Goal: Task Accomplishment & Management: Manage account settings

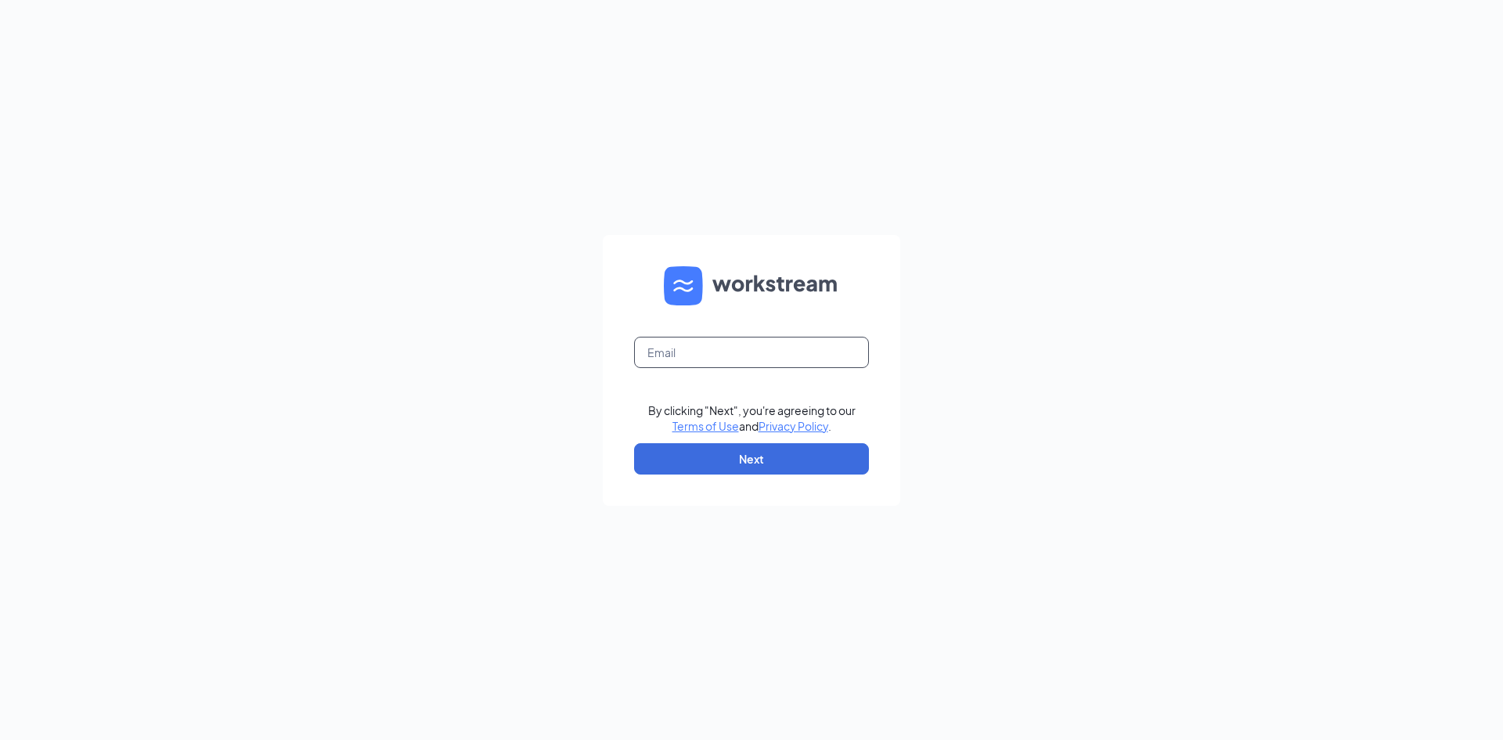
click at [733, 344] on input "text" at bounding box center [751, 352] width 235 height 31
type input "09239@beatoninc.com"
click at [728, 466] on button "Next" at bounding box center [751, 458] width 235 height 31
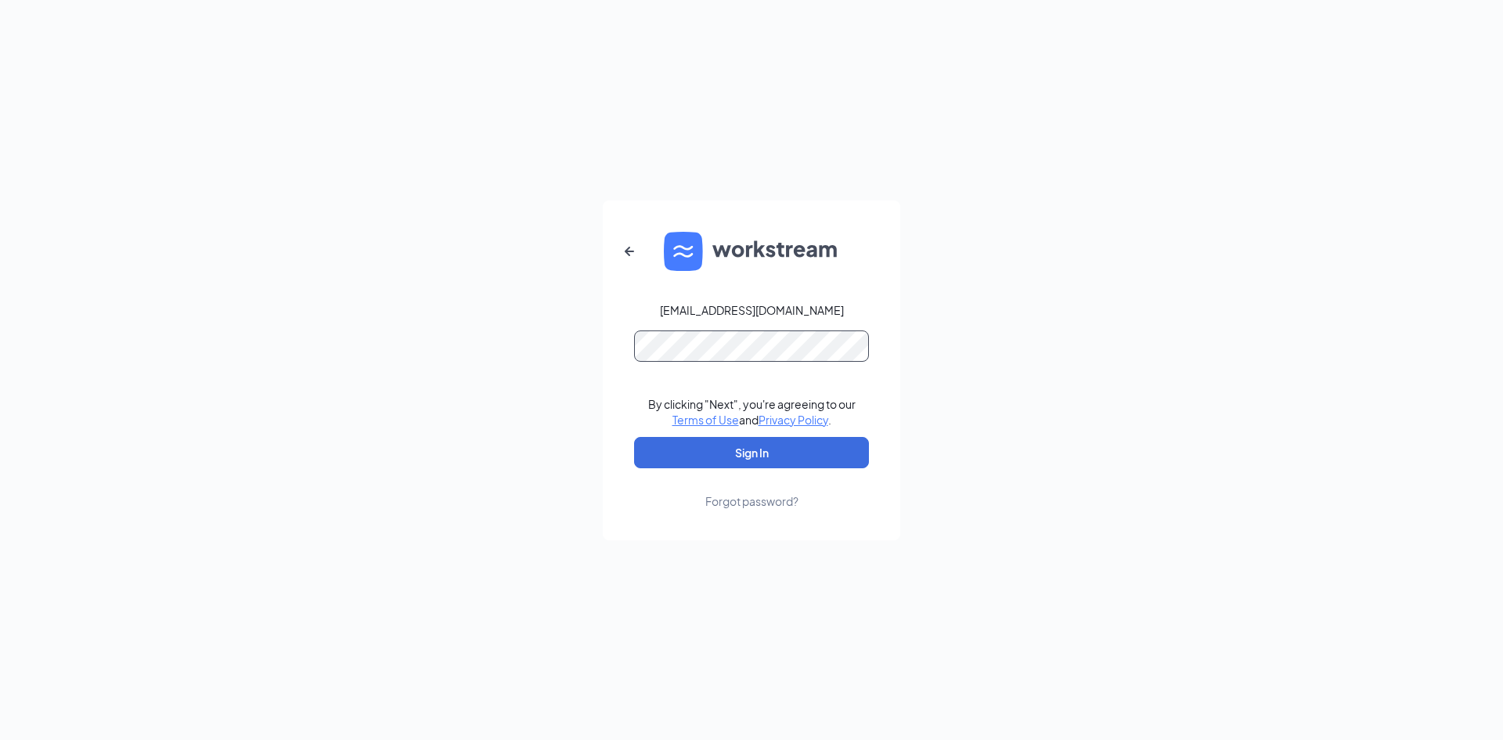
click at [634, 437] on button "Sign In" at bounding box center [751, 452] width 235 height 31
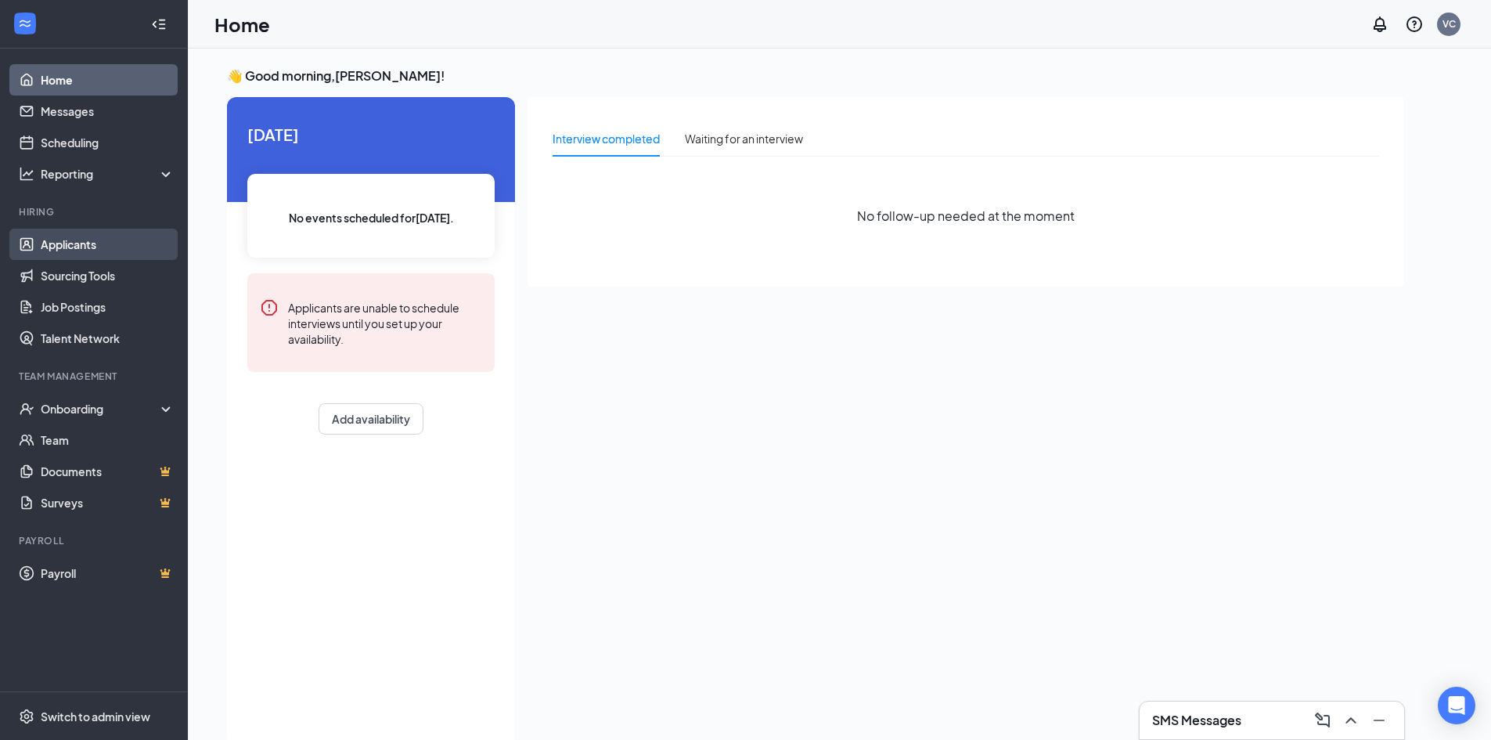
click at [77, 243] on link "Applicants" at bounding box center [108, 244] width 134 height 31
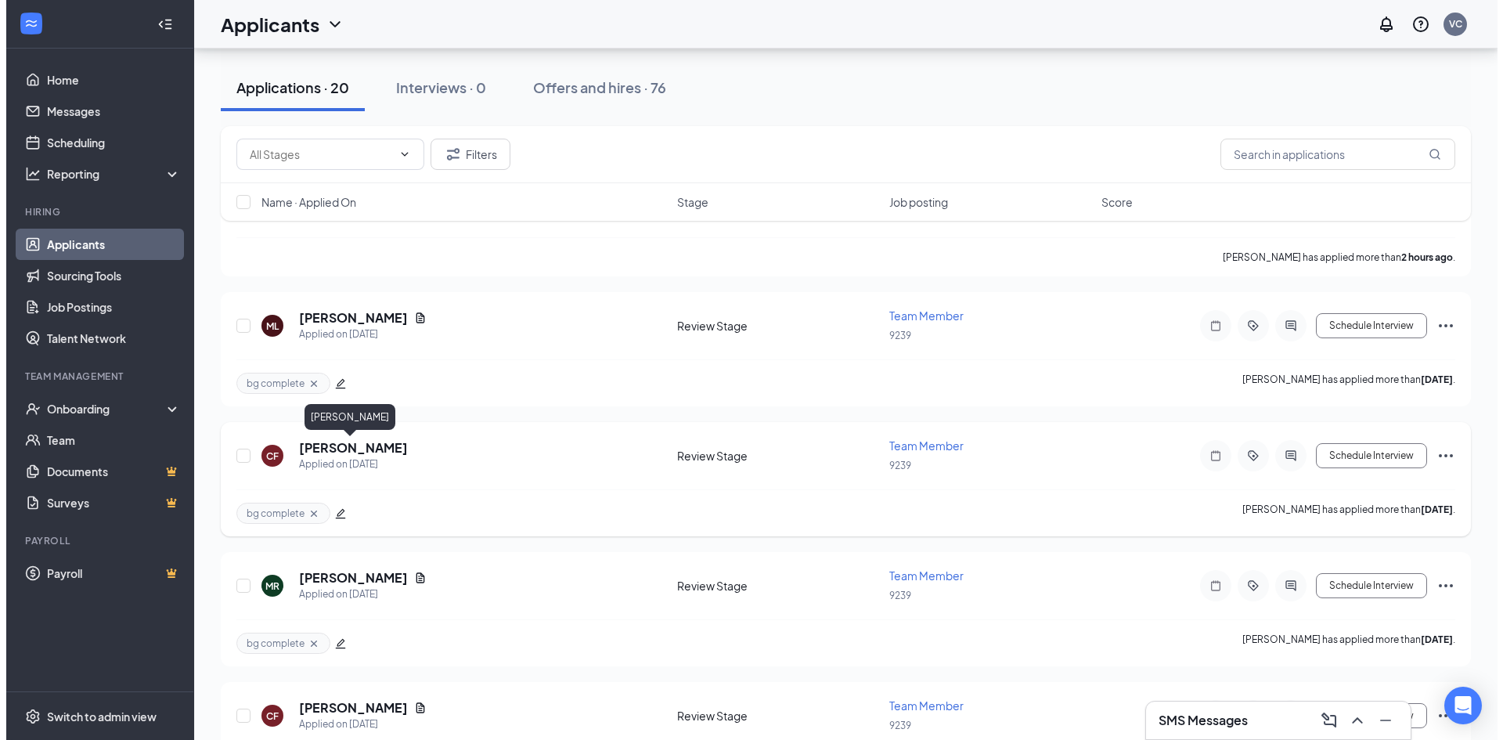
scroll to position [313, 0]
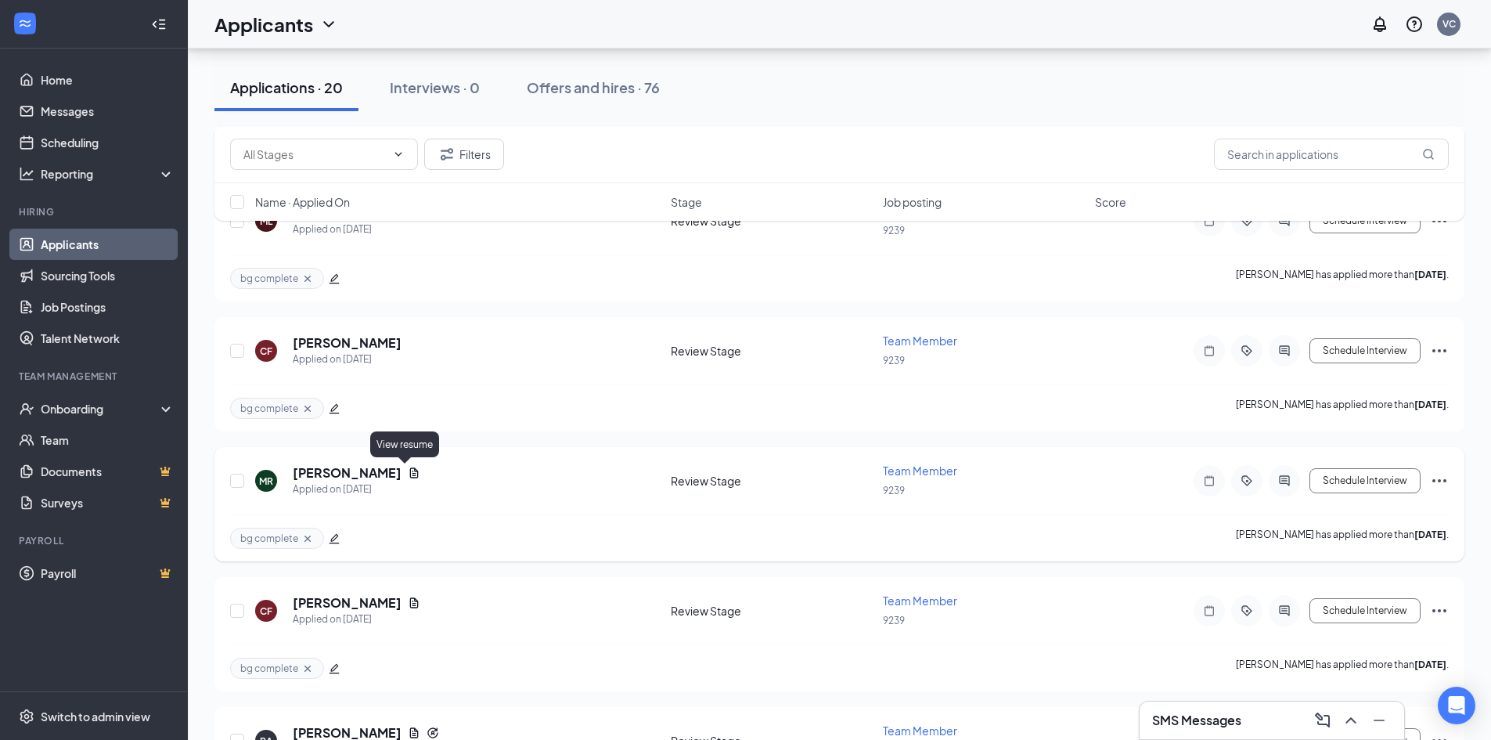
click at [408, 474] on icon "Document" at bounding box center [414, 473] width 13 height 13
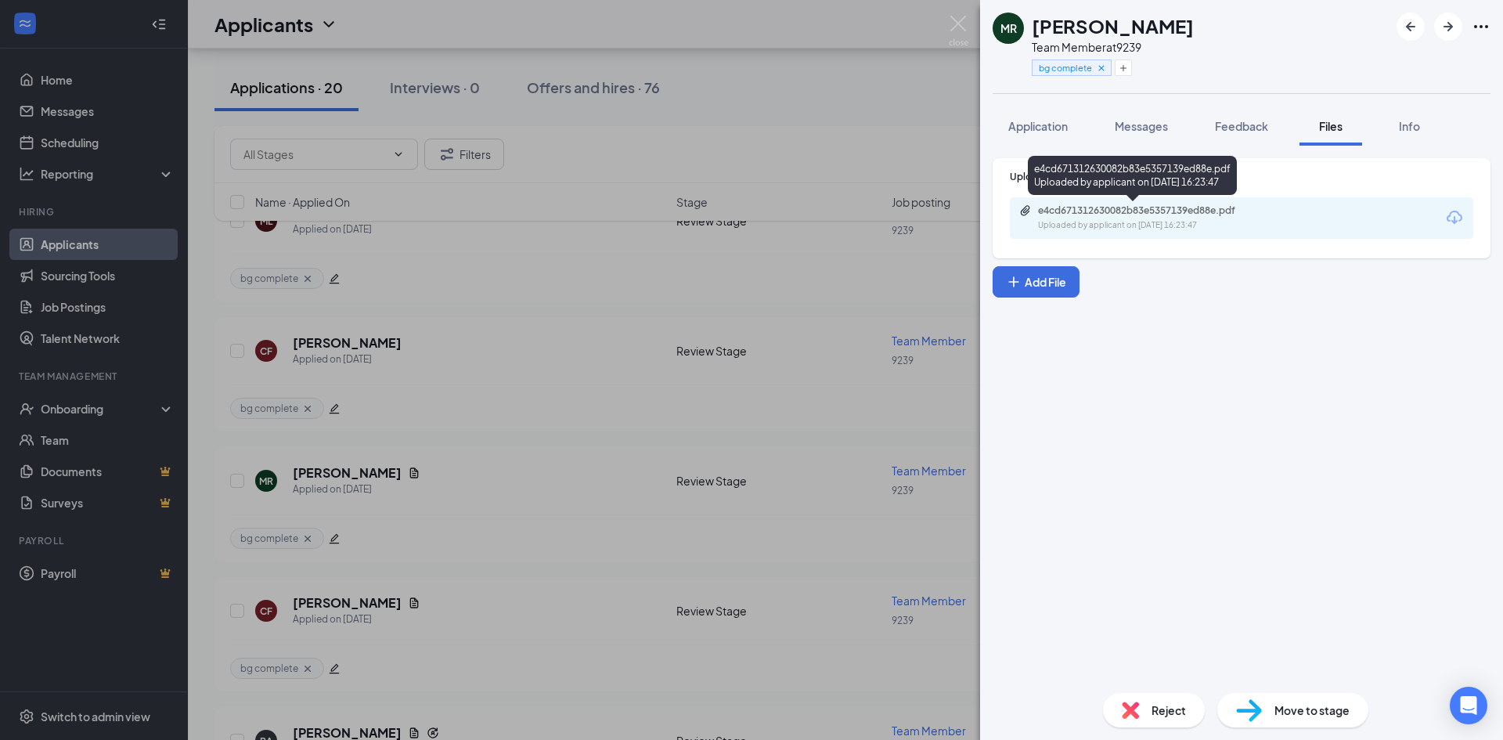
click at [1203, 206] on div "e4cd671312630082b83e5357139ed88e.pdf" at bounding box center [1147, 210] width 219 height 13
click at [350, 471] on div "[PERSON_NAME] Team Member at 9239 bg complete Application Messages Feedback Fil…" at bounding box center [751, 370] width 1503 height 740
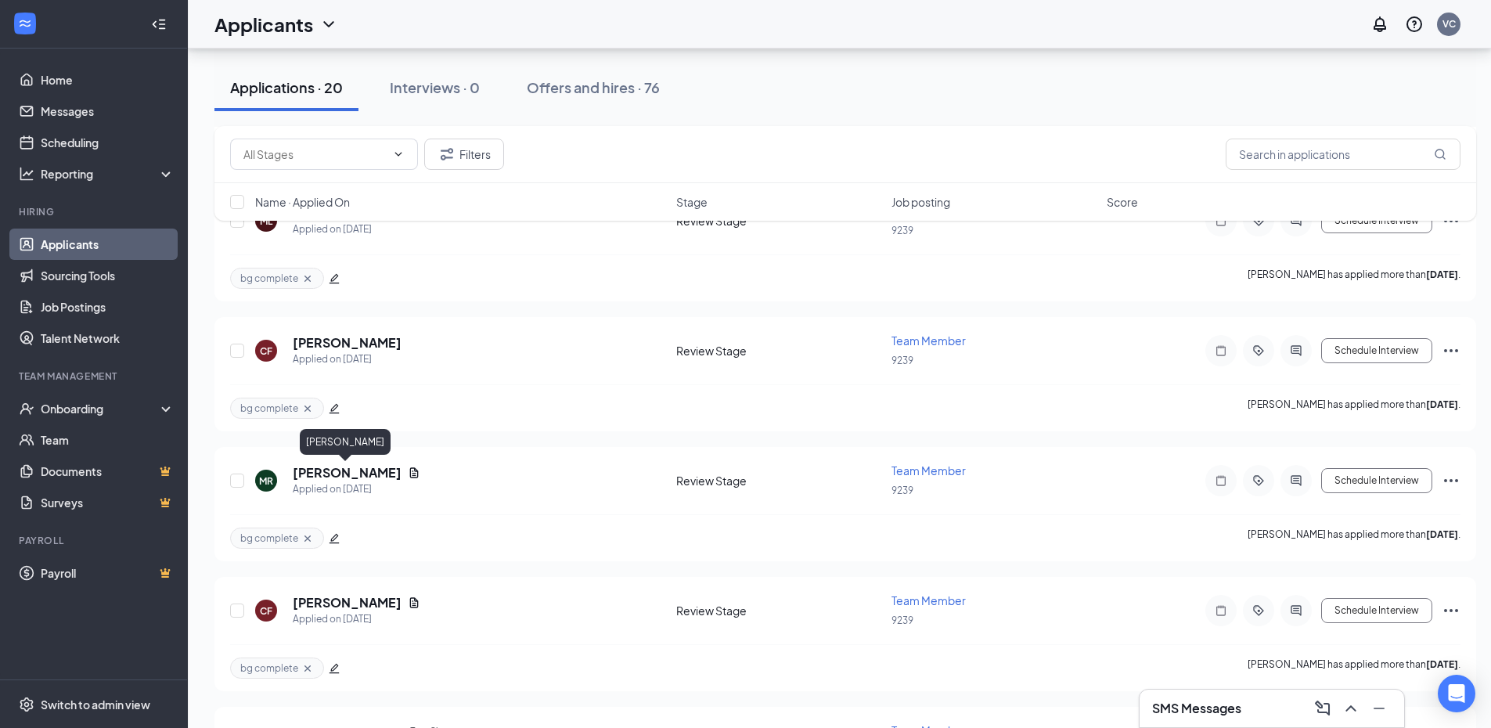
click at [350, 471] on h5 "[PERSON_NAME]" at bounding box center [347, 472] width 109 height 17
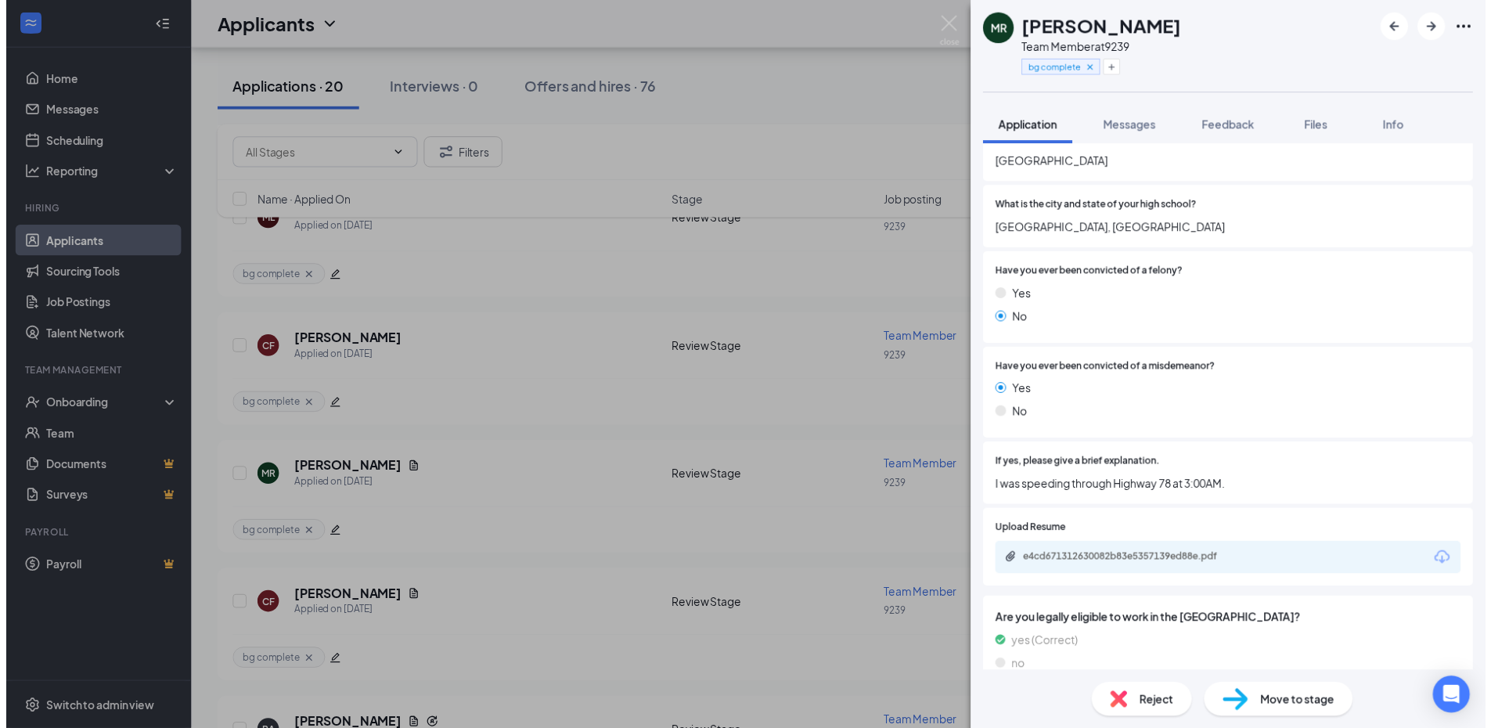
scroll to position [1327, 0]
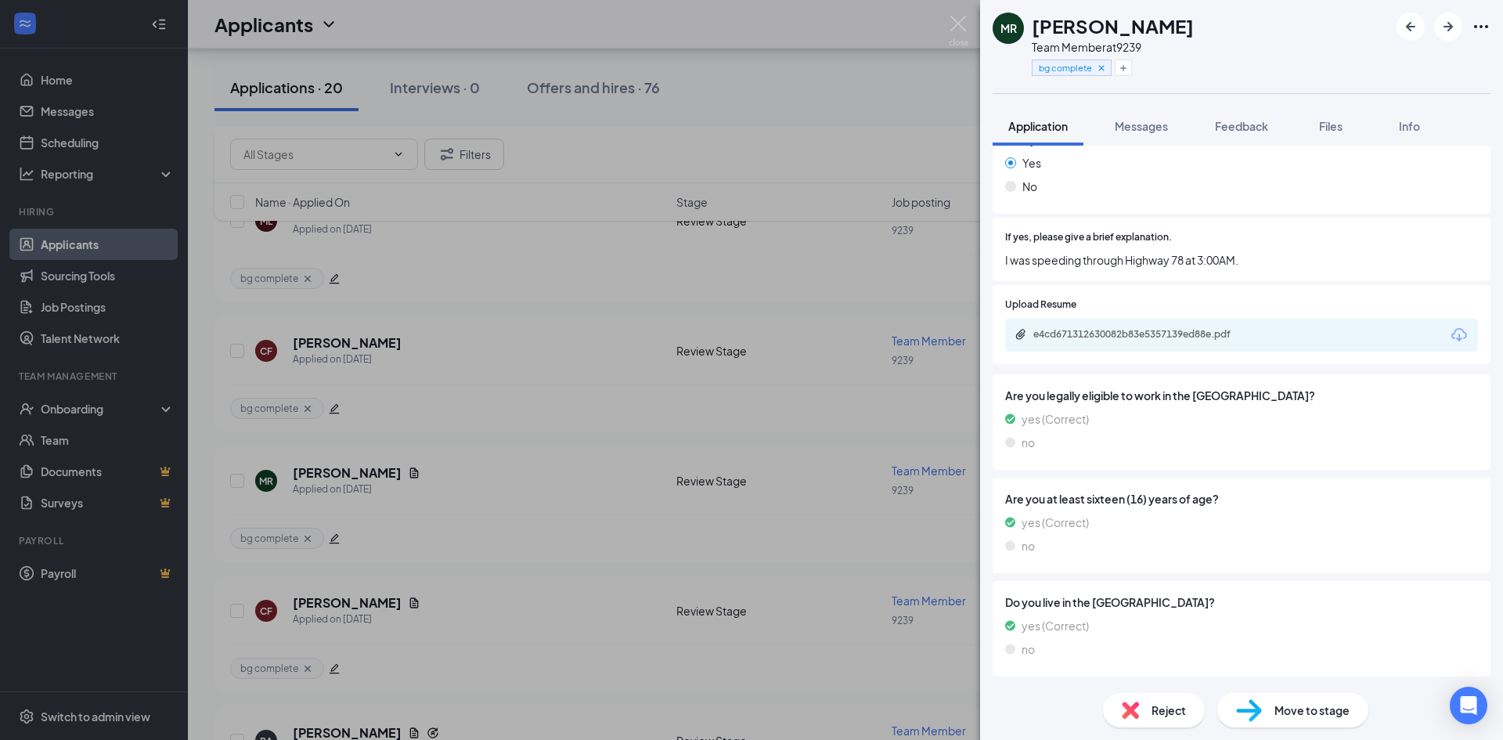
click at [358, 602] on div "[PERSON_NAME] Team Member at 9239 bg complete Application Messages Feedback Fil…" at bounding box center [751, 370] width 1503 height 740
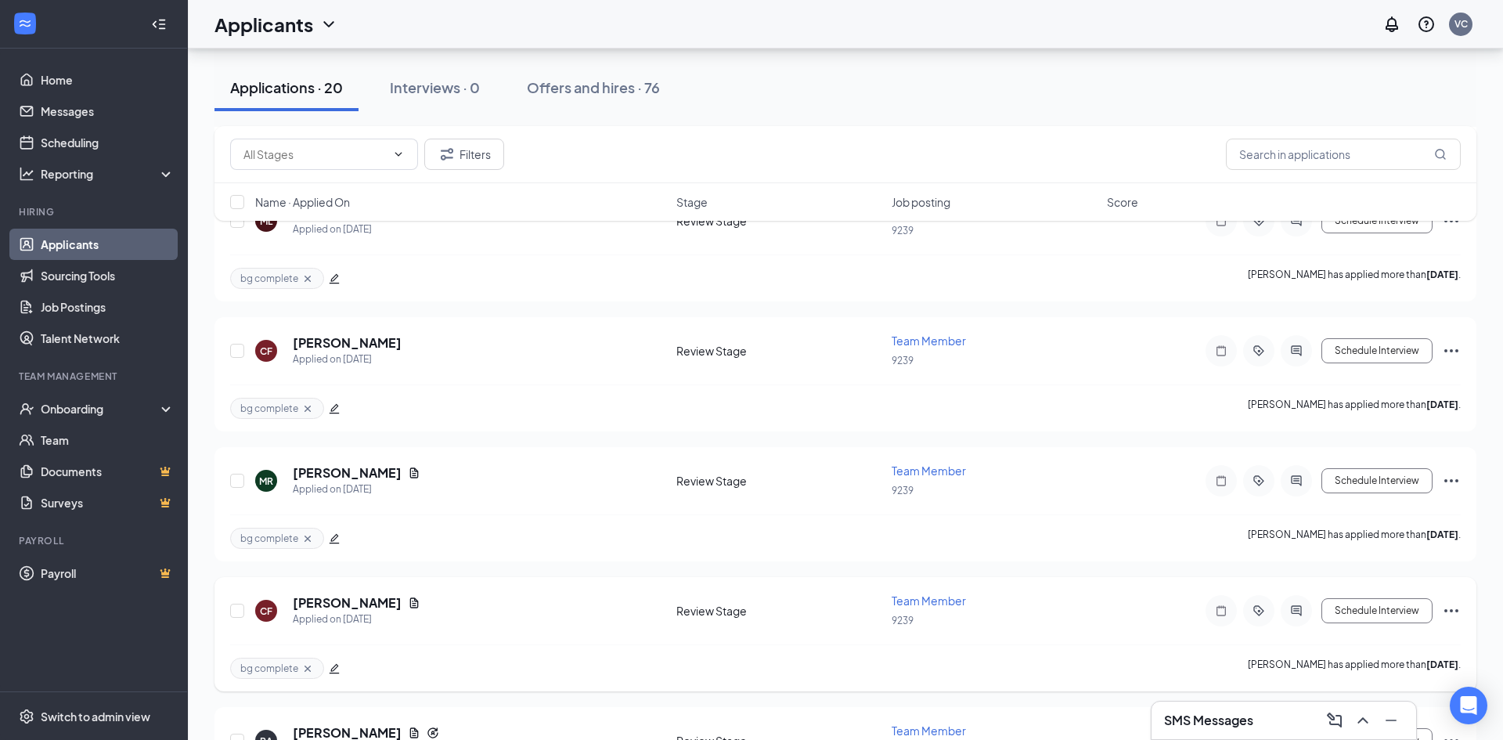
click at [410, 601] on icon "Document" at bounding box center [414, 602] width 9 height 10
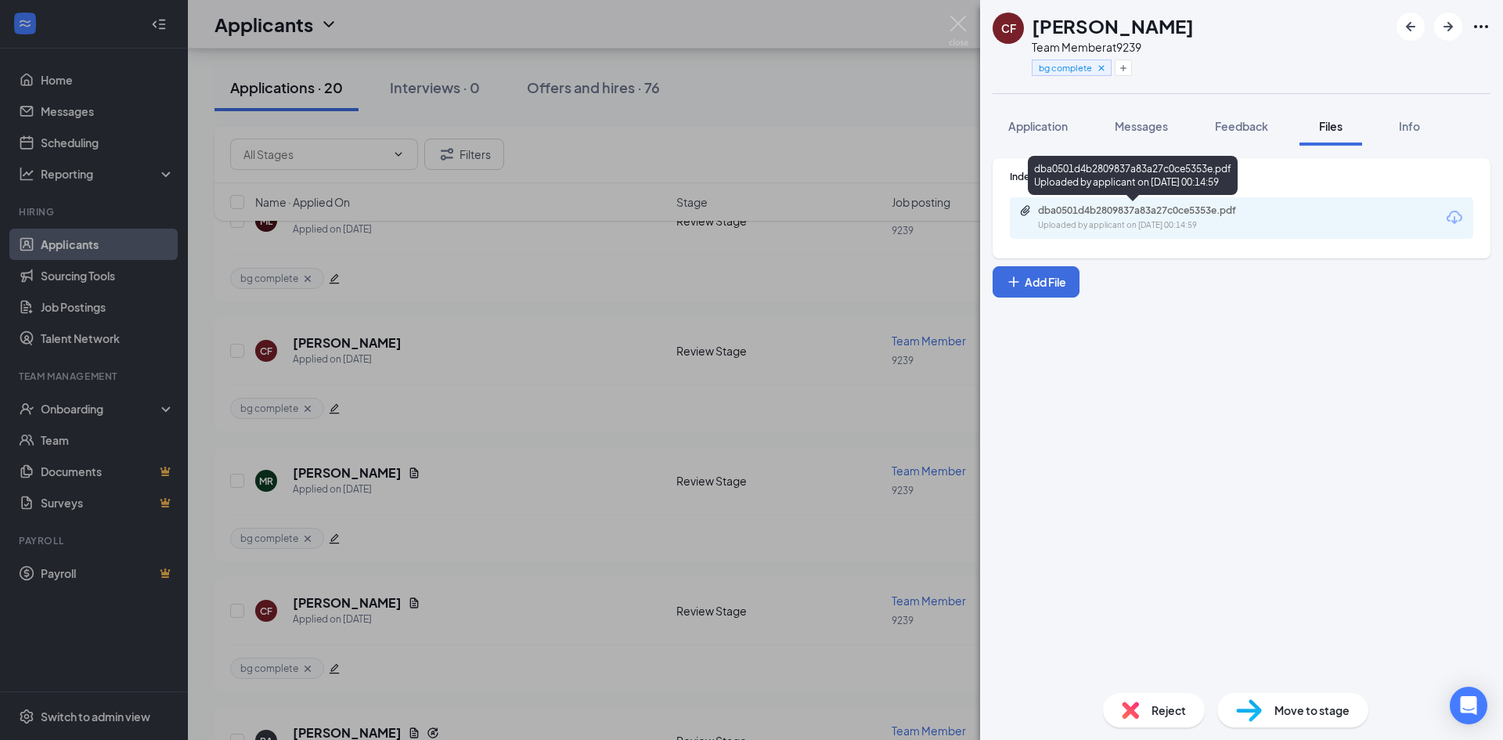
click at [1173, 216] on div "dba0501d4b2809837a83a27c0ce5353e.pdf" at bounding box center [1147, 210] width 219 height 13
click at [110, 242] on div "CF [PERSON_NAME] Team Member at 9239 bg complete Application Messages Feedback …" at bounding box center [751, 370] width 1503 height 740
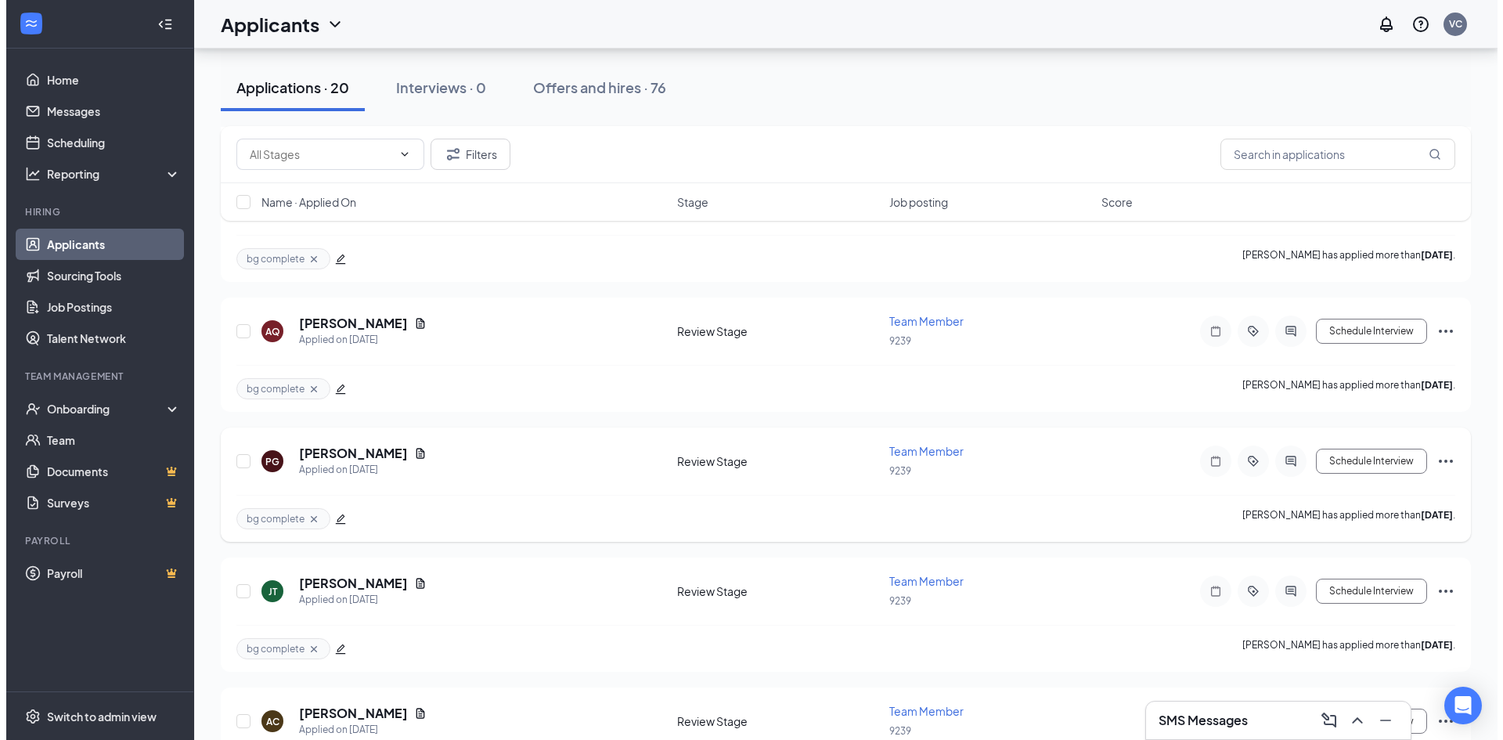
scroll to position [1018, 0]
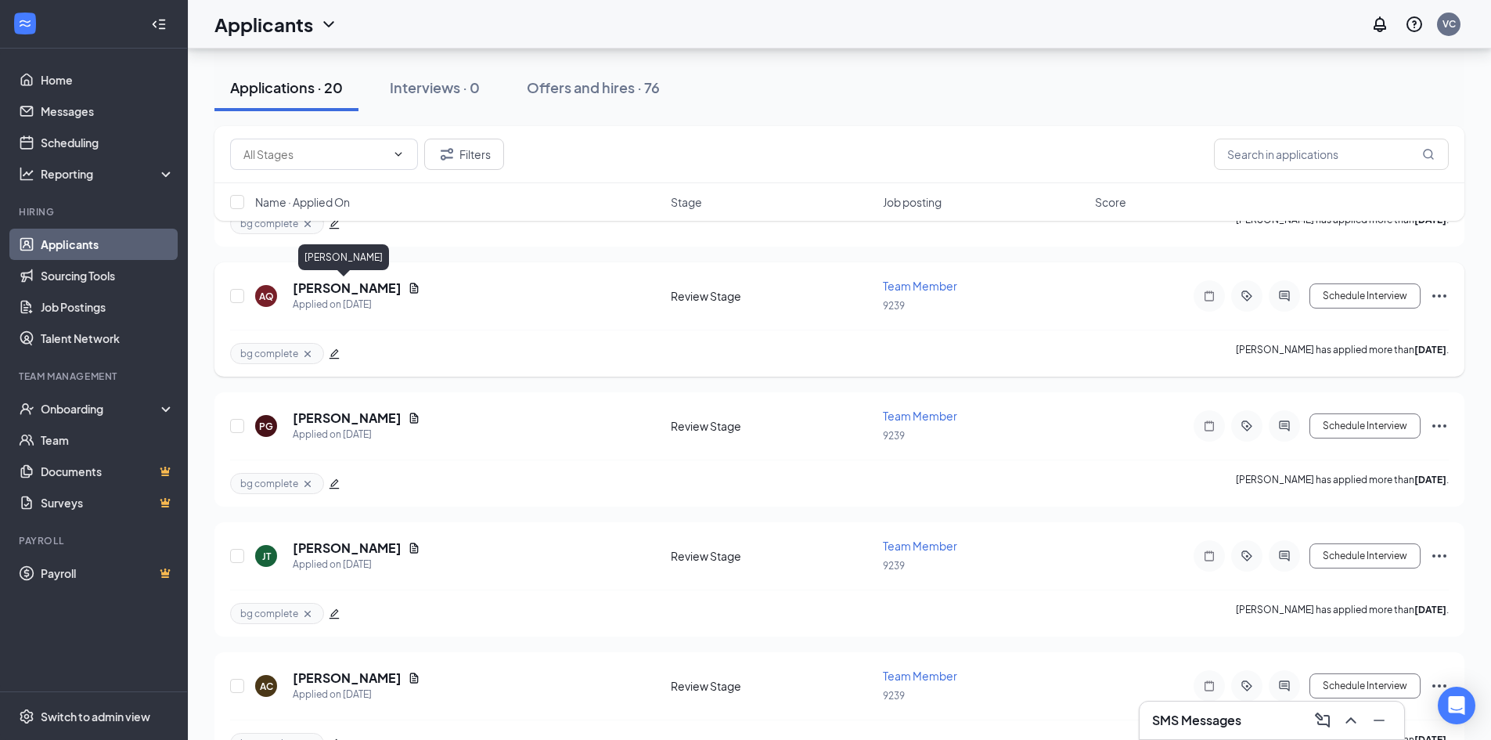
click at [332, 286] on h5 "[PERSON_NAME]" at bounding box center [347, 287] width 109 height 17
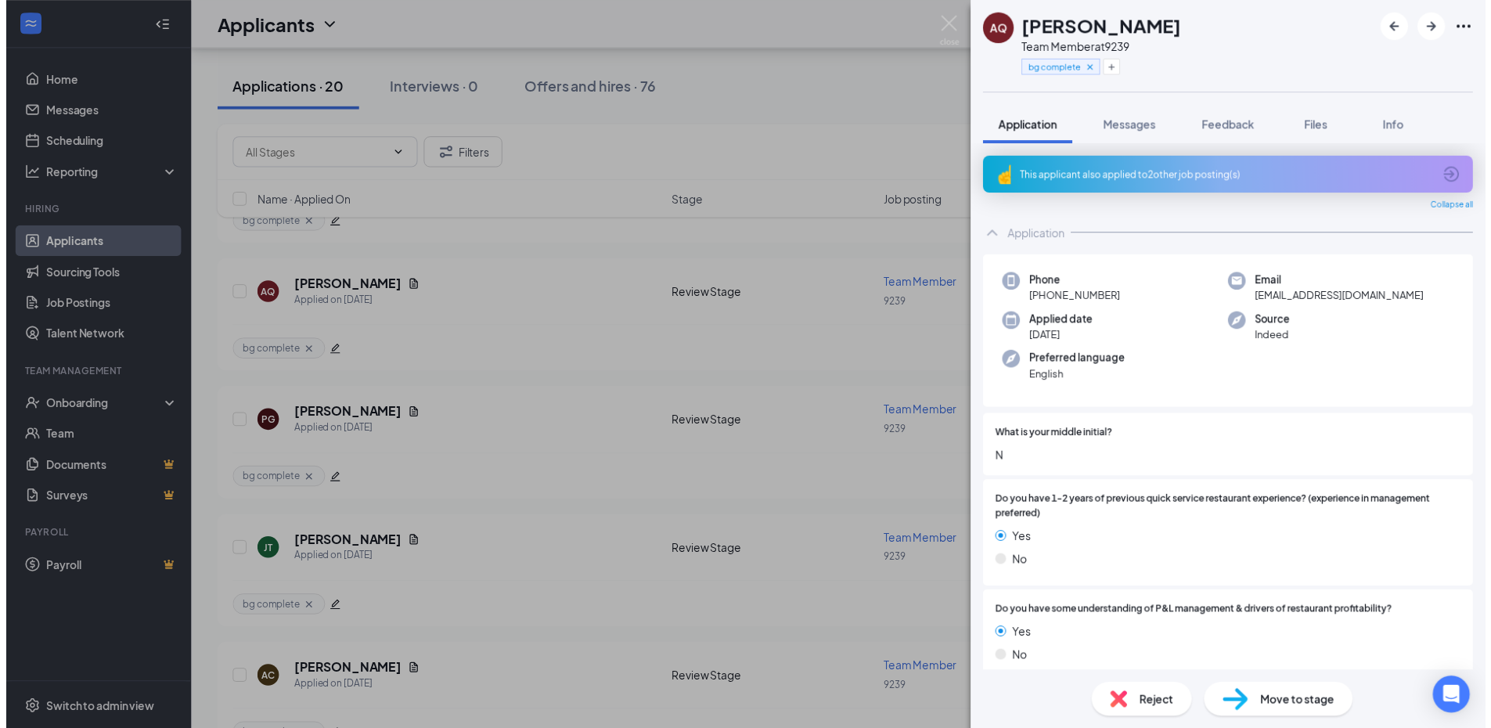
scroll to position [78, 0]
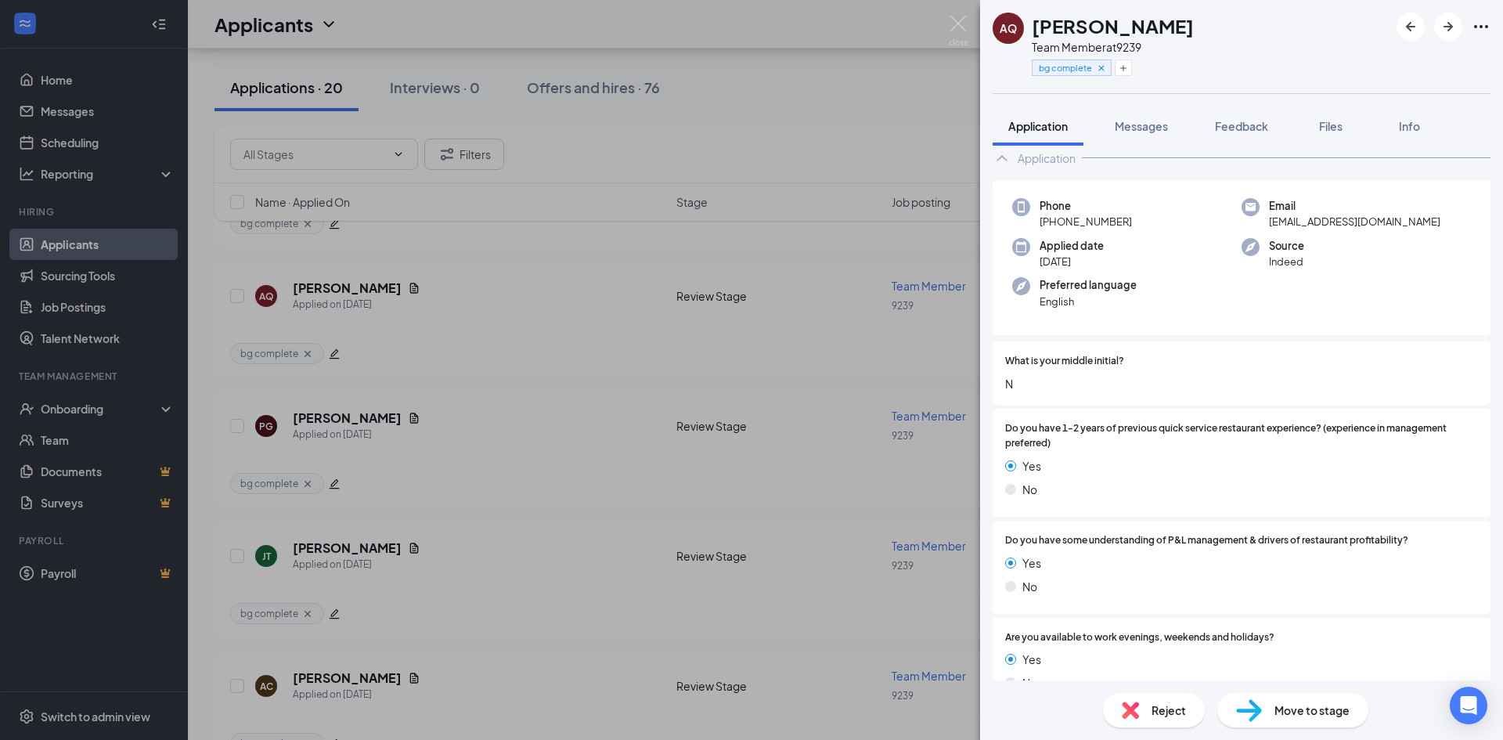
click at [390, 280] on div "AQ [PERSON_NAME] Team Member at 9239 bg complete Application Messages Feedback …" at bounding box center [751, 370] width 1503 height 740
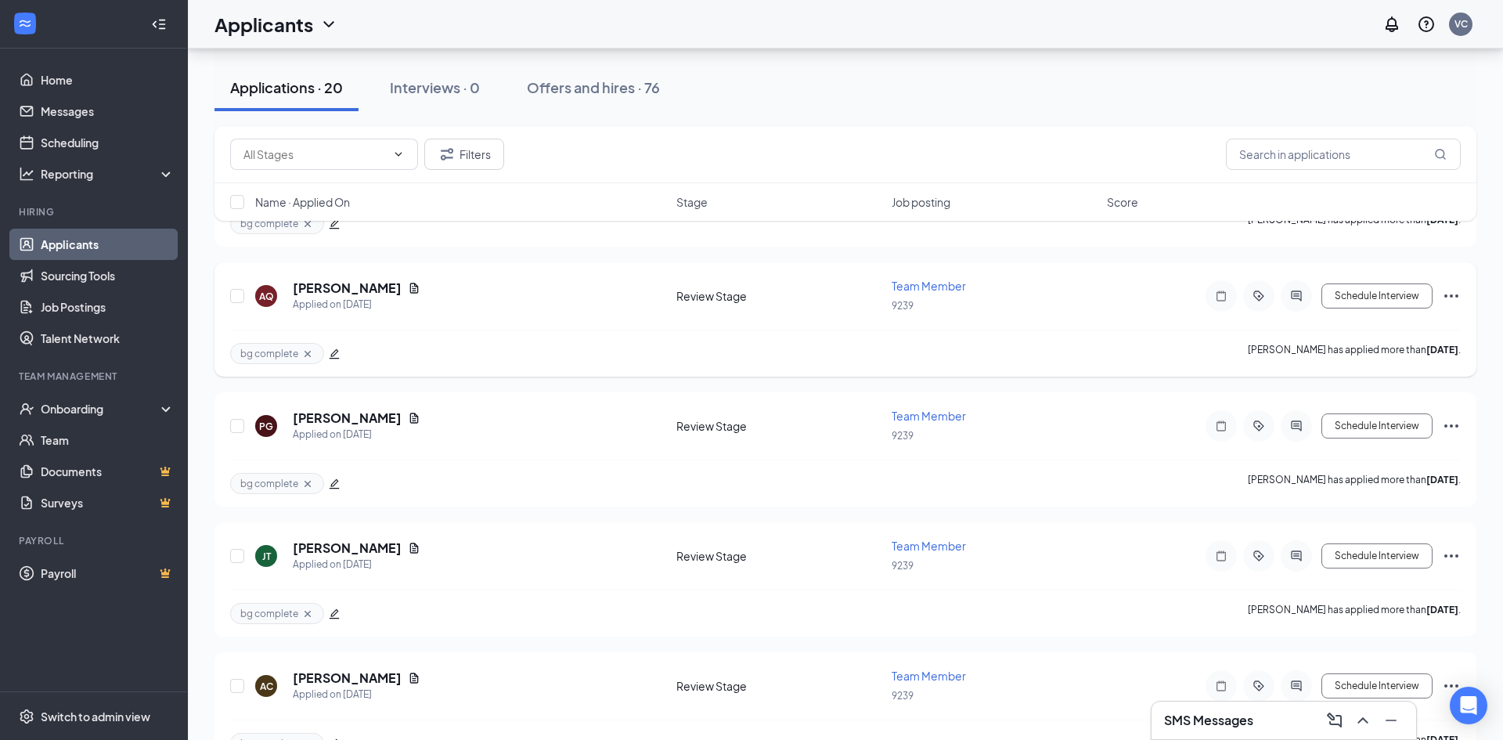
click at [410, 286] on icon "Document" at bounding box center [414, 288] width 9 height 10
click at [410, 289] on icon "Document" at bounding box center [414, 288] width 9 height 10
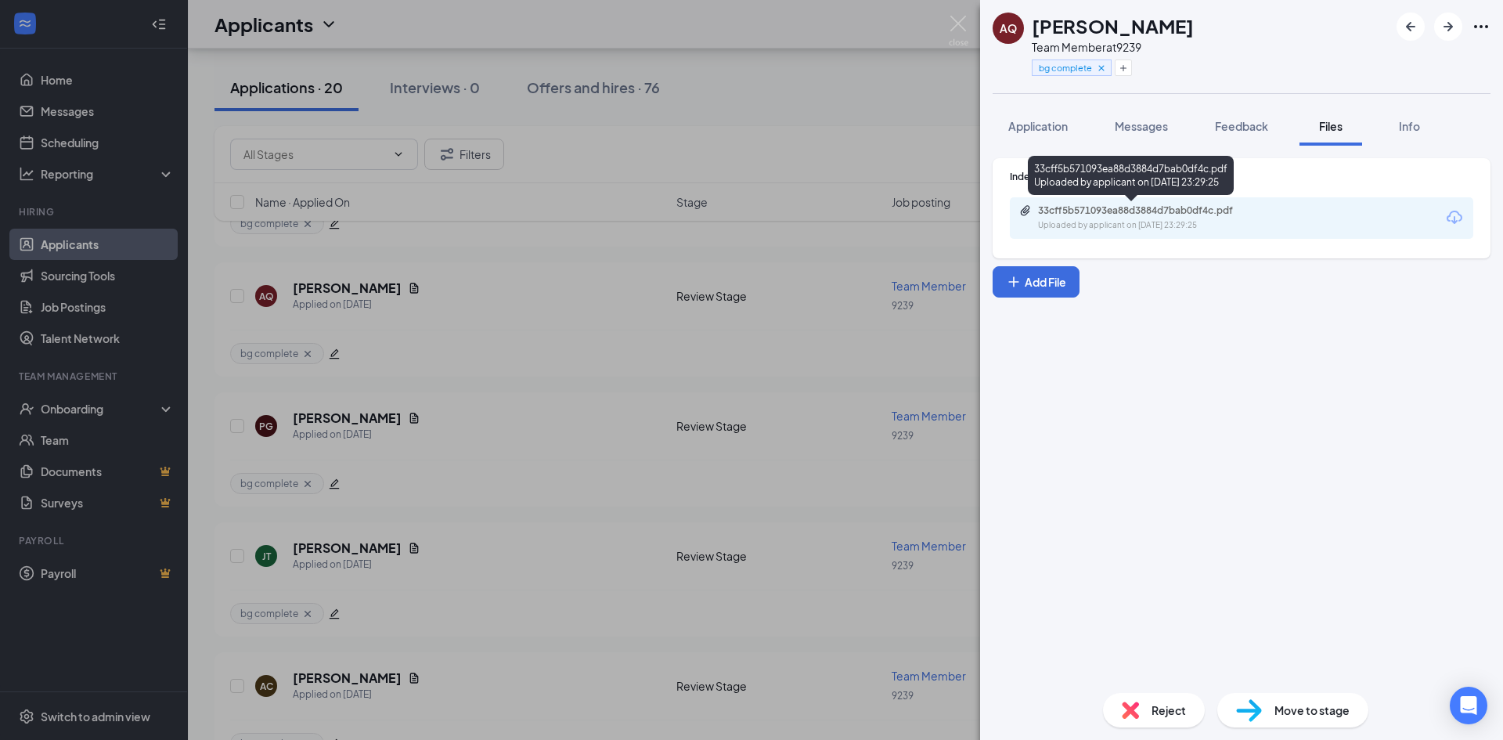
click at [1194, 193] on div "33cff5b571093ea88d3884d7bab0df4c.pdf Uploaded by applicant on [DATE] 23:29:25" at bounding box center [1131, 175] width 206 height 39
click at [1187, 227] on div "Uploaded by applicant on [DATE] 23:29:25" at bounding box center [1155, 225] width 235 height 13
click at [820, 303] on div "AQ [PERSON_NAME] Team Member at 9239 bg complete Application Messages Feedback …" at bounding box center [751, 370] width 1503 height 740
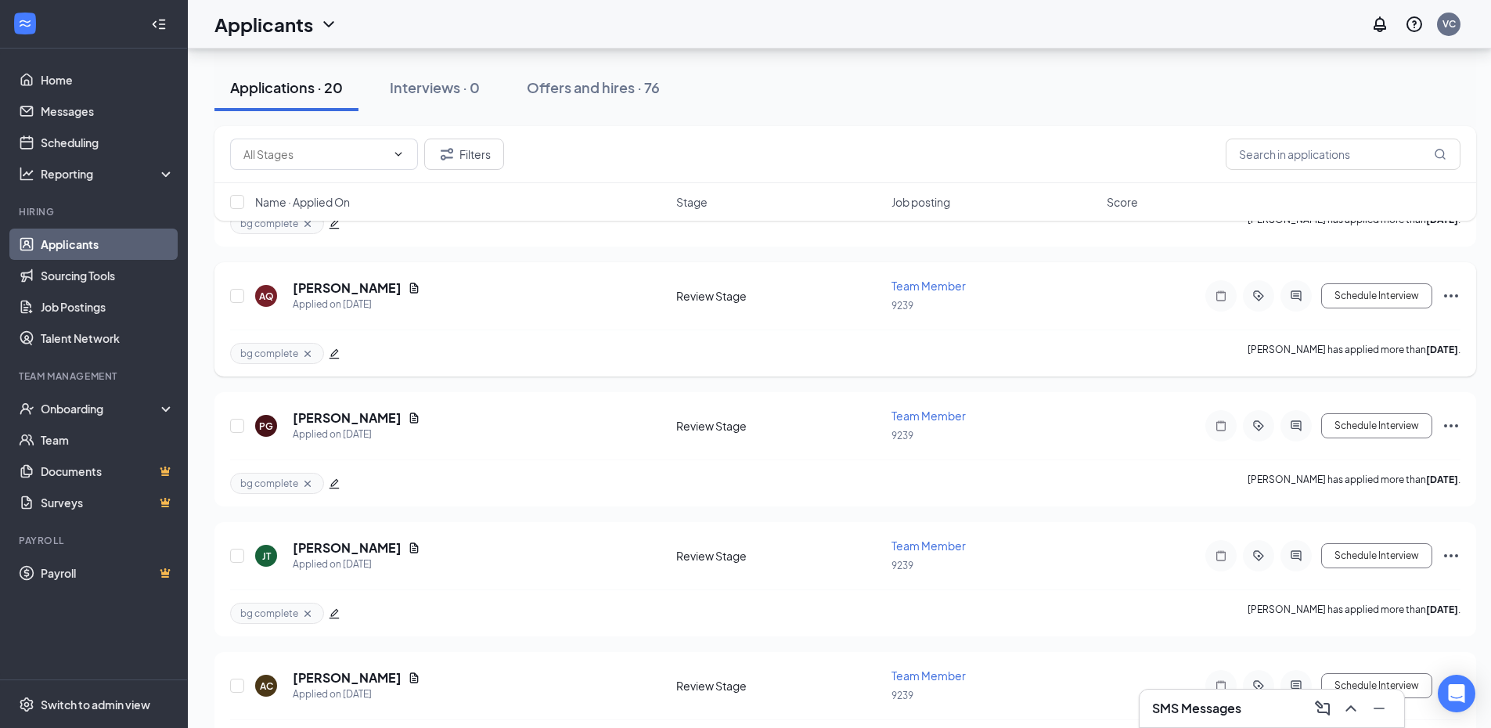
click at [1455, 297] on icon "Ellipses" at bounding box center [1451, 295] width 19 height 19
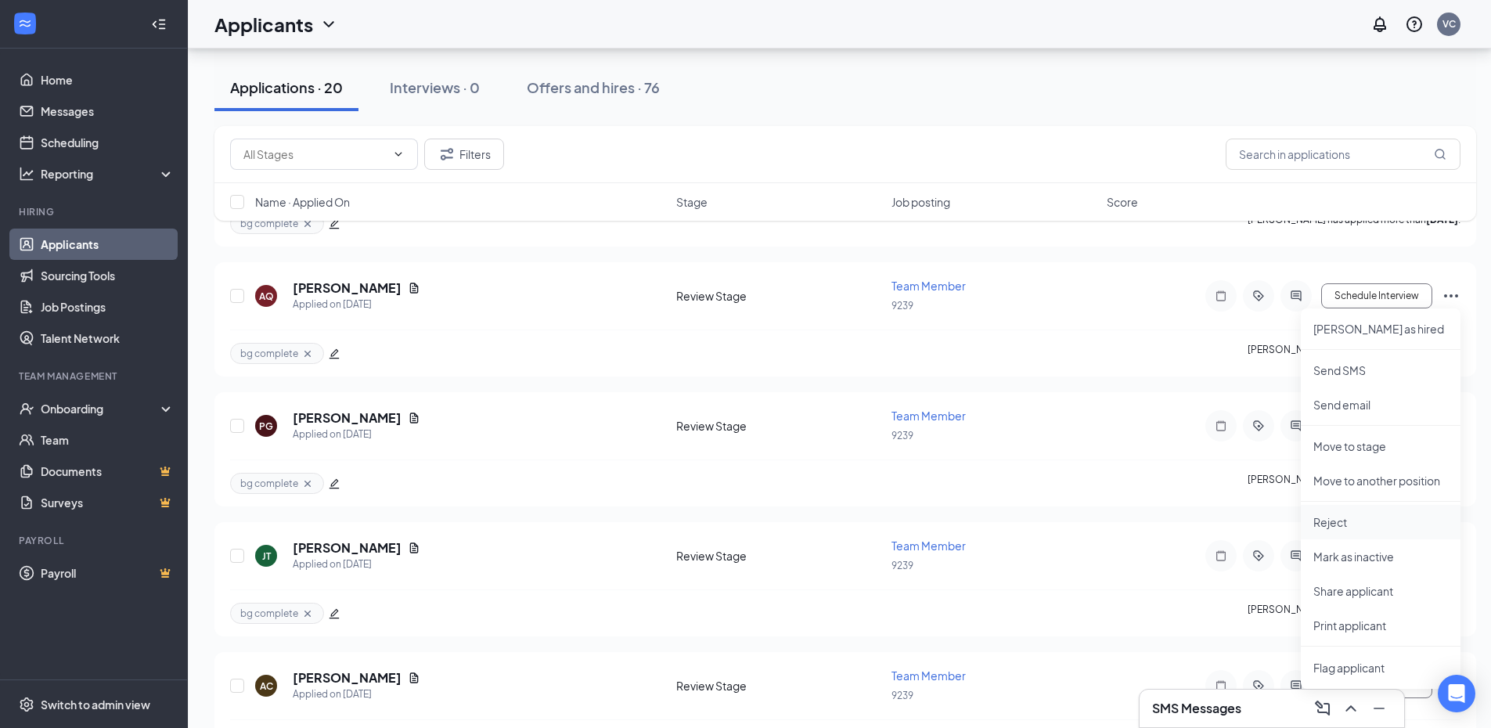
click at [1387, 527] on p "Reject" at bounding box center [1380, 522] width 135 height 16
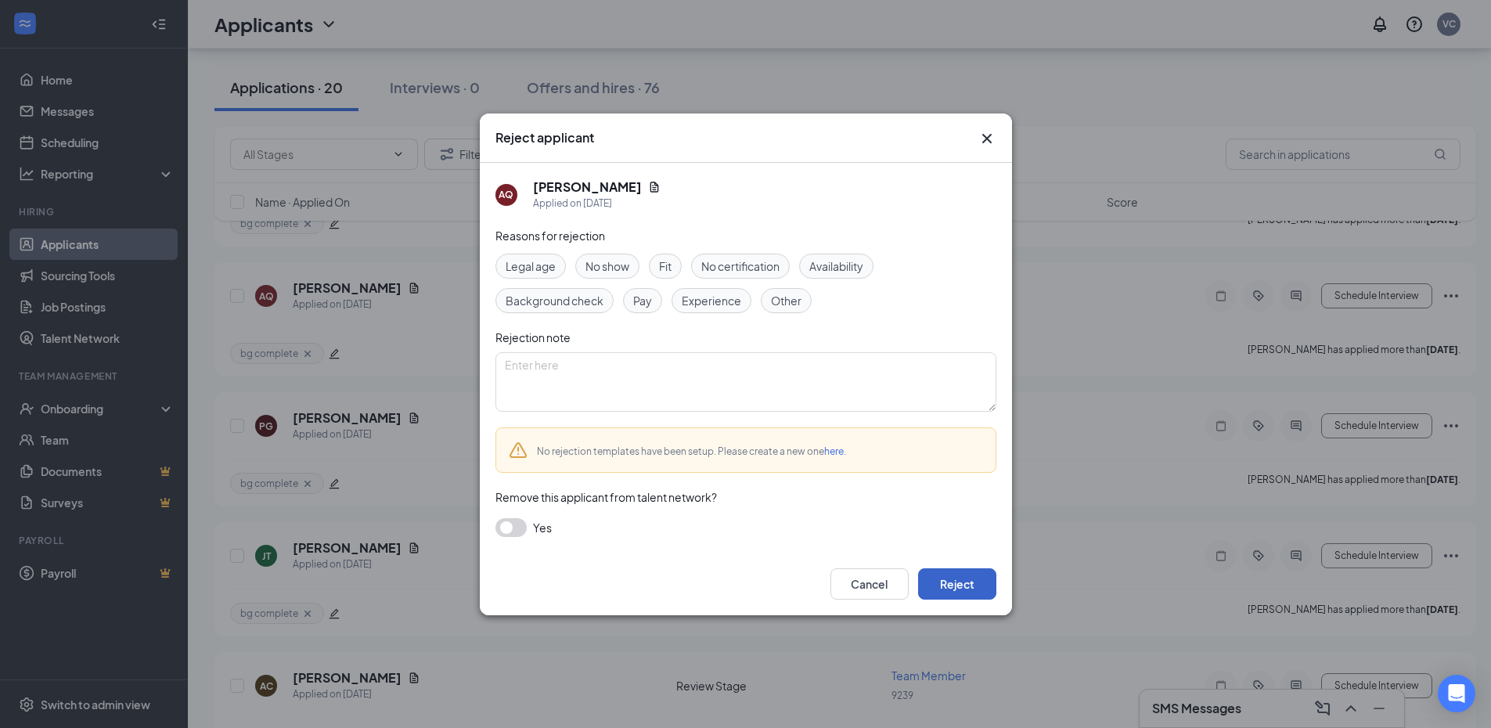
click at [940, 583] on button "Reject" at bounding box center [957, 583] width 78 height 31
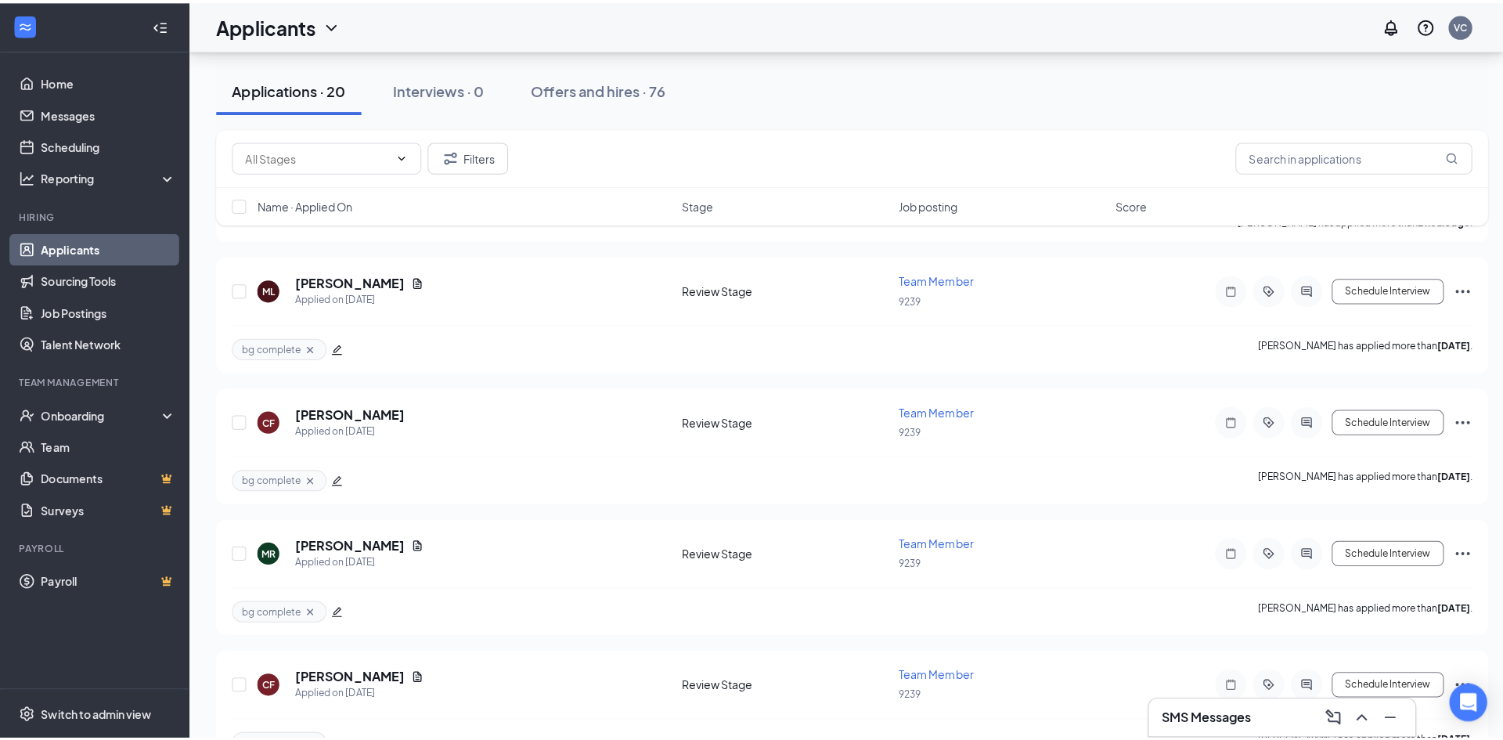
scroll to position [235, 0]
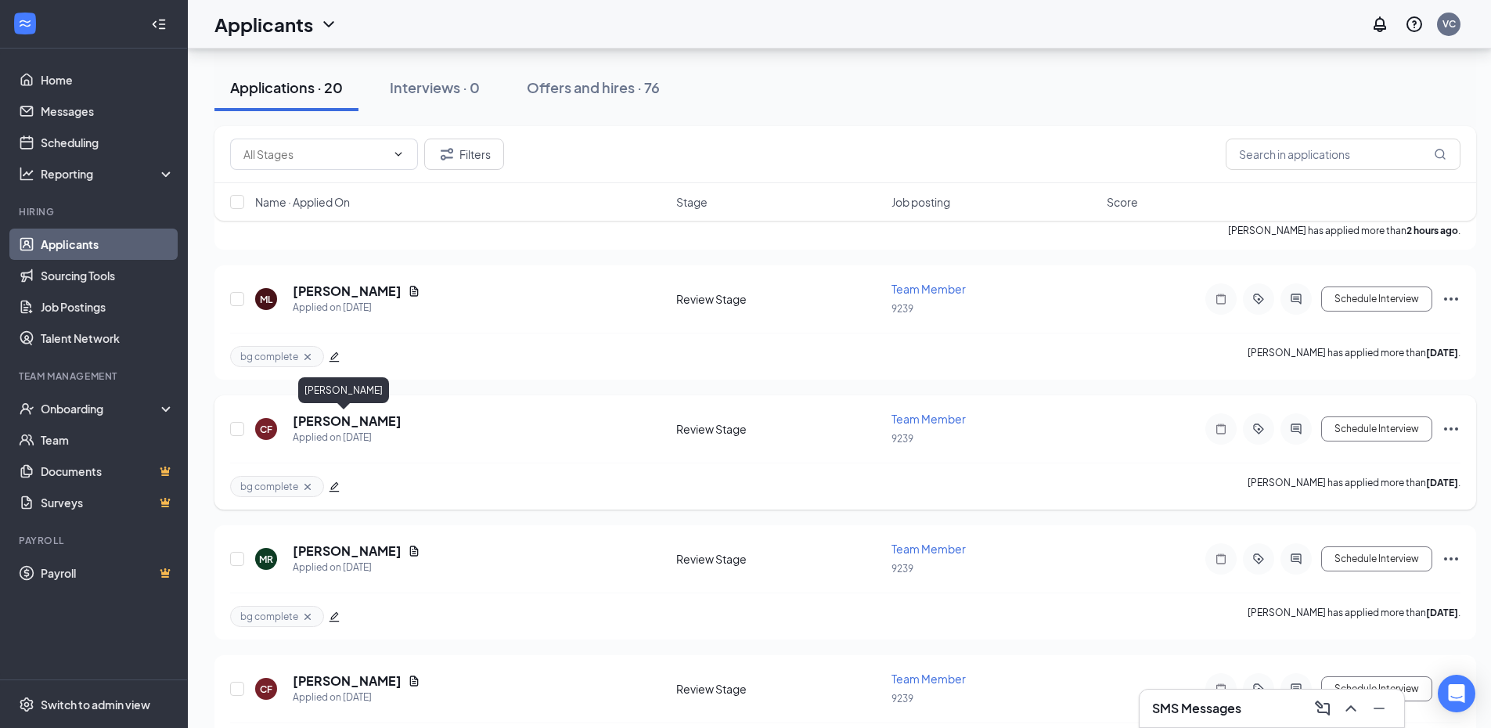
click at [357, 427] on h5 "[PERSON_NAME]" at bounding box center [347, 420] width 109 height 17
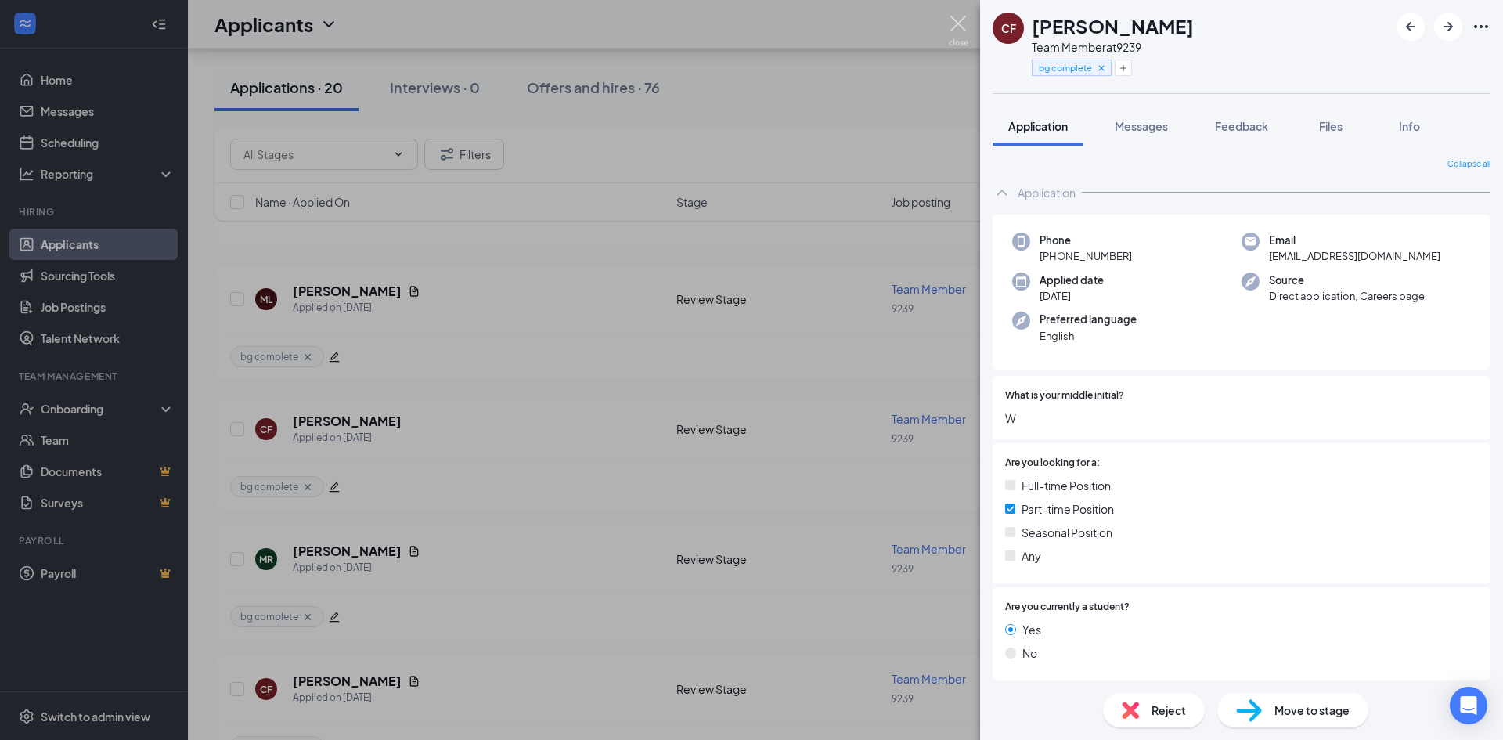
click at [962, 29] on img at bounding box center [959, 31] width 20 height 31
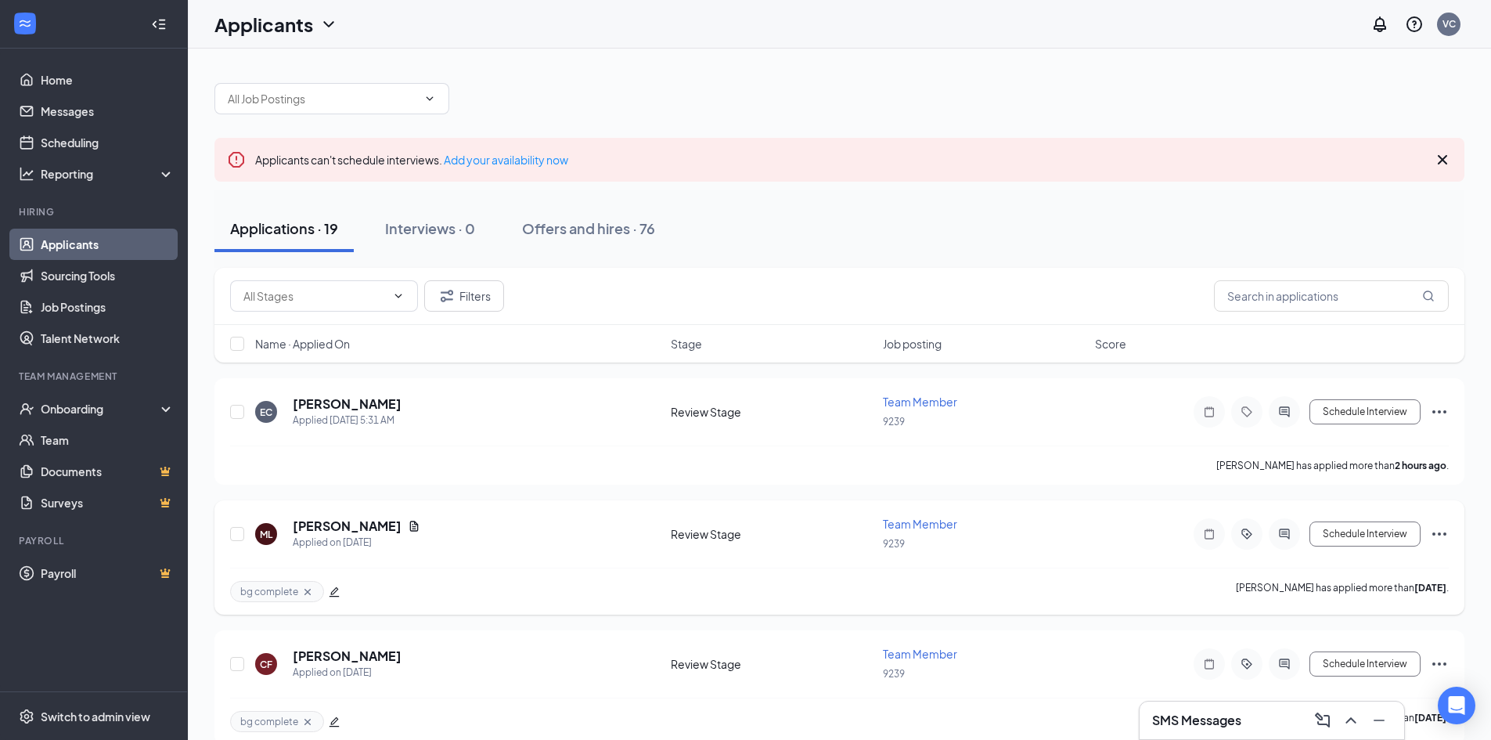
click at [391, 523] on div "[PERSON_NAME]" at bounding box center [357, 525] width 128 height 17
click at [408, 528] on icon "Document" at bounding box center [414, 526] width 13 height 13
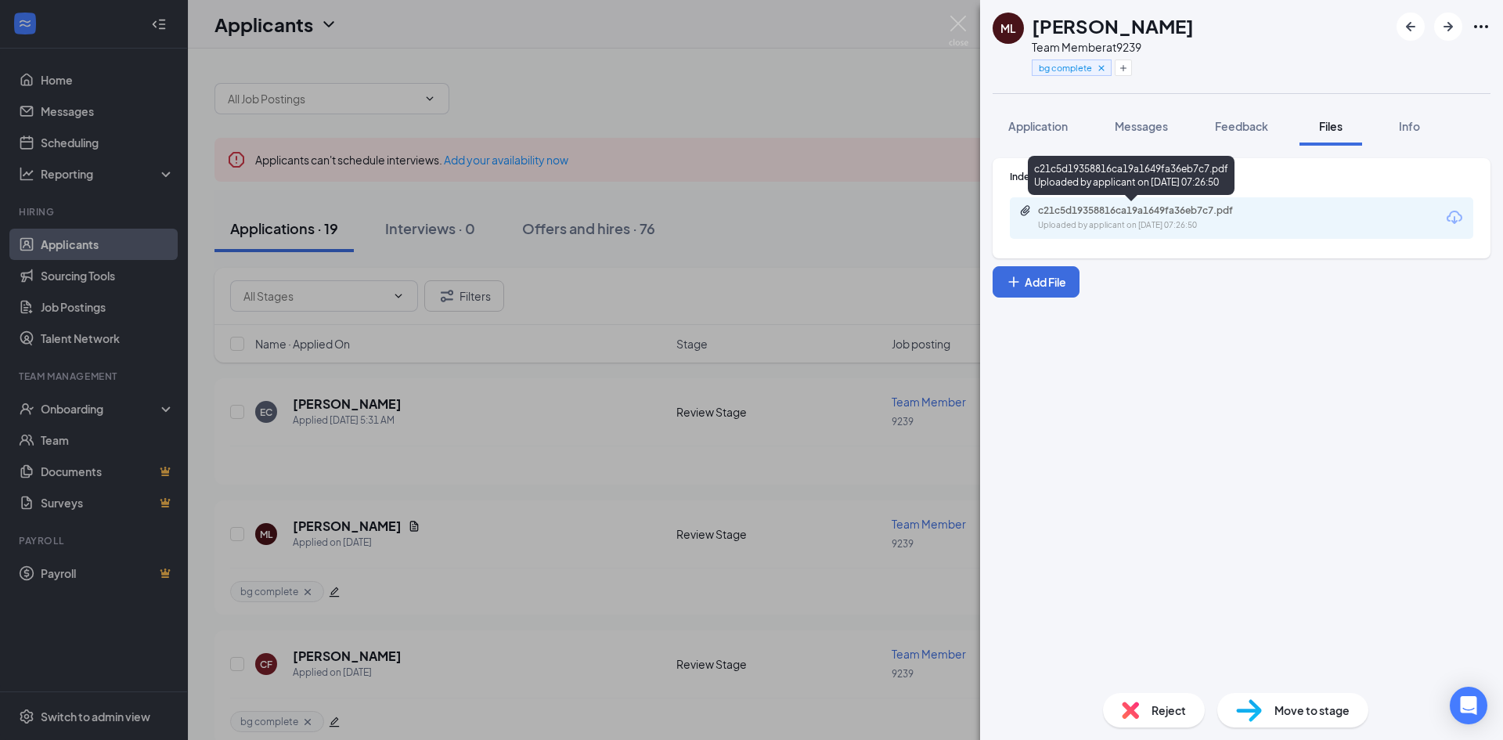
click at [1219, 222] on div "Uploaded by applicant on [DATE] 07:26:50" at bounding box center [1155, 225] width 235 height 13
click at [925, 540] on div "ML [PERSON_NAME] Team Member at 9239 bg complete Application Messages Feedback …" at bounding box center [751, 370] width 1503 height 740
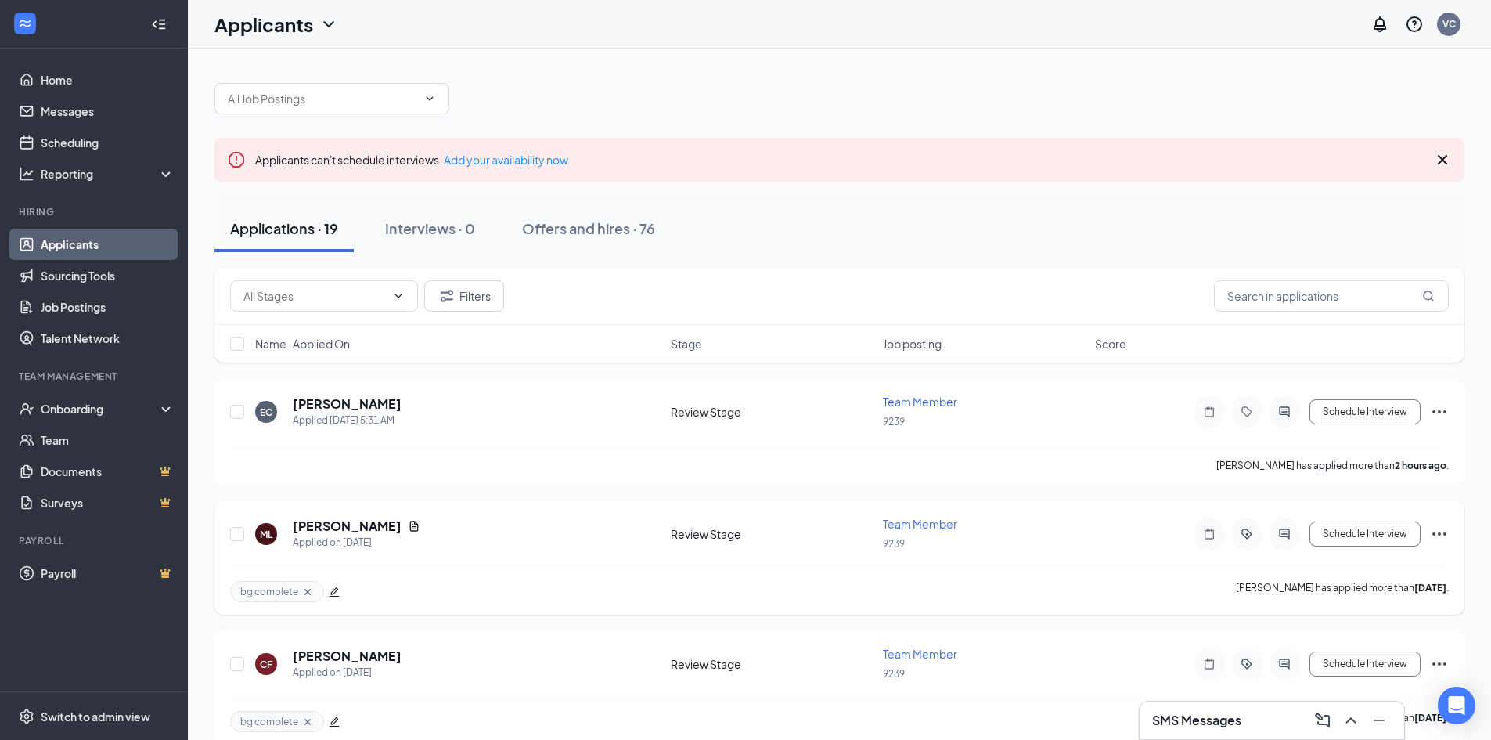
click at [1439, 536] on icon "Ellipses" at bounding box center [1439, 533] width 19 height 19
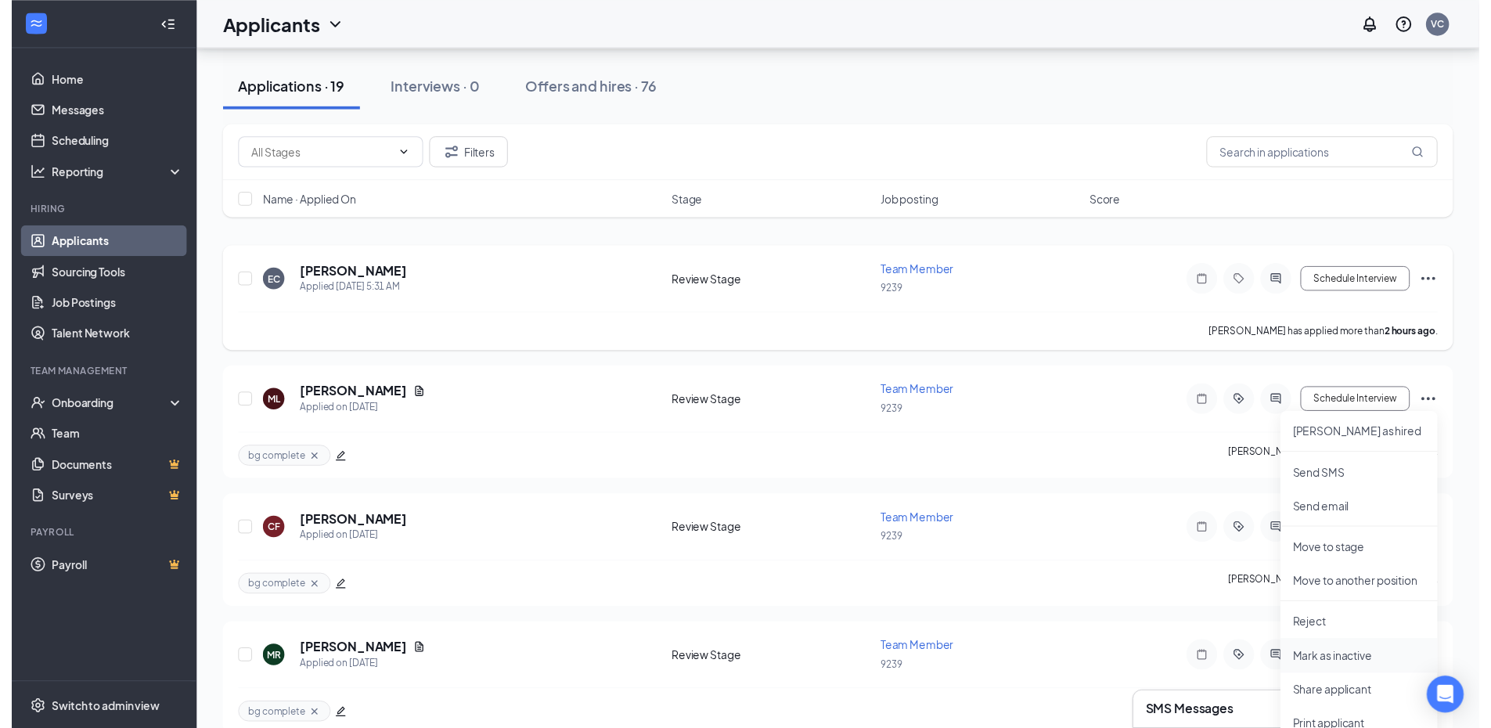
scroll to position [157, 0]
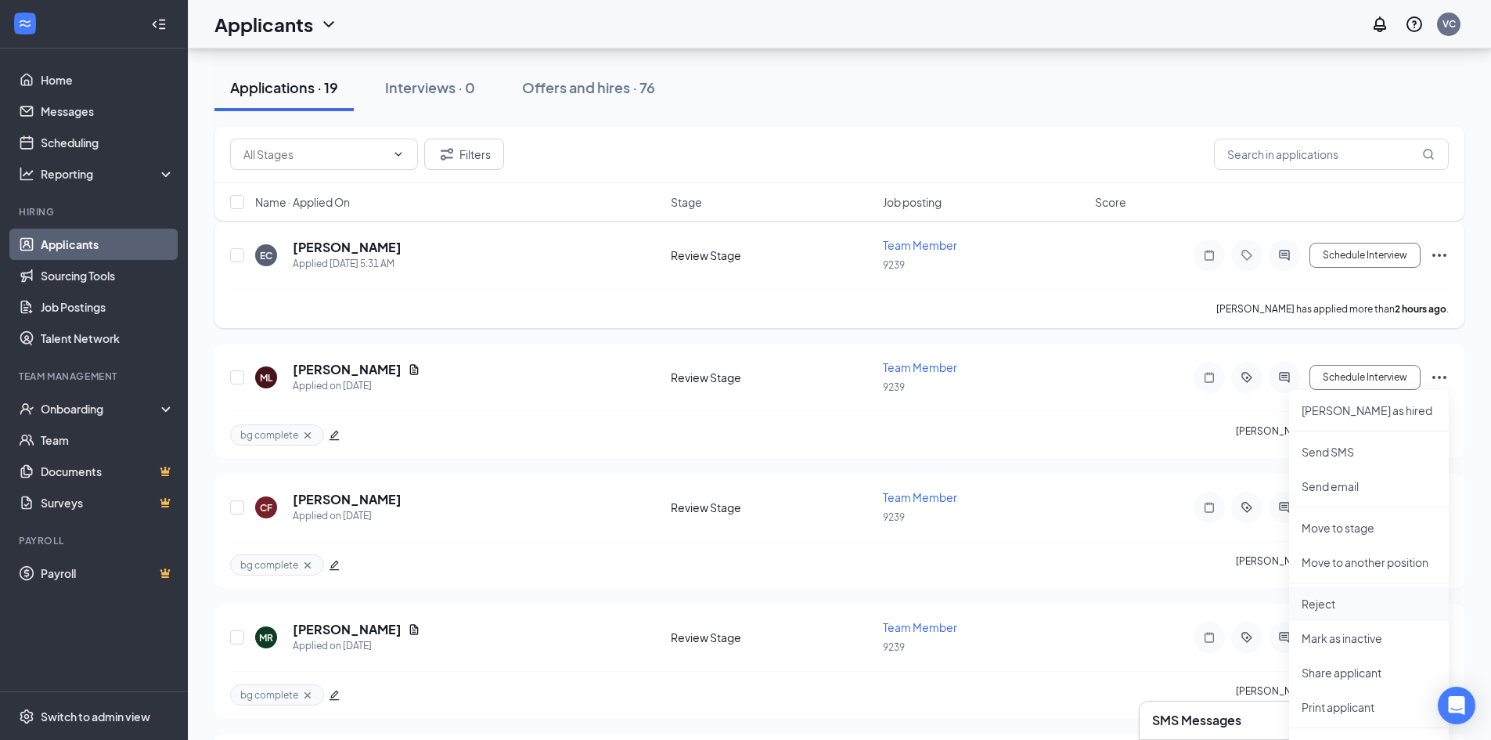
click at [1333, 611] on li "Reject" at bounding box center [1369, 603] width 160 height 34
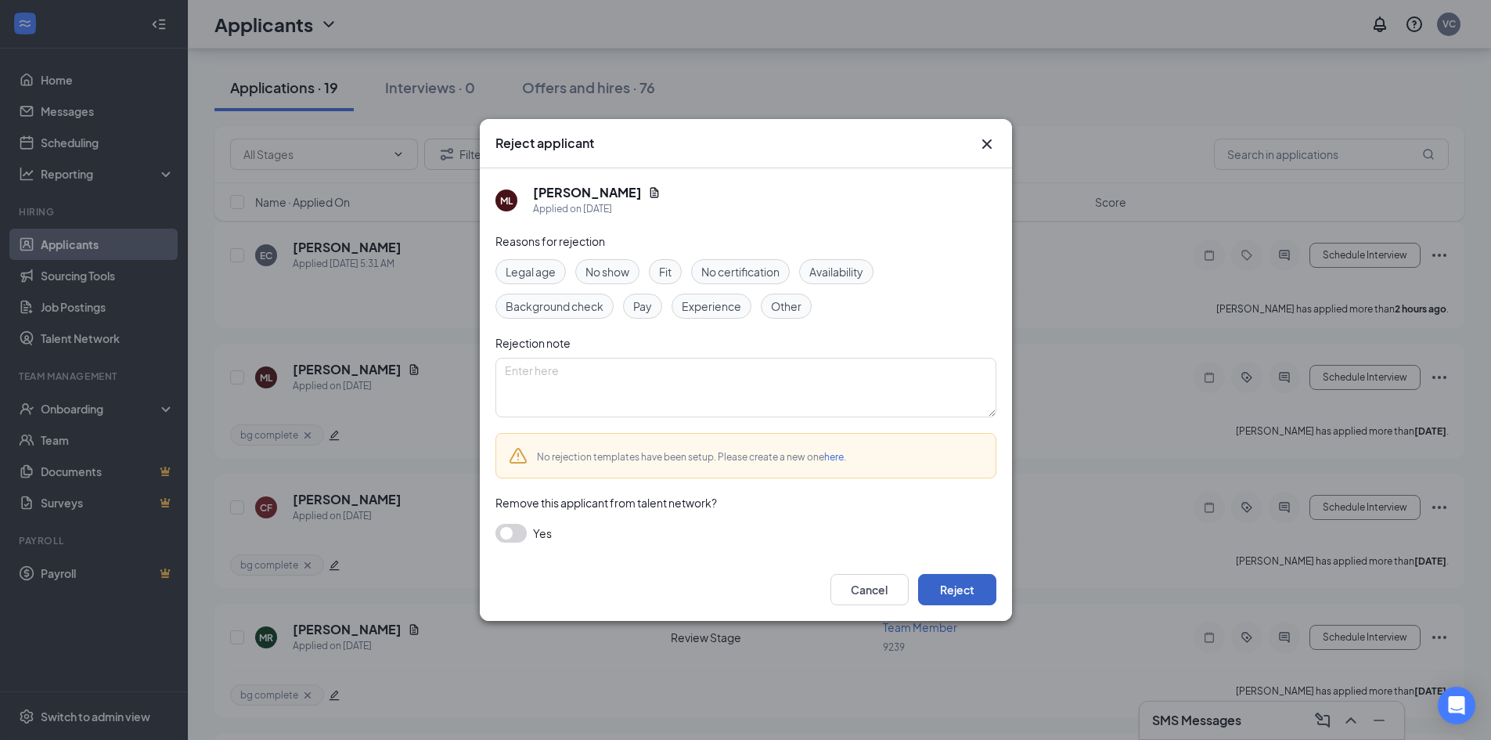
click at [992, 596] on button "Reject" at bounding box center [957, 589] width 78 height 31
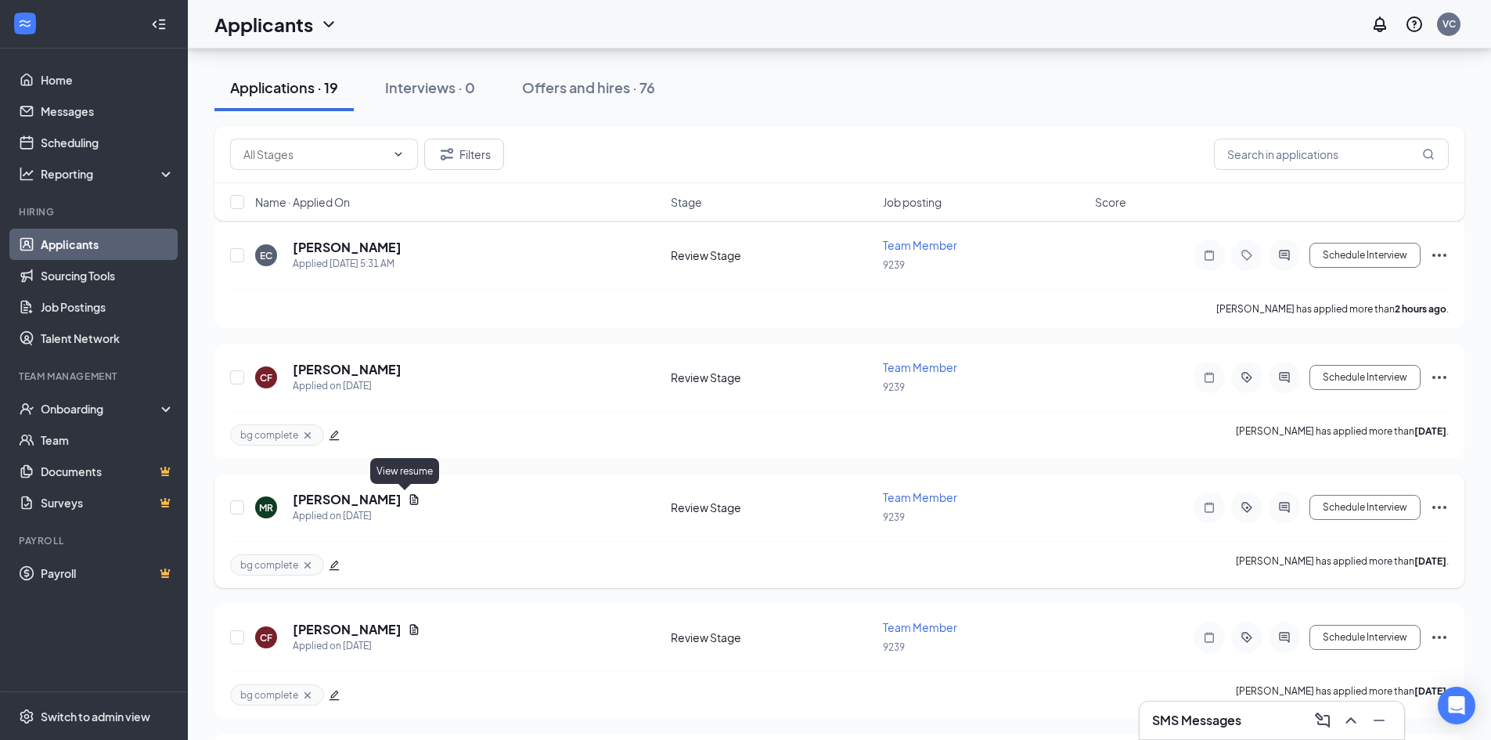
click at [410, 498] on icon "Document" at bounding box center [414, 499] width 9 height 10
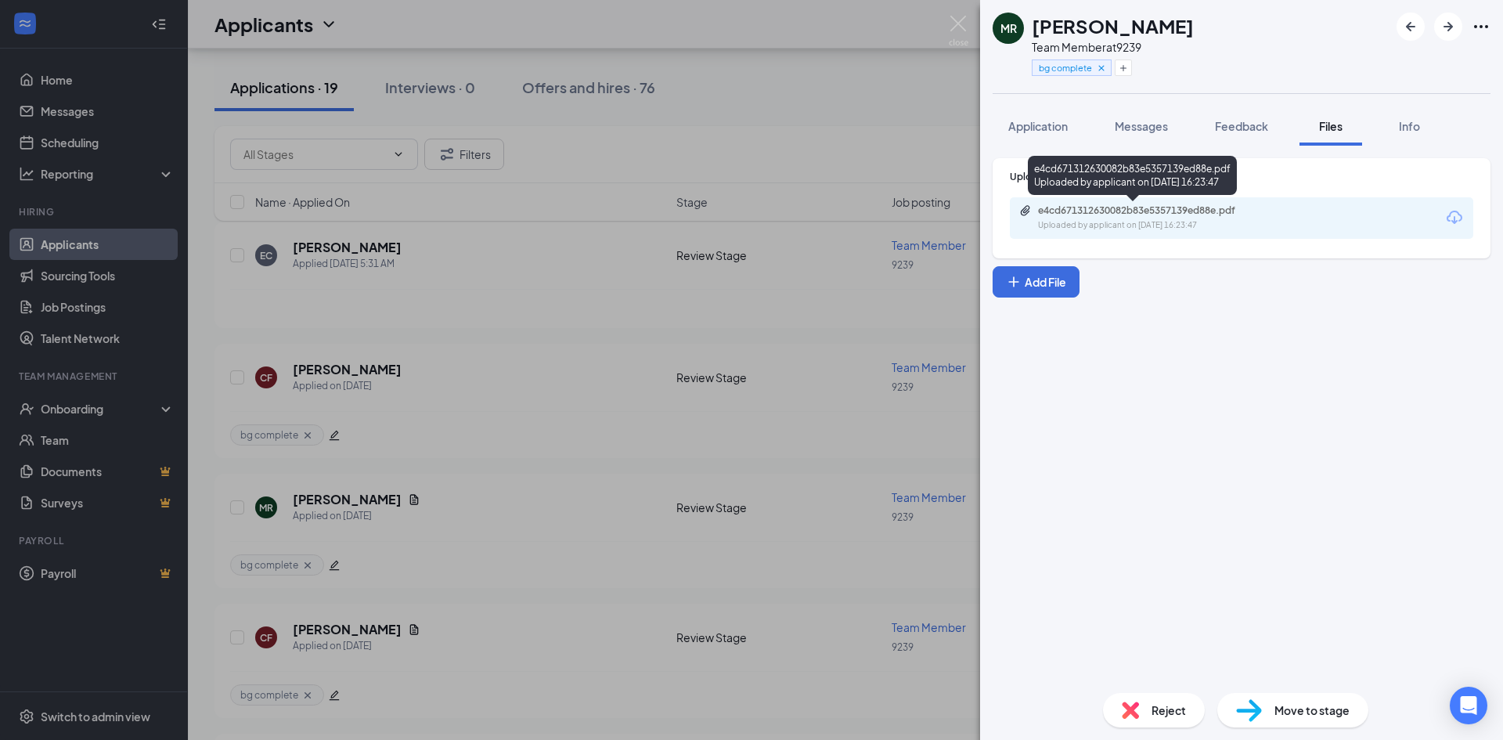
click at [1148, 225] on div "Uploaded by applicant on [DATE] 16:23:47" at bounding box center [1155, 225] width 235 height 13
click at [477, 493] on div "[PERSON_NAME] Team Member at 9239 bg complete Application Messages Feedback Fil…" at bounding box center [751, 370] width 1503 height 740
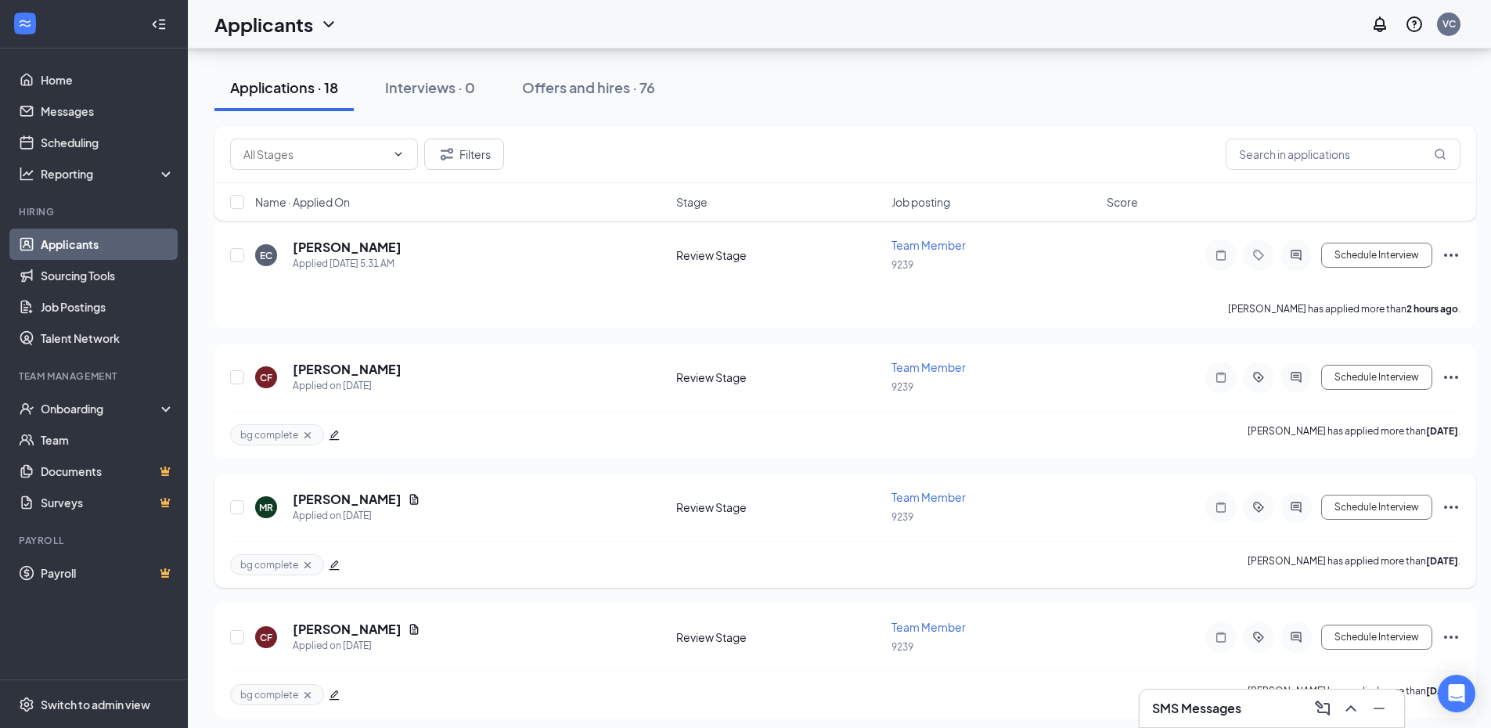
click at [1454, 507] on icon "Ellipses" at bounding box center [1451, 507] width 19 height 19
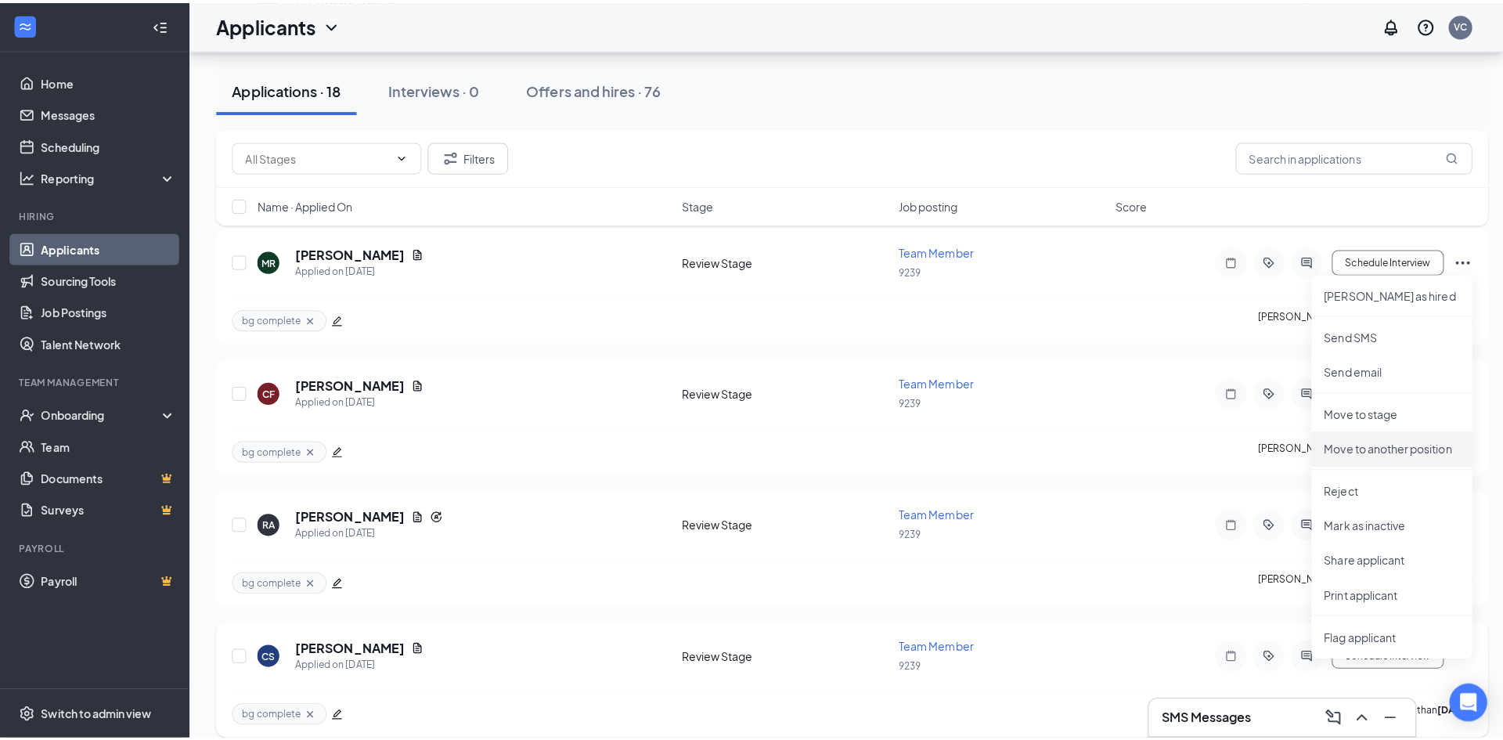
scroll to position [470, 0]
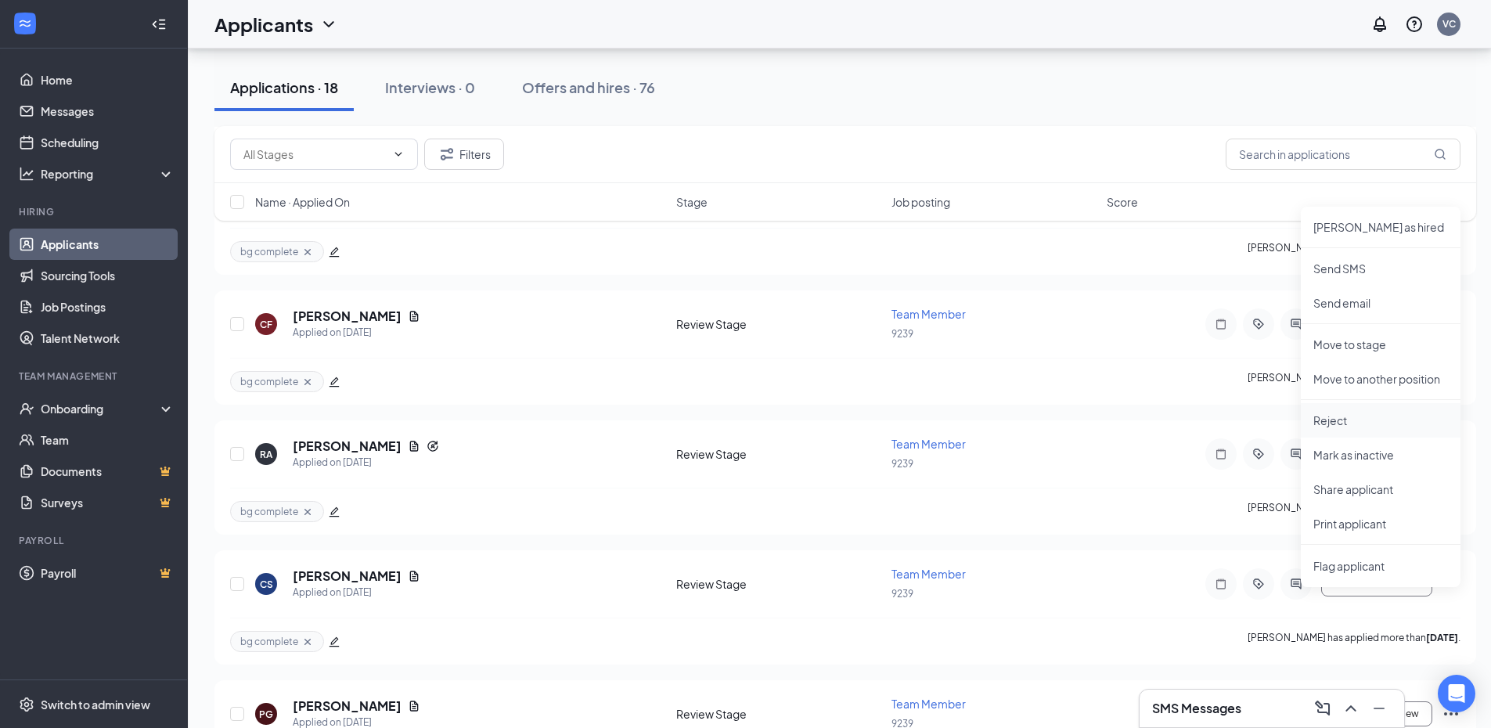
click at [1347, 424] on p "Reject" at bounding box center [1380, 420] width 135 height 16
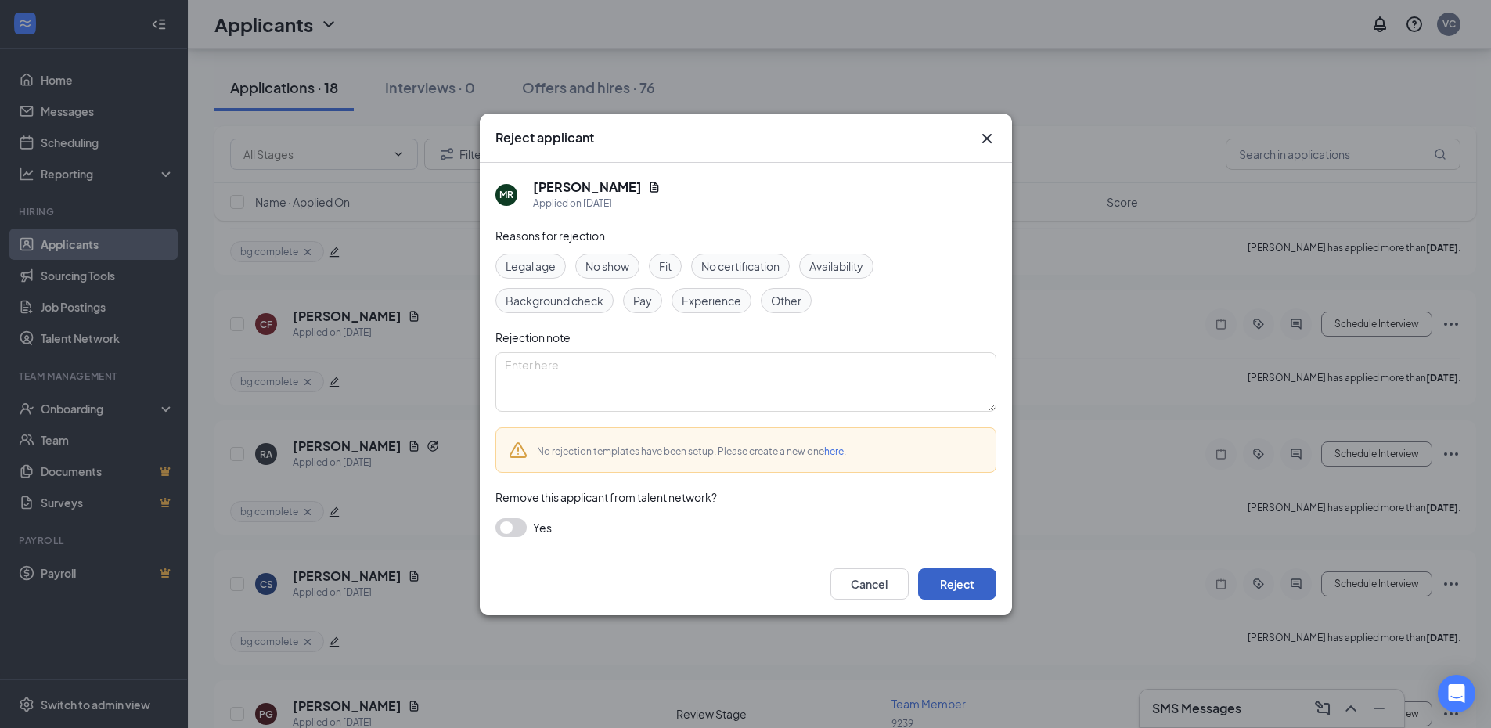
click at [974, 590] on button "Reject" at bounding box center [957, 583] width 78 height 31
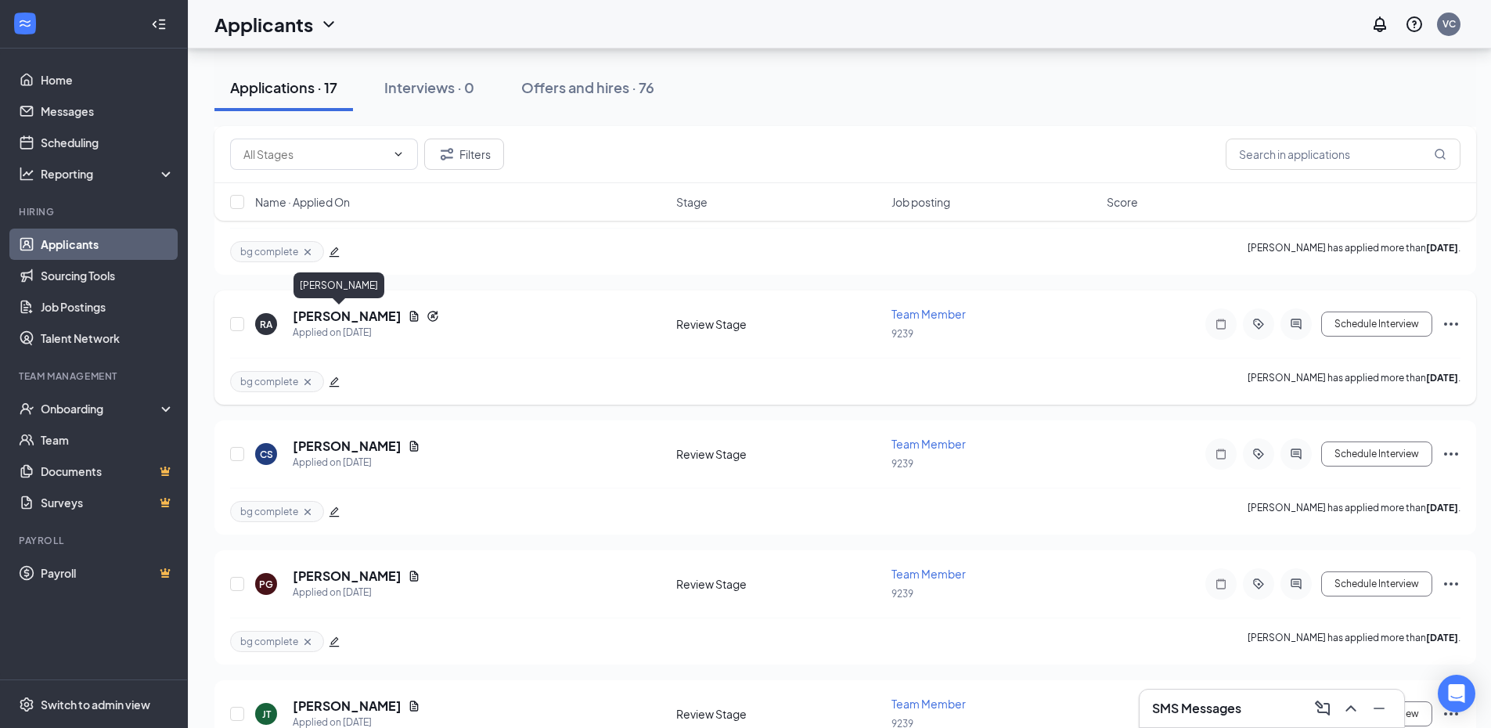
click at [314, 314] on h5 "[PERSON_NAME]" at bounding box center [347, 316] width 109 height 17
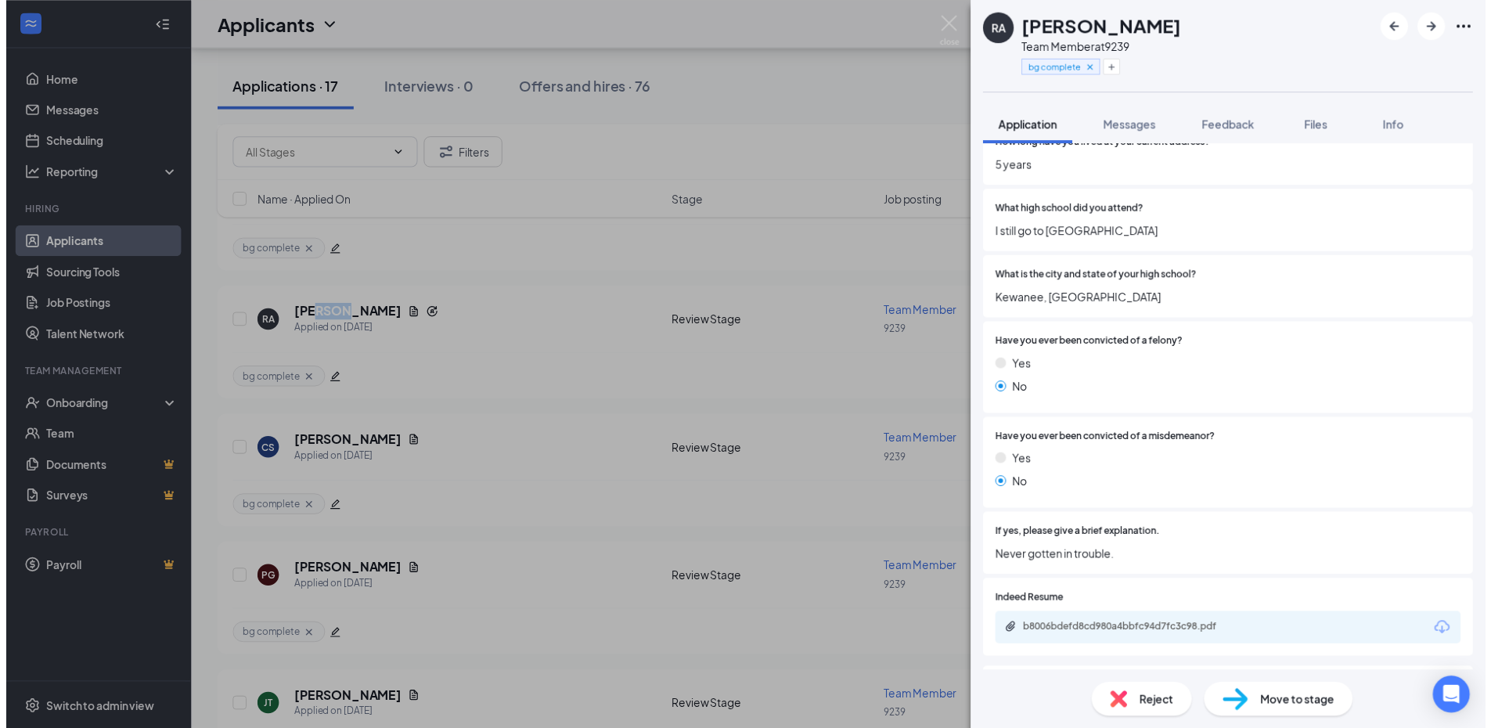
scroll to position [1096, 0]
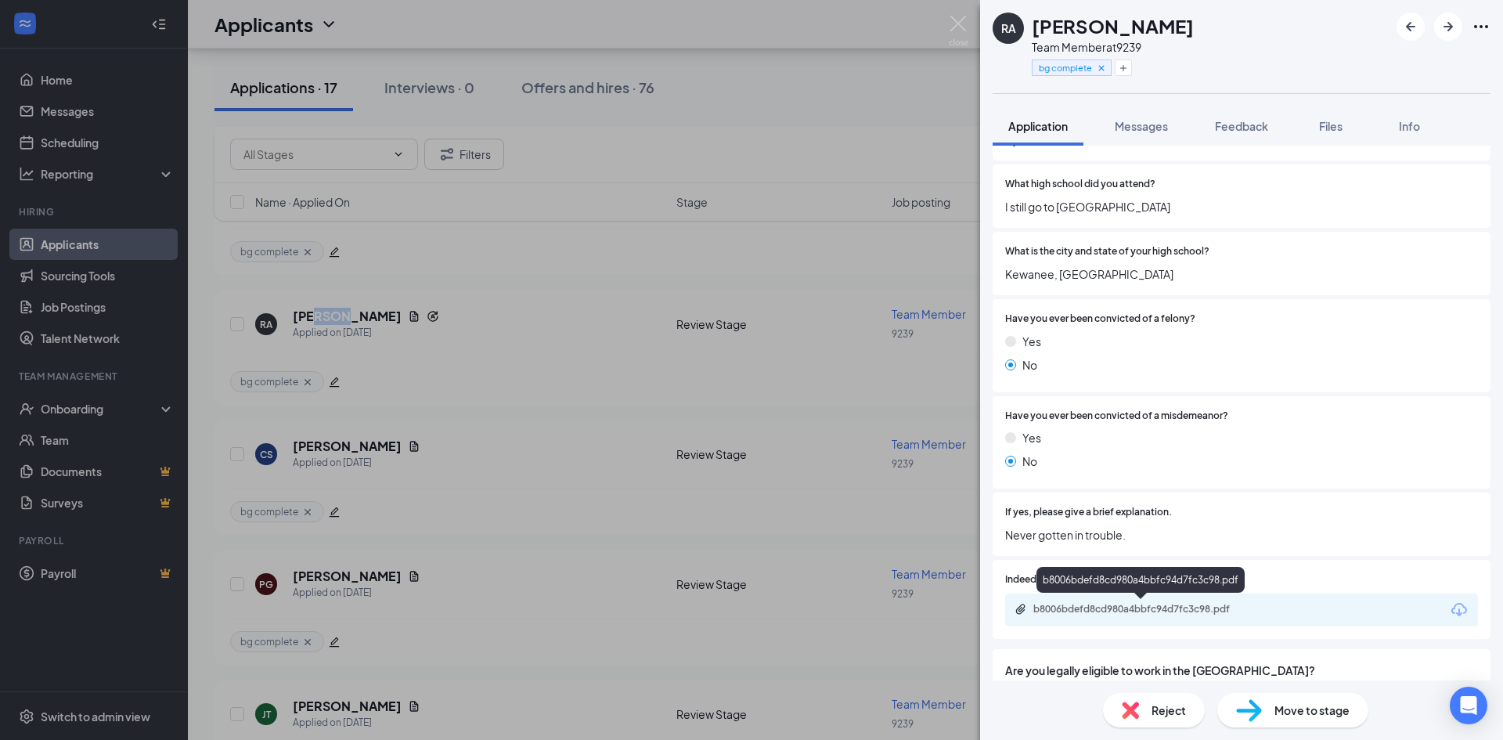
click at [1151, 603] on div "b8006bdefd8cd980a4bbfc94d7fc3c98.pdf" at bounding box center [1142, 609] width 219 height 13
click at [381, 448] on div "RA [PERSON_NAME] Team Member at 9239 bg complete Application Messages Feedback …" at bounding box center [751, 370] width 1503 height 740
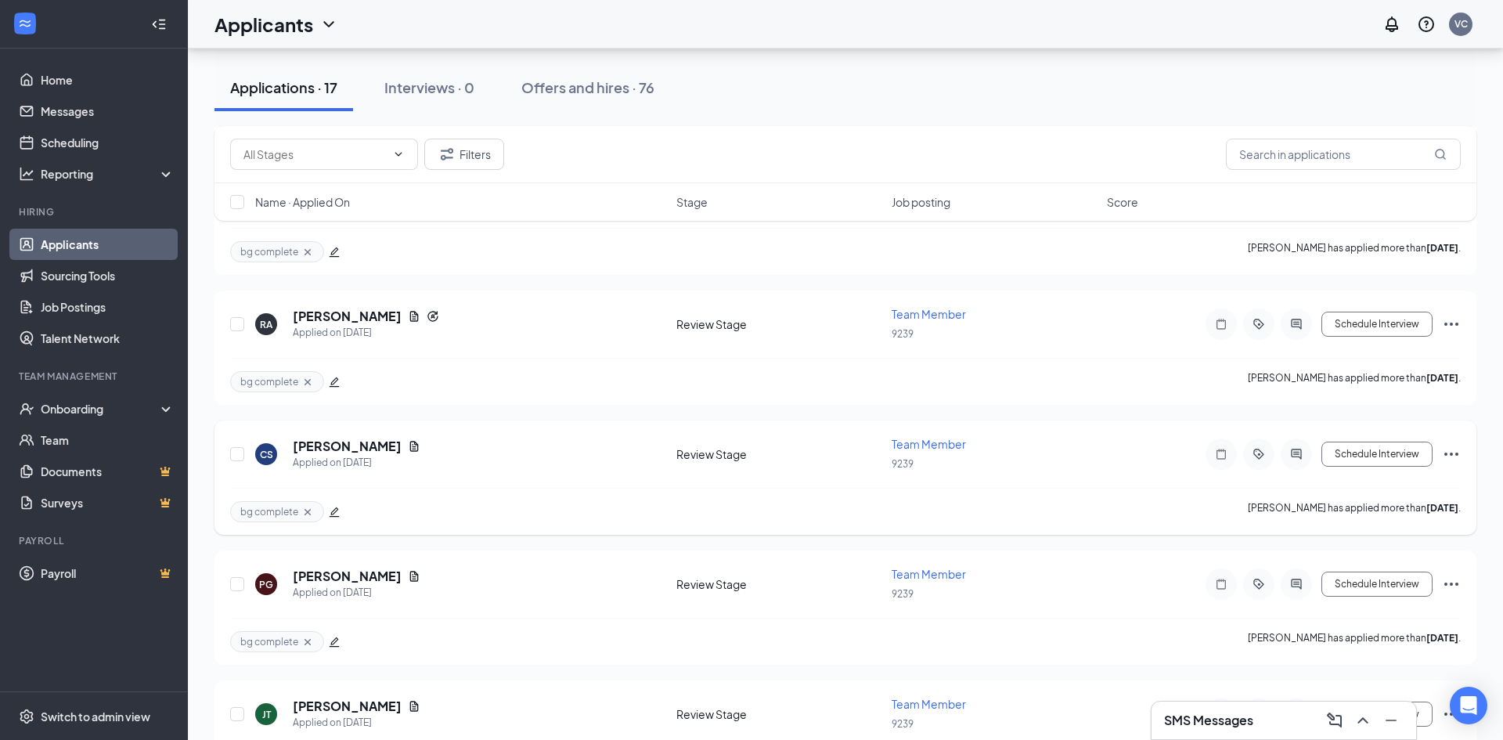
click at [408, 444] on icon "Document" at bounding box center [414, 446] width 13 height 13
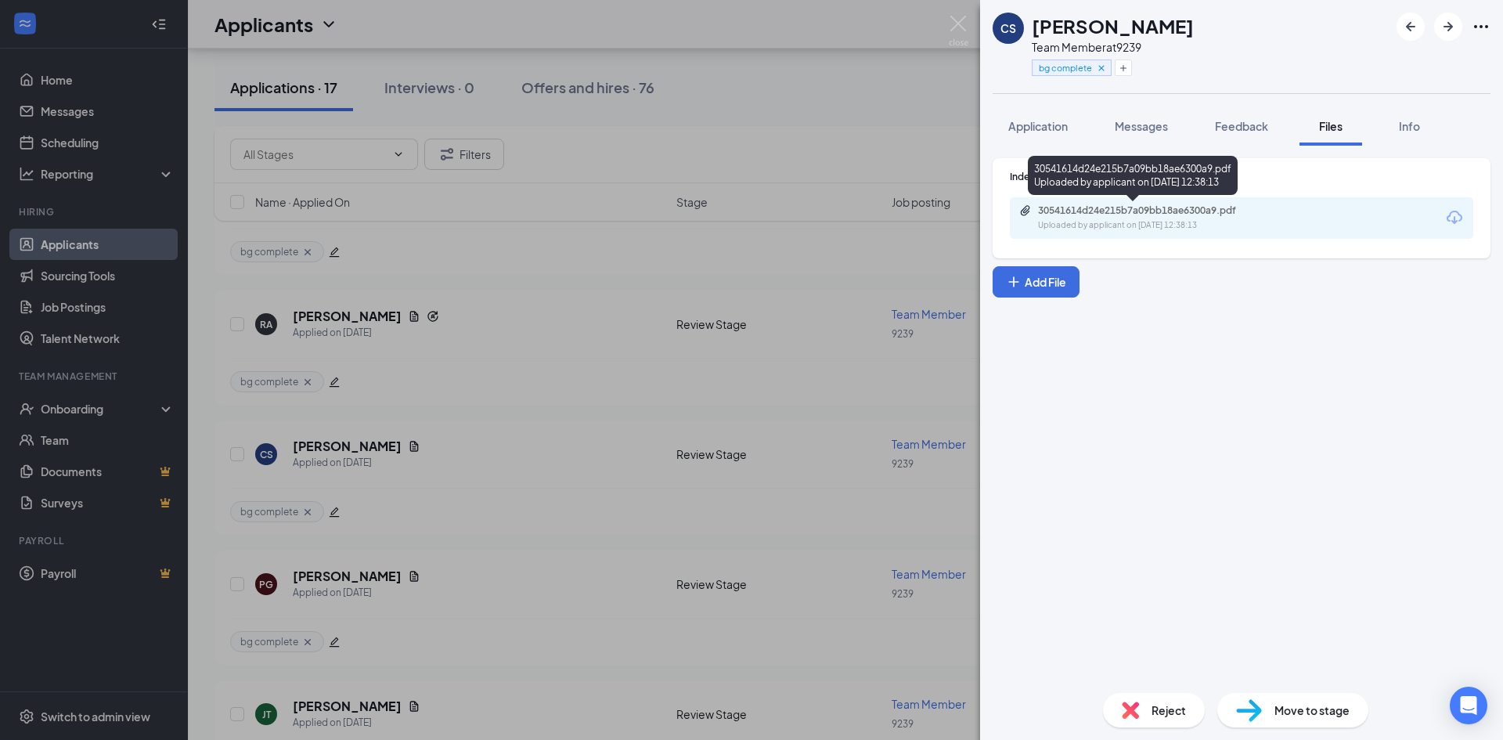
click at [1211, 220] on div "Uploaded by applicant on [DATE] 12:38:13" at bounding box center [1155, 225] width 235 height 13
click at [768, 452] on div "CS [PERSON_NAME] Team Member at 9239 bg complete Application Messages Feedback …" at bounding box center [751, 370] width 1503 height 740
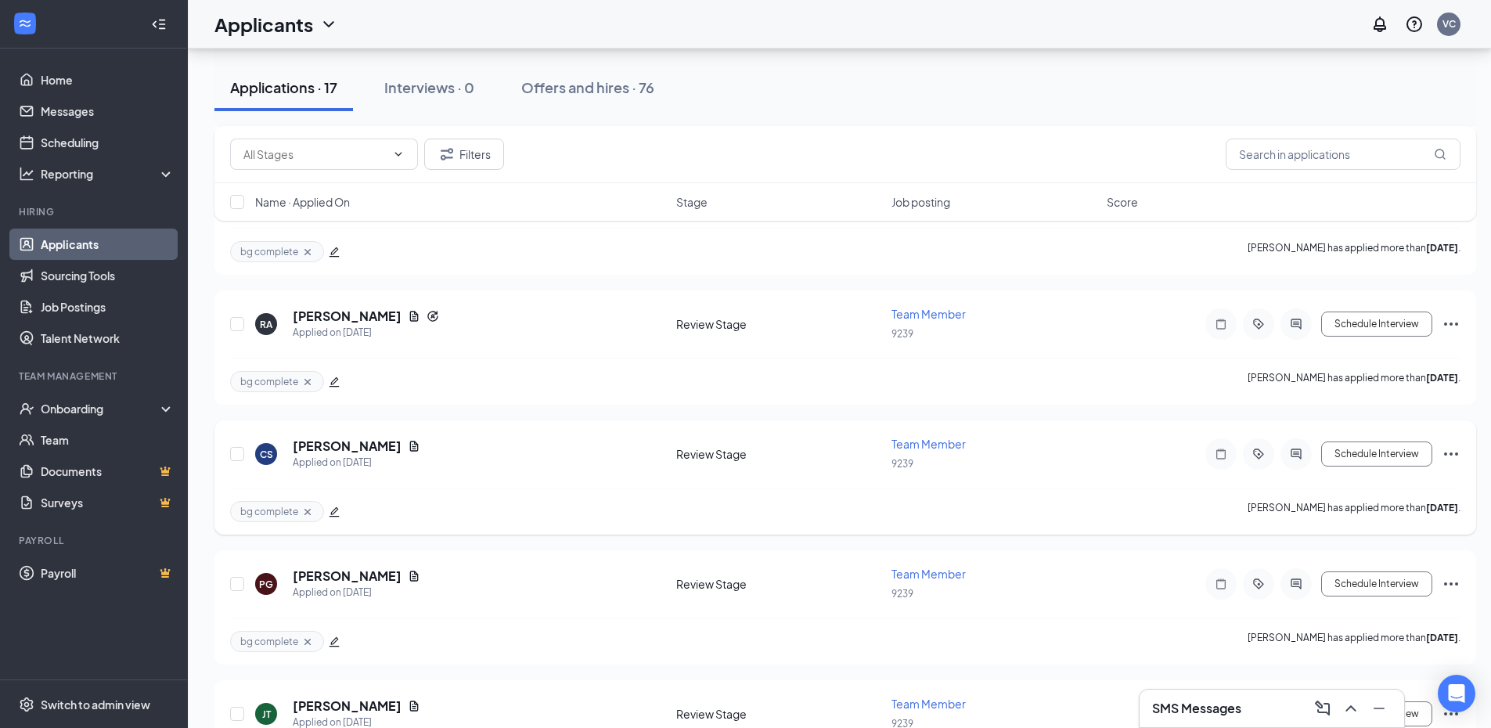
click at [1450, 454] on icon "Ellipses" at bounding box center [1451, 454] width 19 height 19
click at [1337, 675] on p "Reject" at bounding box center [1380, 680] width 135 height 16
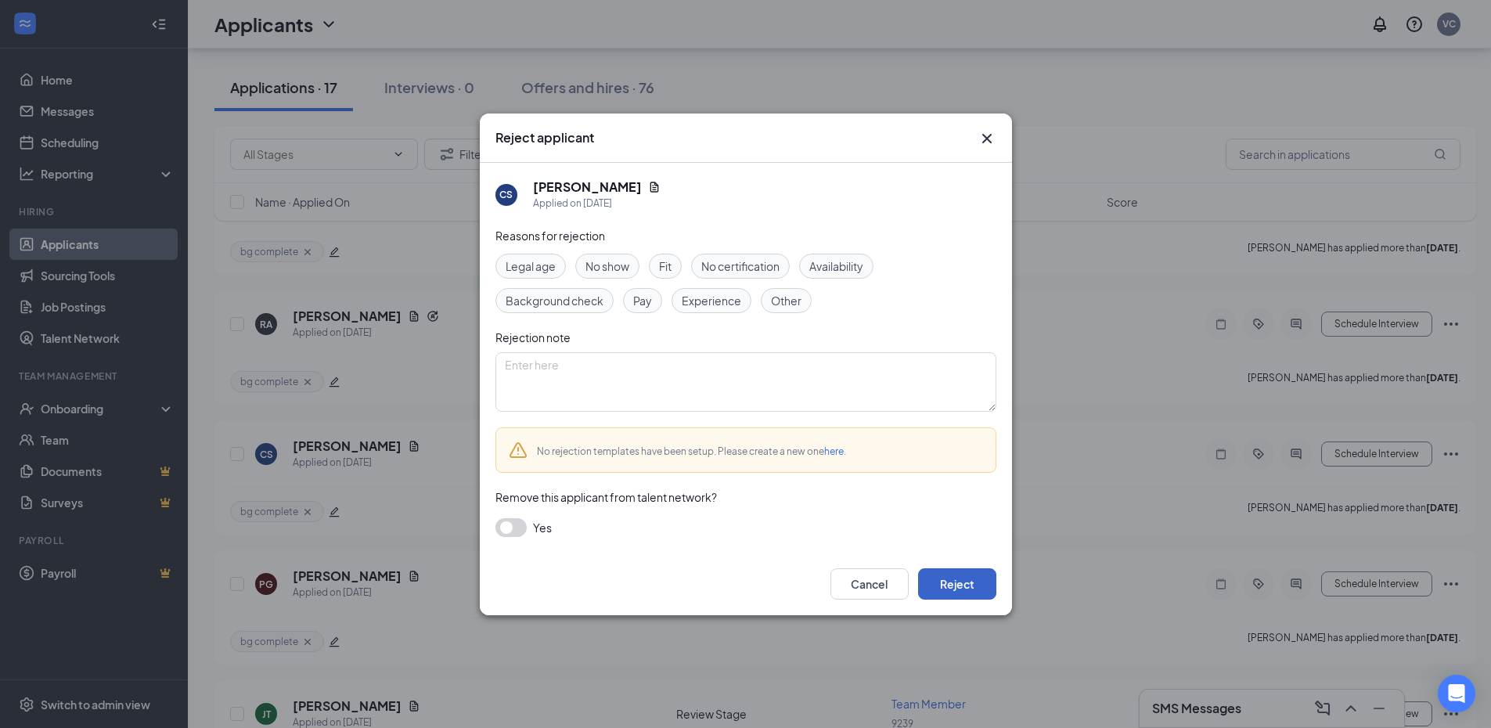
click at [952, 580] on button "Reject" at bounding box center [957, 583] width 78 height 31
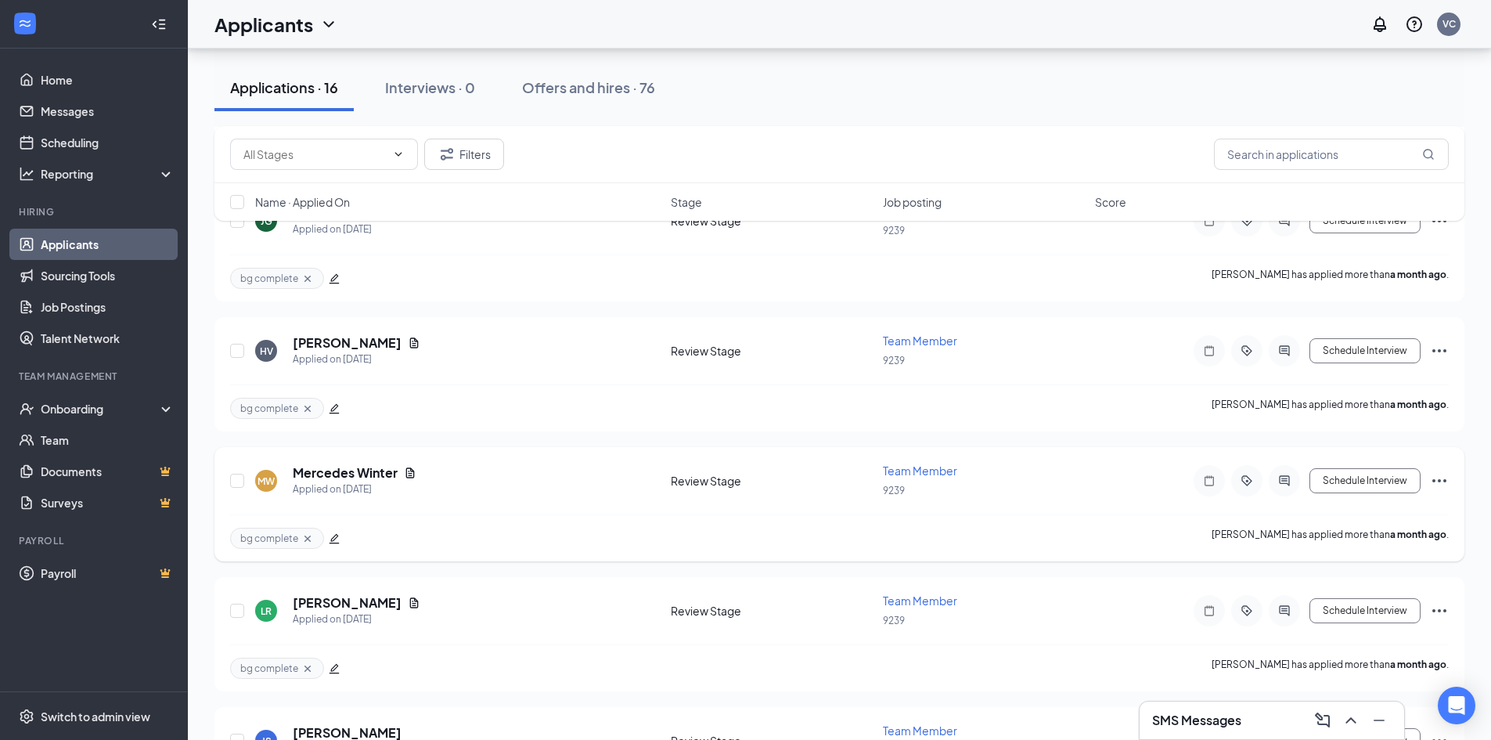
scroll to position [1713, 0]
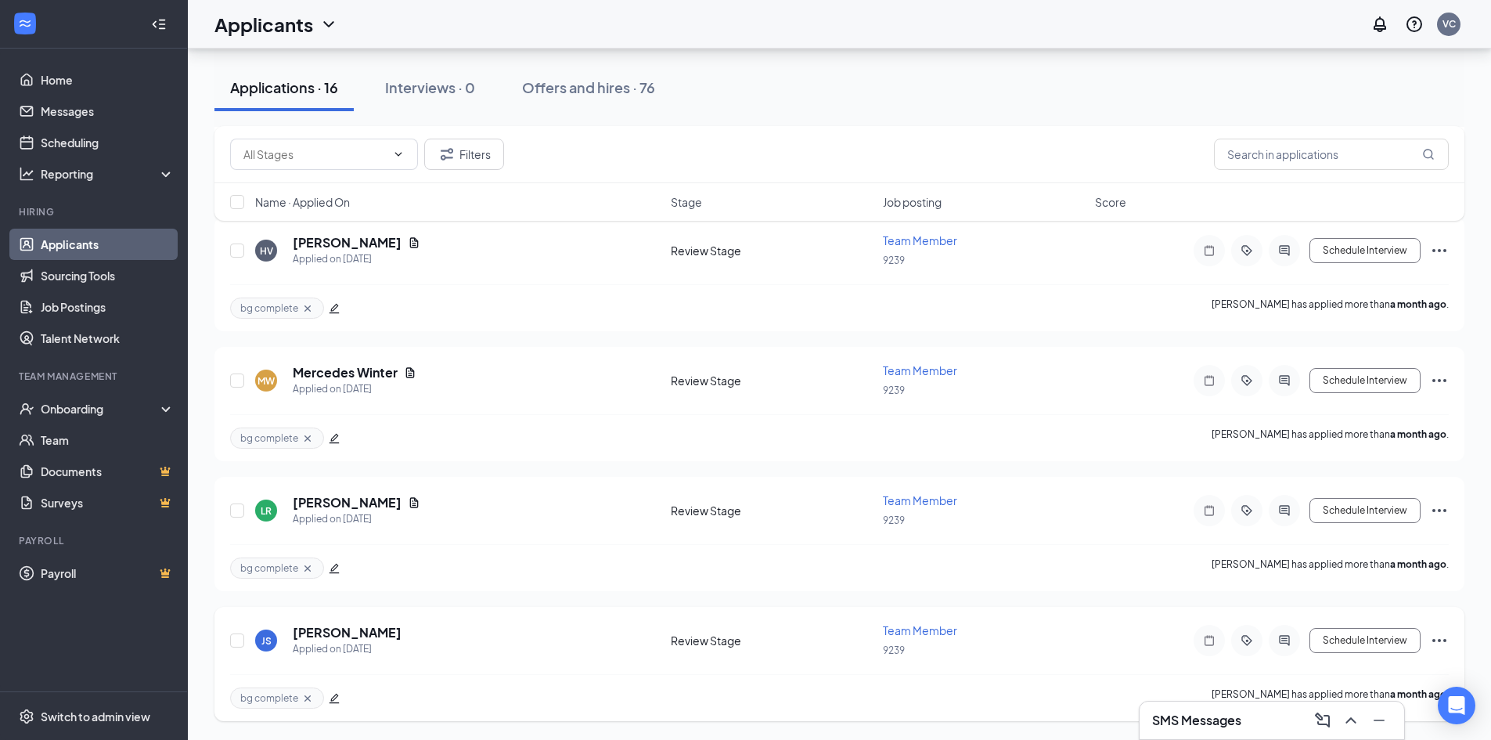
click at [1438, 632] on icon "Ellipses" at bounding box center [1439, 640] width 19 height 19
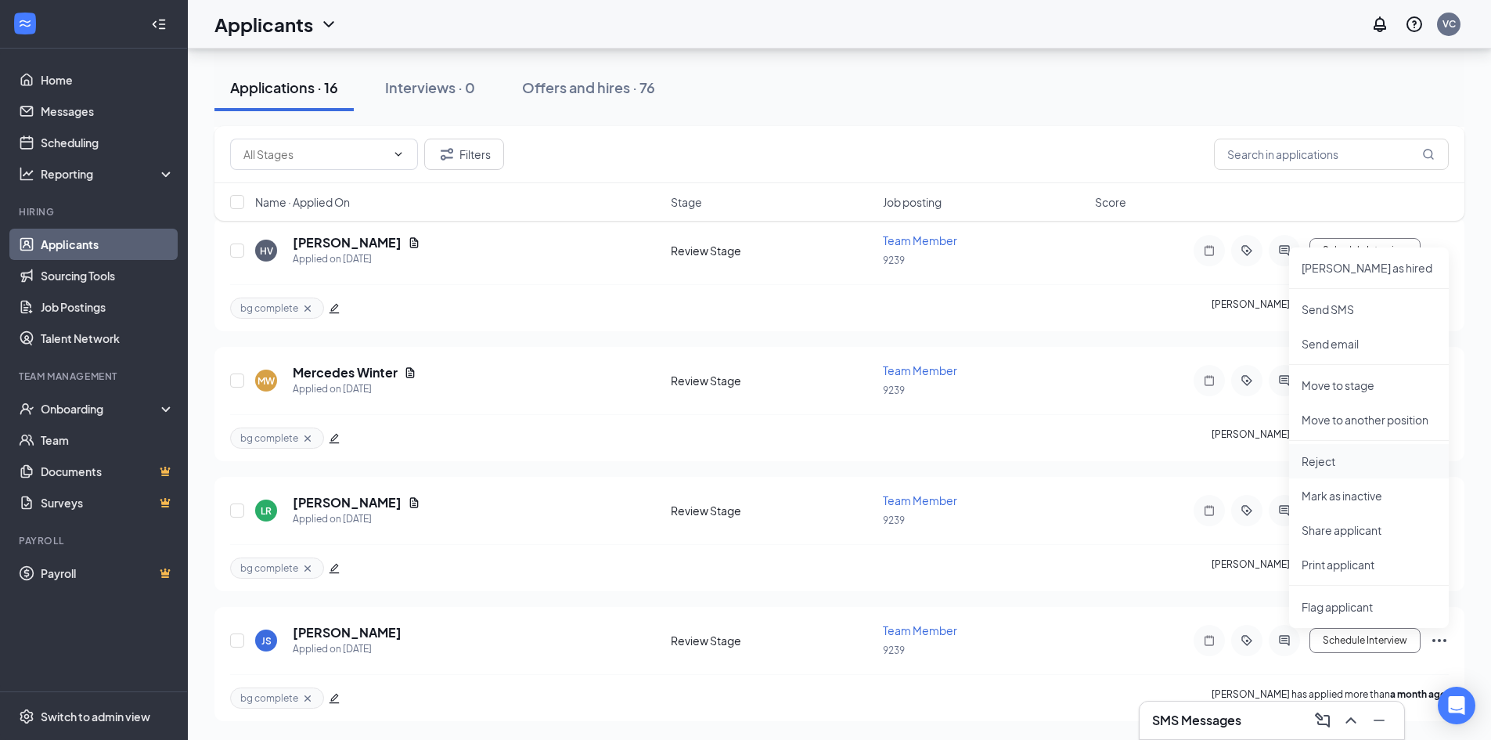
click at [1364, 466] on p "Reject" at bounding box center [1369, 461] width 135 height 16
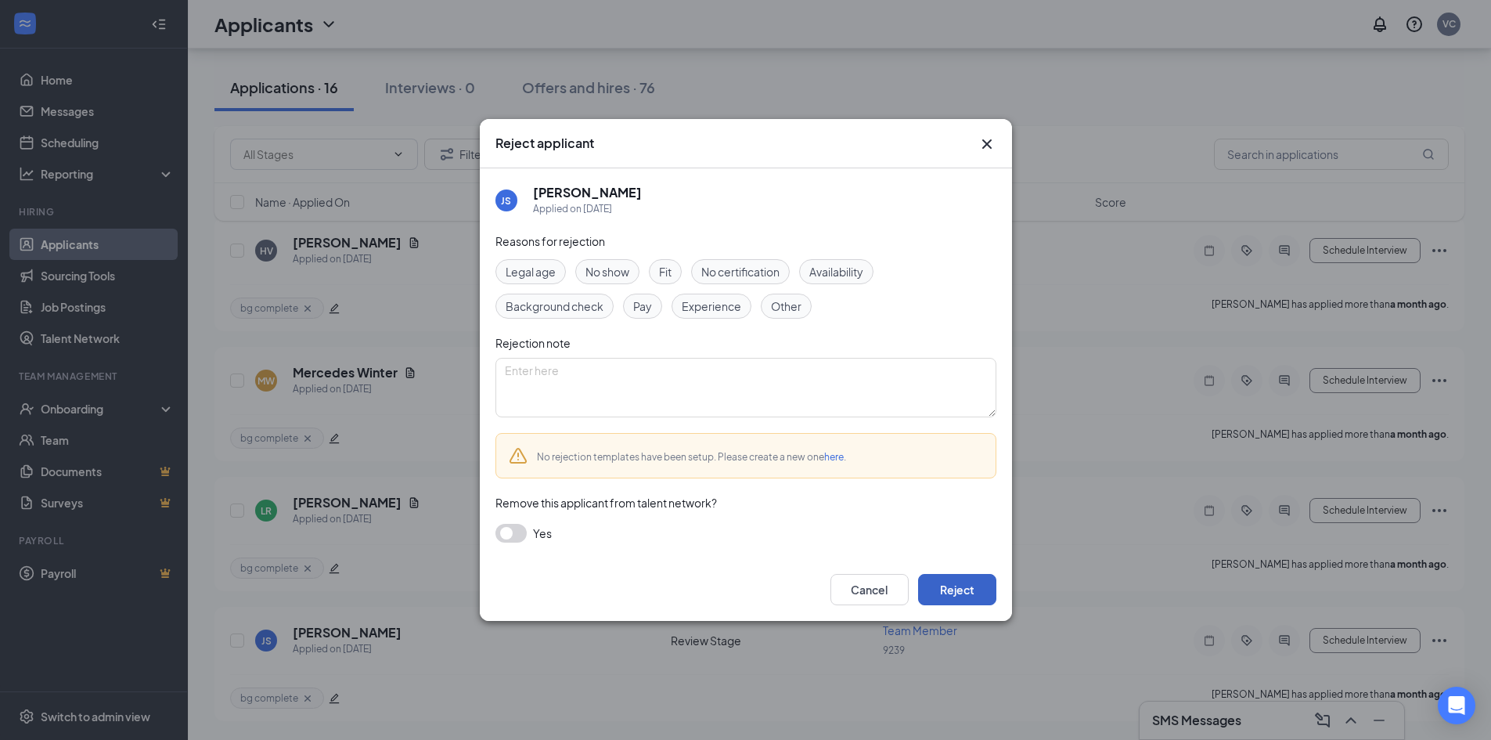
click at [990, 586] on button "Reject" at bounding box center [957, 589] width 78 height 31
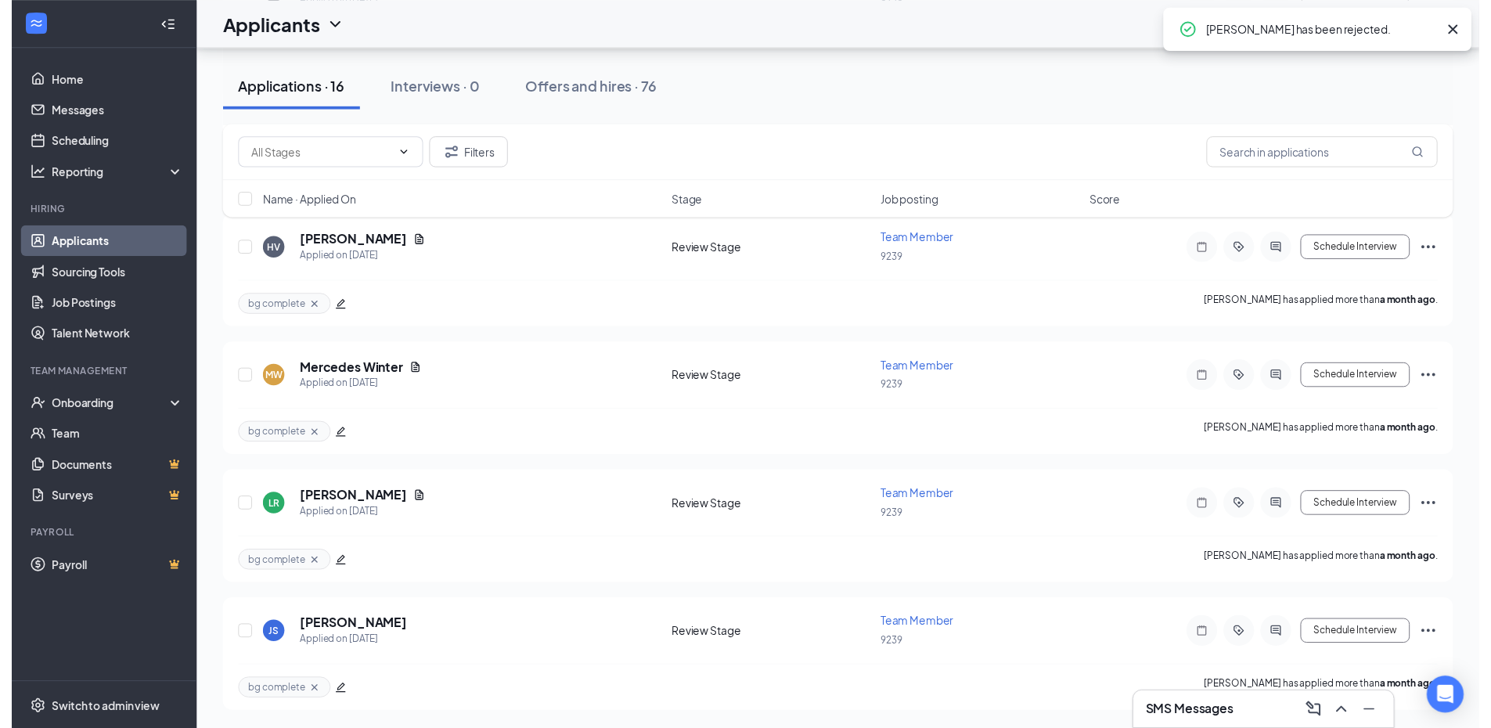
scroll to position [1583, 0]
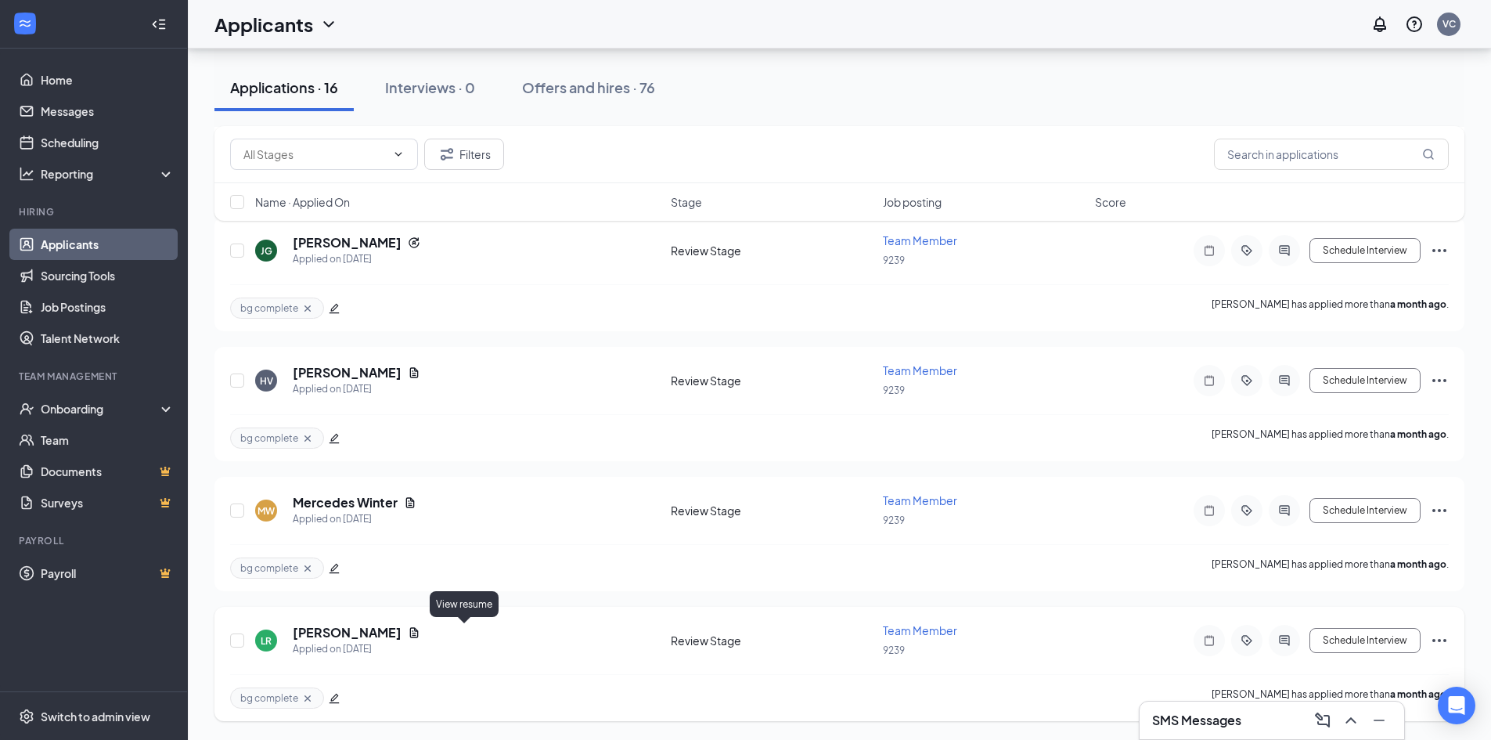
click at [420, 631] on icon "Document" at bounding box center [414, 632] width 13 height 13
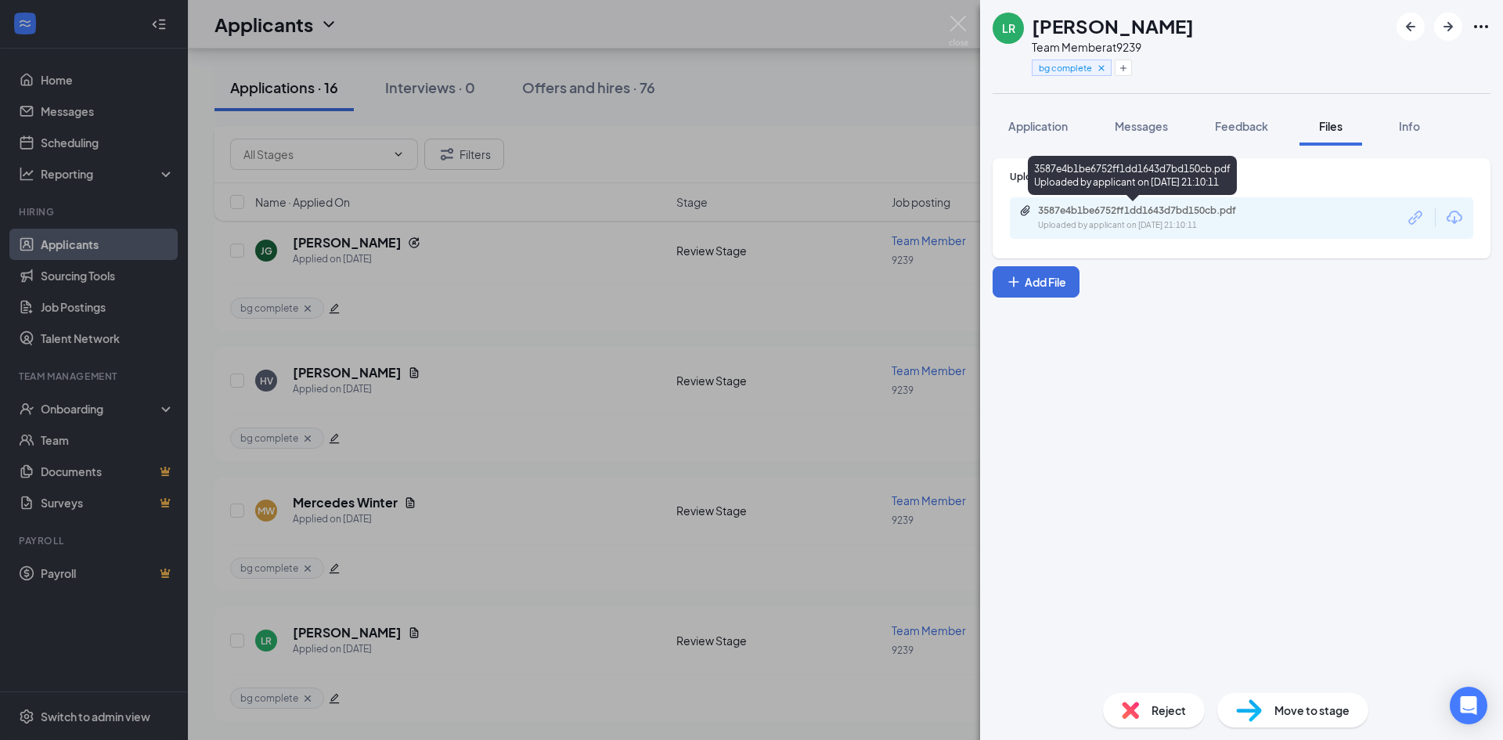
click at [1248, 215] on div "3587e4b1be6752ff1dd1643d7bd150cb.pdf" at bounding box center [1147, 210] width 219 height 13
click at [924, 642] on div "[PERSON_NAME] [PERSON_NAME] Team Member at 9239 bg complete Application Message…" at bounding box center [751, 370] width 1503 height 740
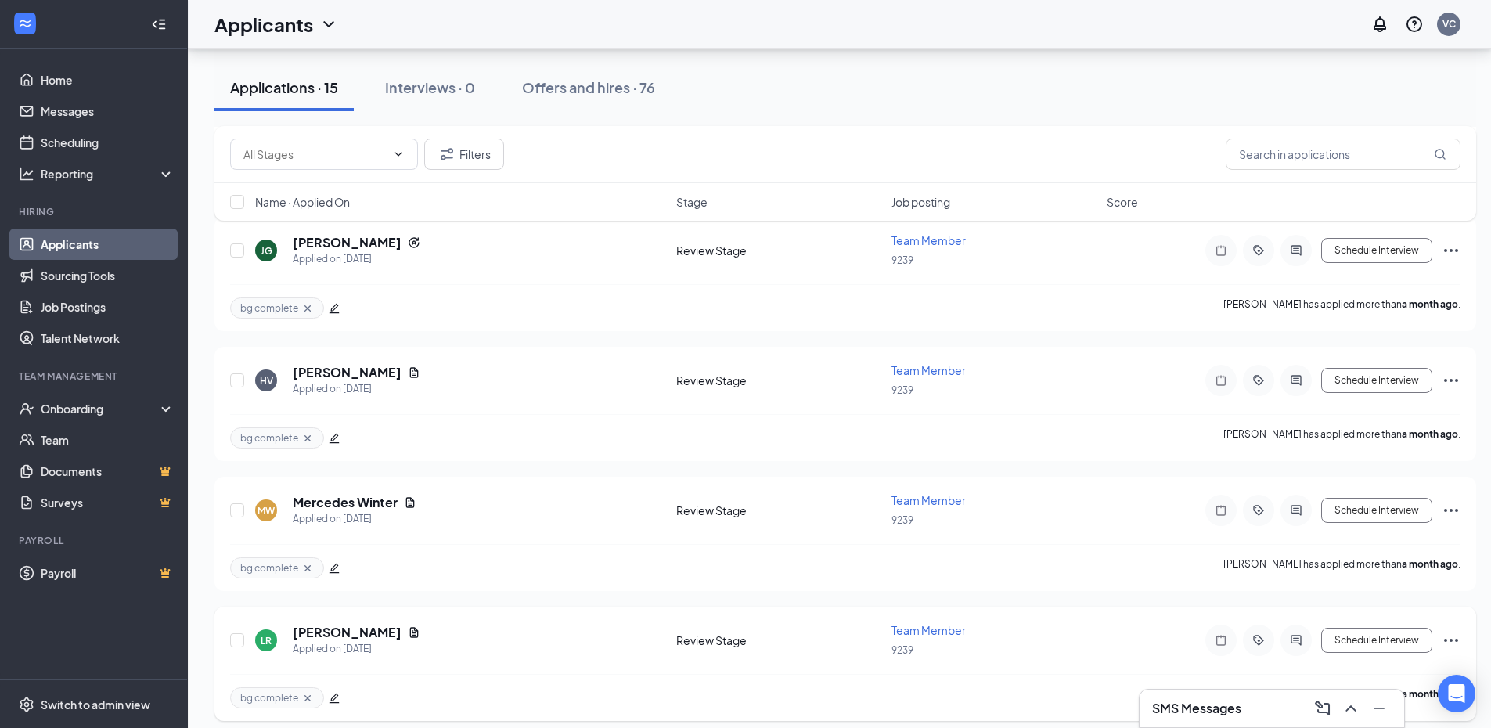
click at [1455, 639] on div "[PERSON_NAME] [PERSON_NAME] Applied on [DATE] Review Stage Team Member 9239 Sch…" at bounding box center [845, 664] width 1262 height 114
click at [1453, 639] on icon "Ellipses" at bounding box center [1451, 640] width 19 height 19
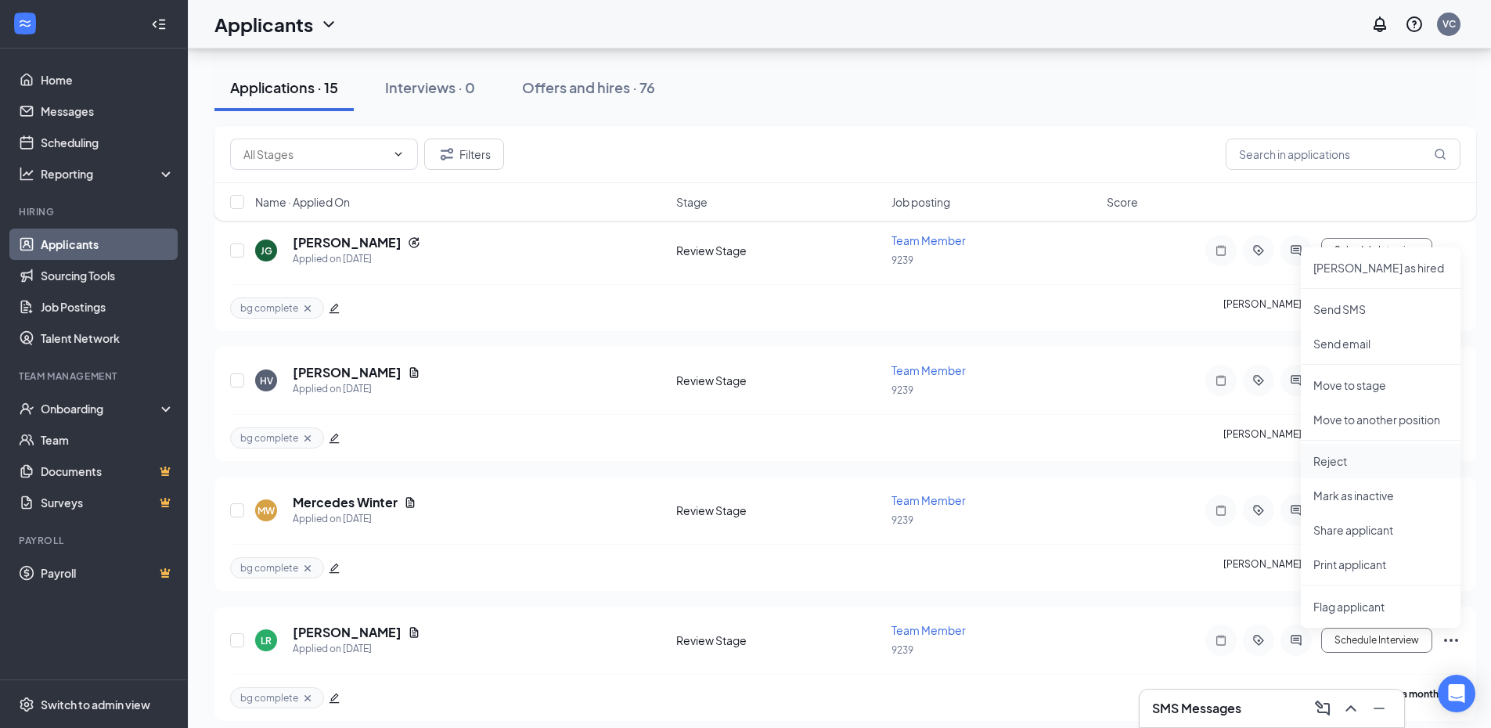
click at [1355, 465] on p "Reject" at bounding box center [1380, 461] width 135 height 16
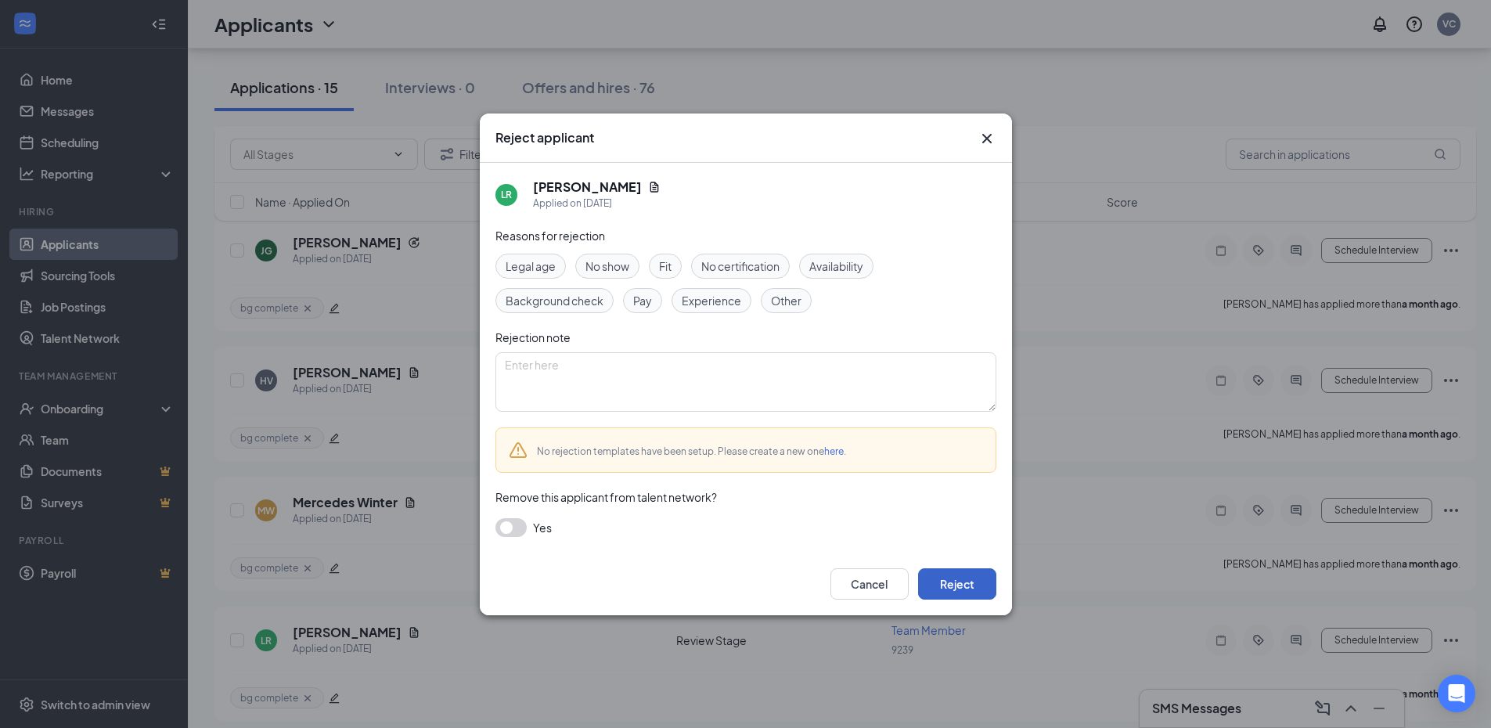
click at [971, 582] on button "Reject" at bounding box center [957, 583] width 78 height 31
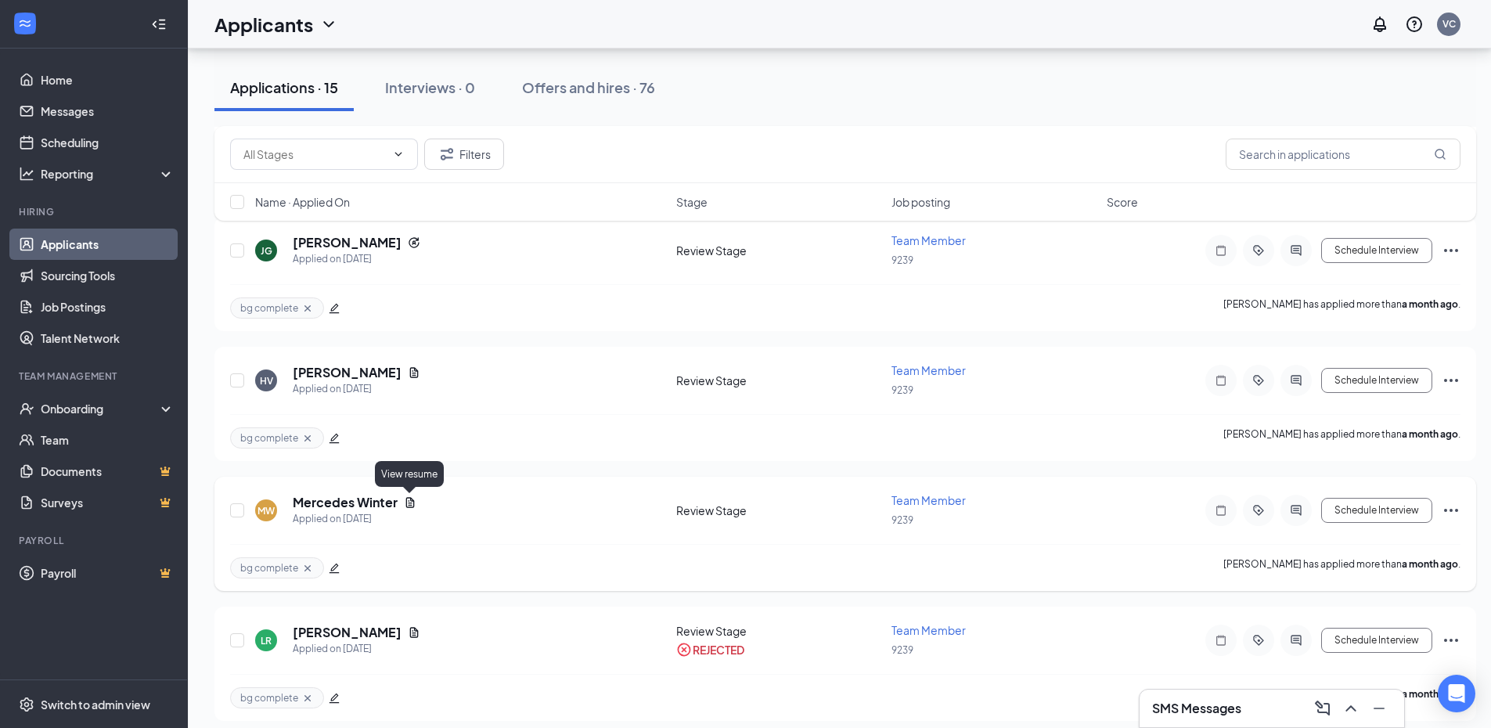
click at [413, 506] on icon "Document" at bounding box center [410, 502] width 9 height 10
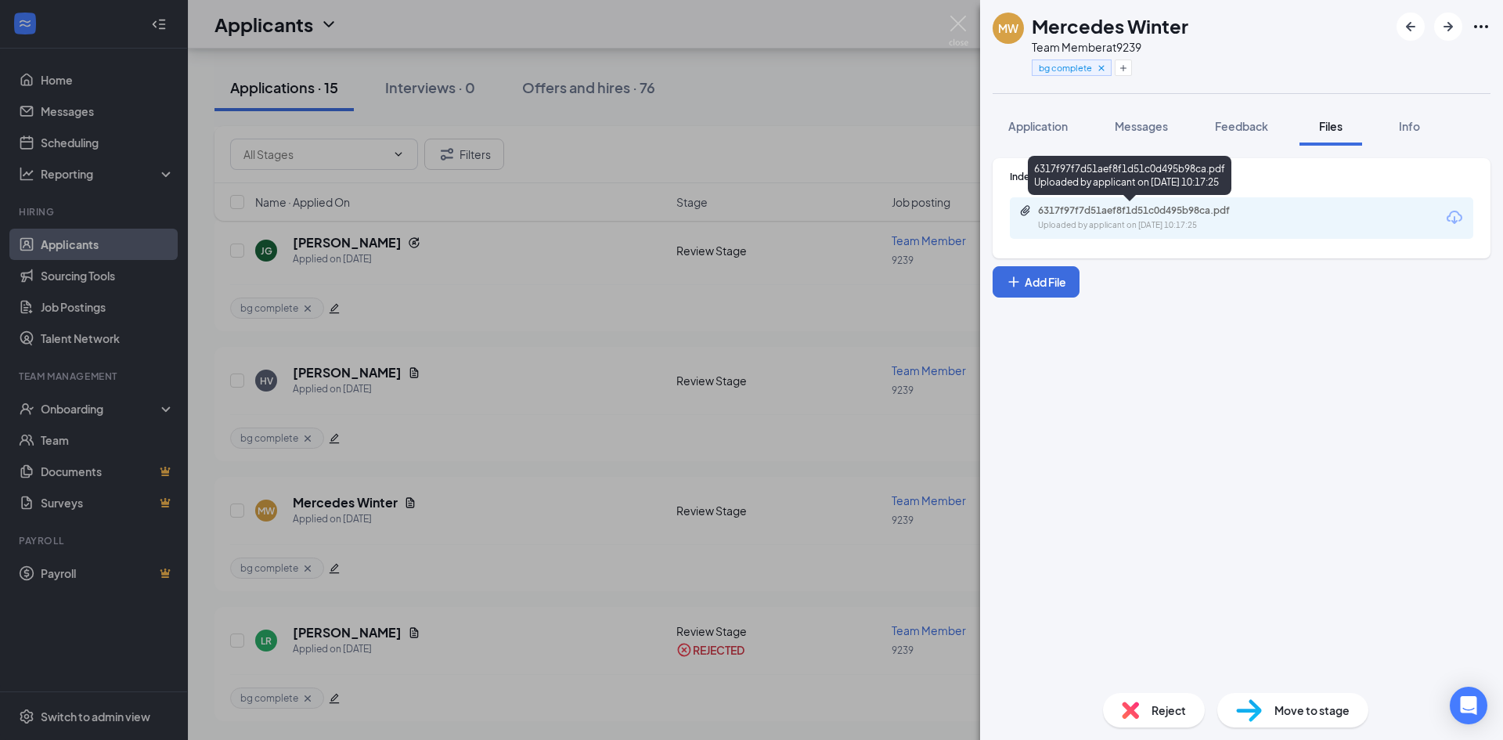
click at [1190, 221] on div "Uploaded by applicant on [DATE] 10:17:25" at bounding box center [1155, 225] width 235 height 13
click at [623, 507] on div "MW Mercedes Winter Team Member at 9239 bg complete Application Messages Feedbac…" at bounding box center [751, 370] width 1503 height 740
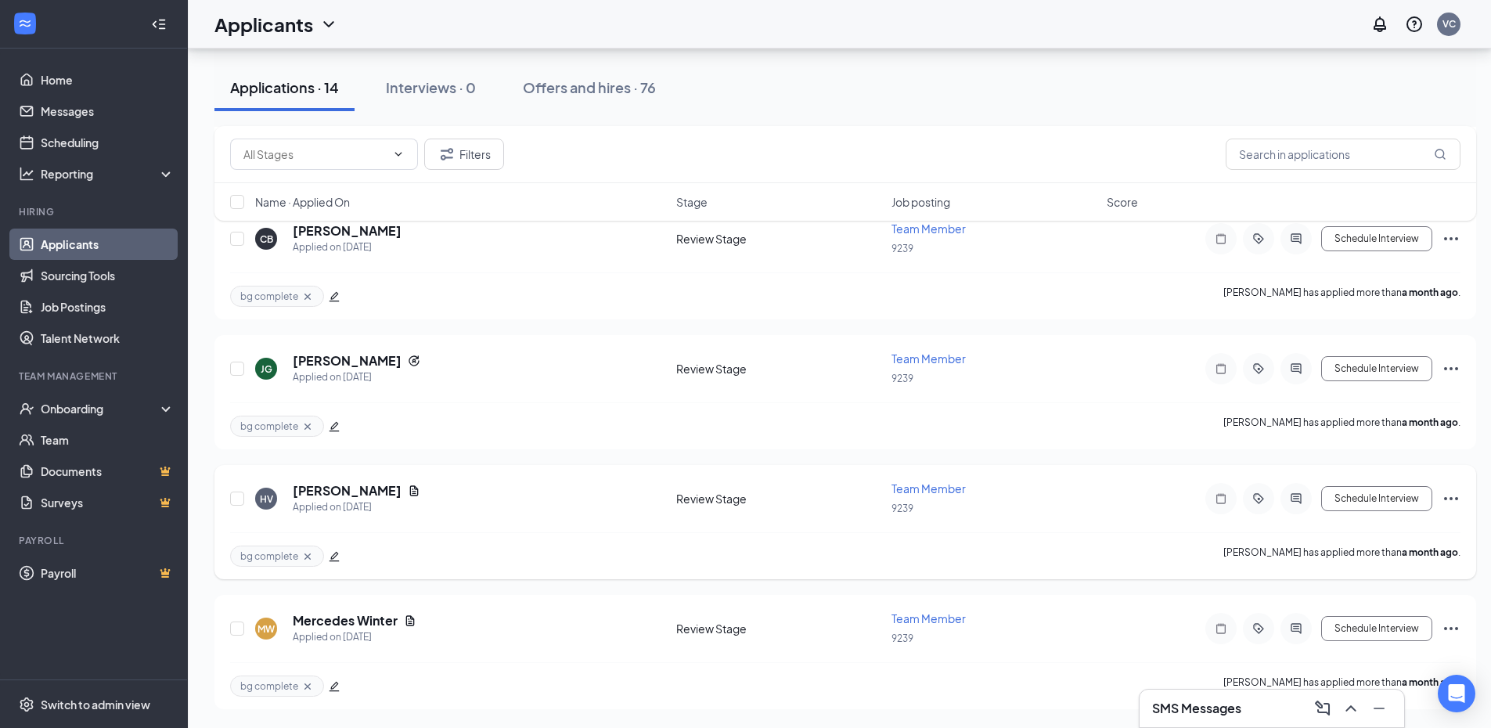
scroll to position [1464, 0]
click at [1446, 496] on icon "Ellipses" at bounding box center [1451, 498] width 19 height 19
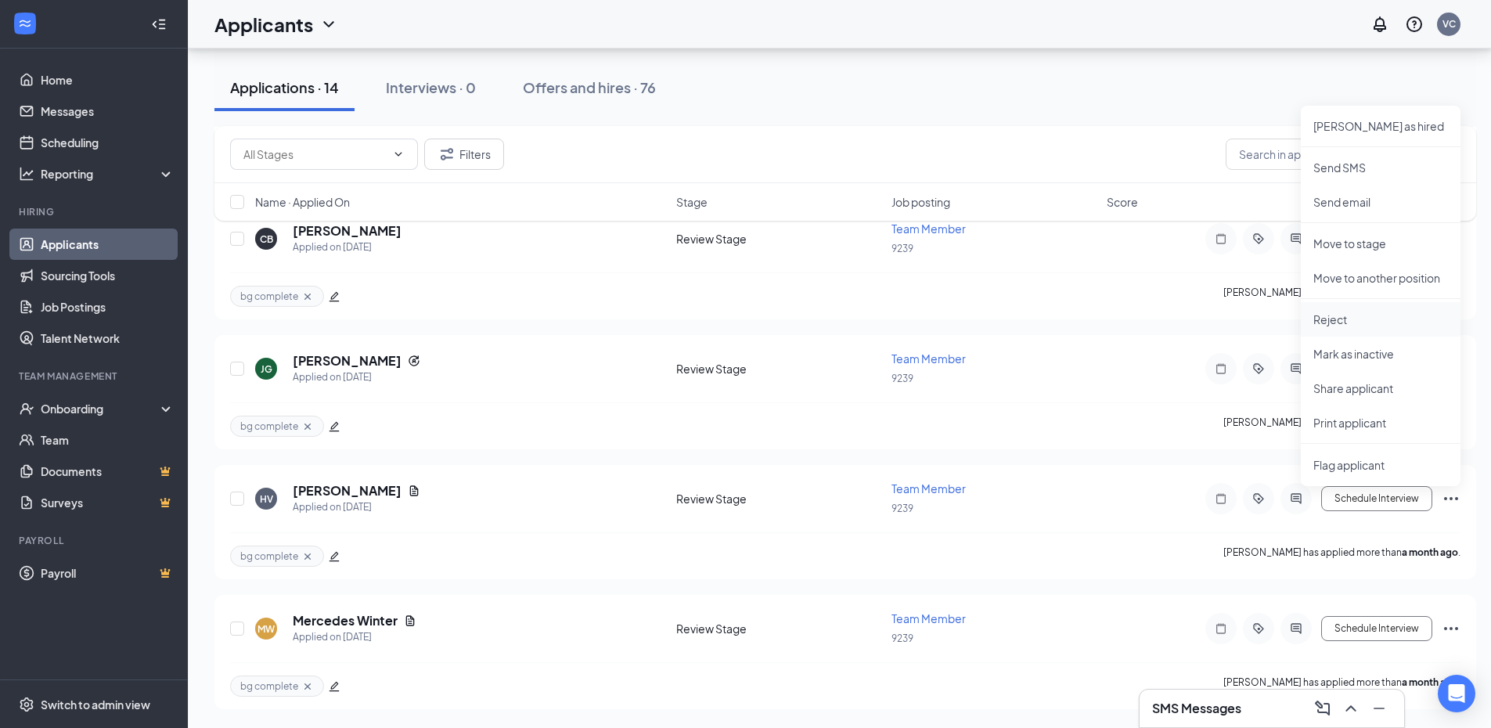
click at [1369, 325] on p "Reject" at bounding box center [1380, 320] width 135 height 16
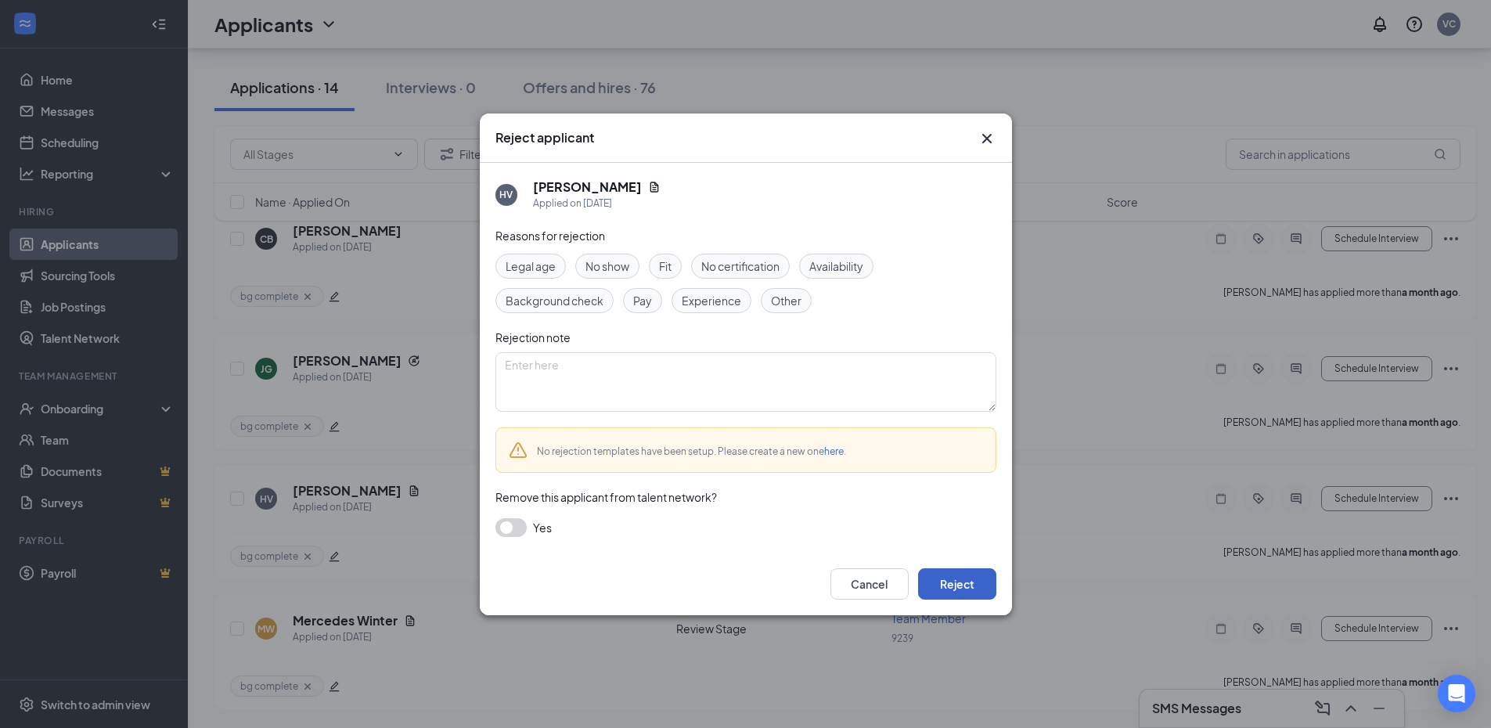
click at [966, 585] on button "Reject" at bounding box center [957, 583] width 78 height 31
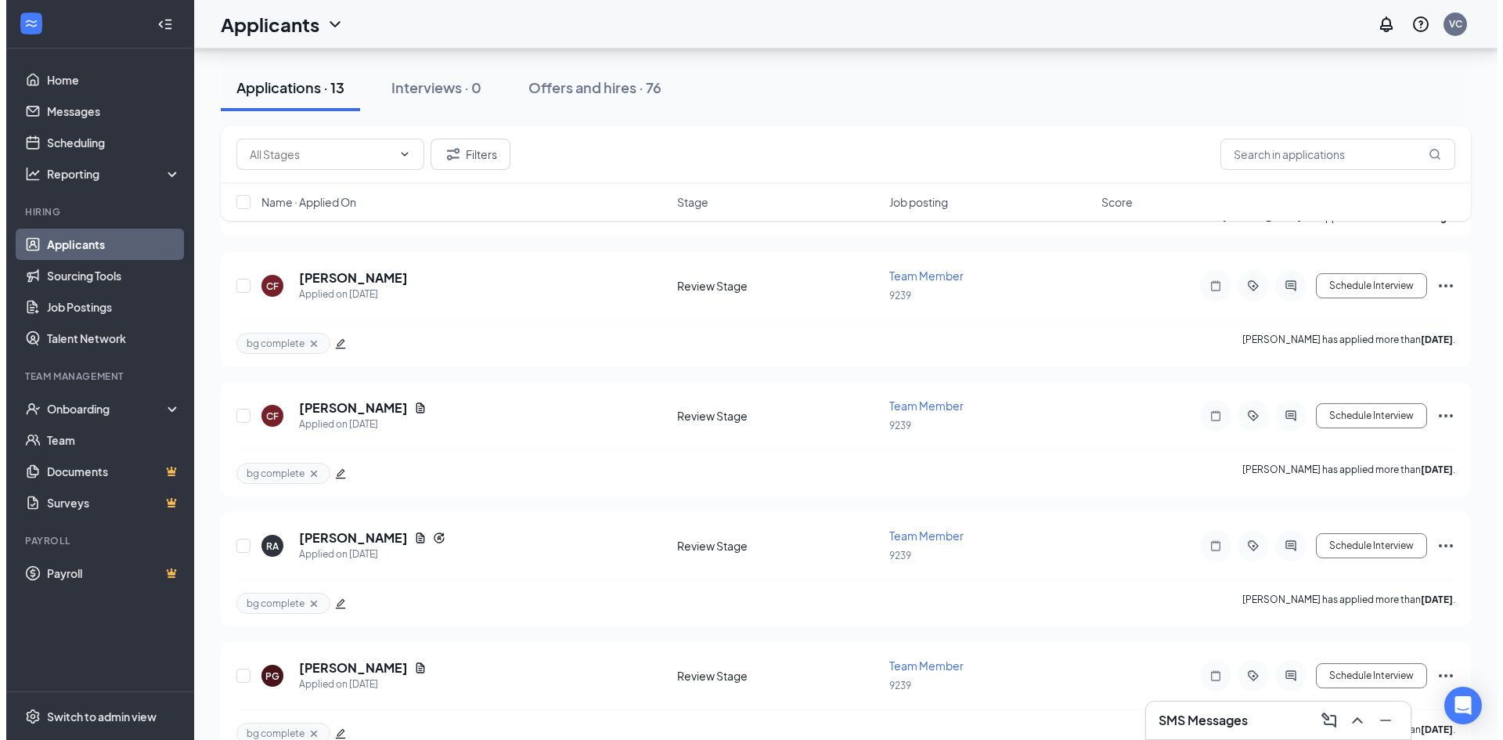
scroll to position [0, 0]
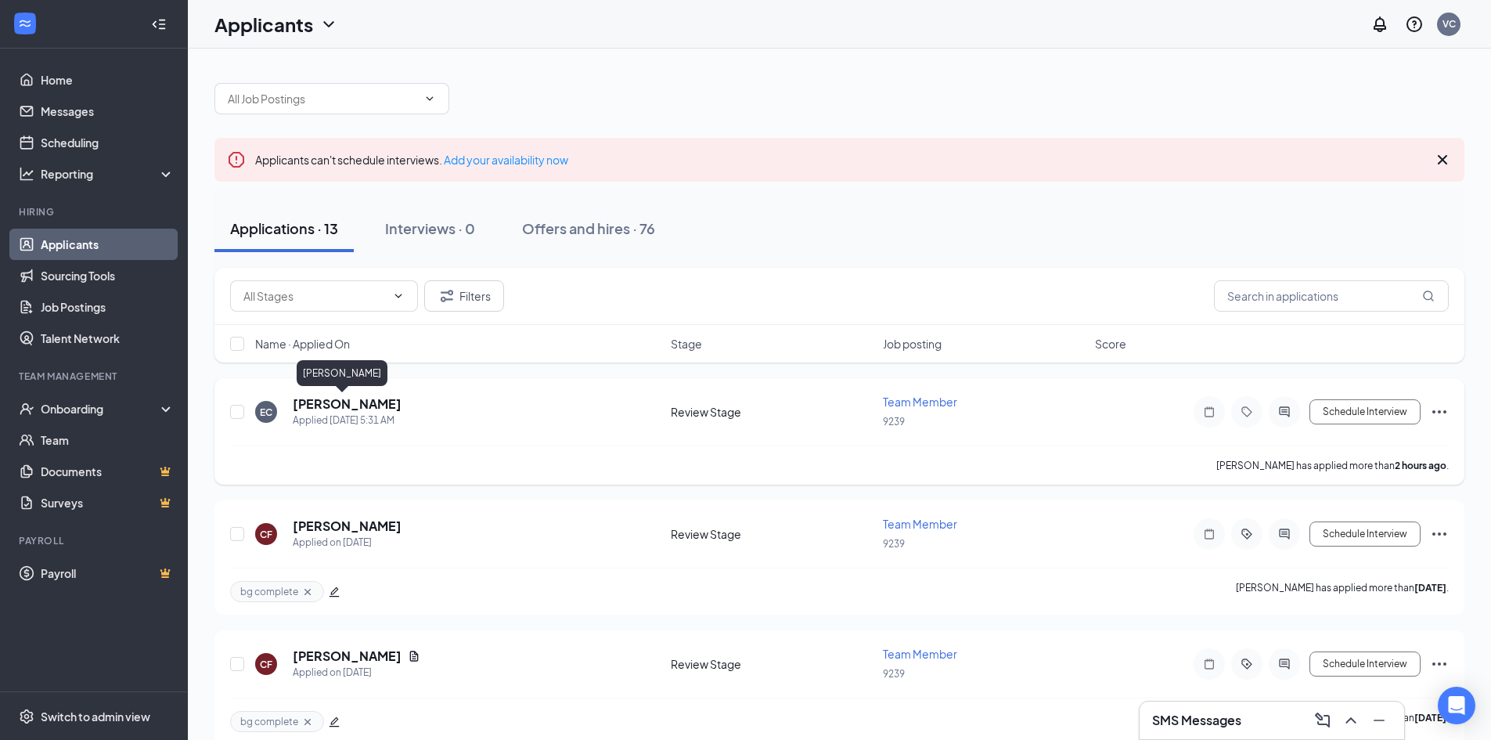
click at [348, 402] on h5 "[PERSON_NAME]" at bounding box center [347, 403] width 109 height 17
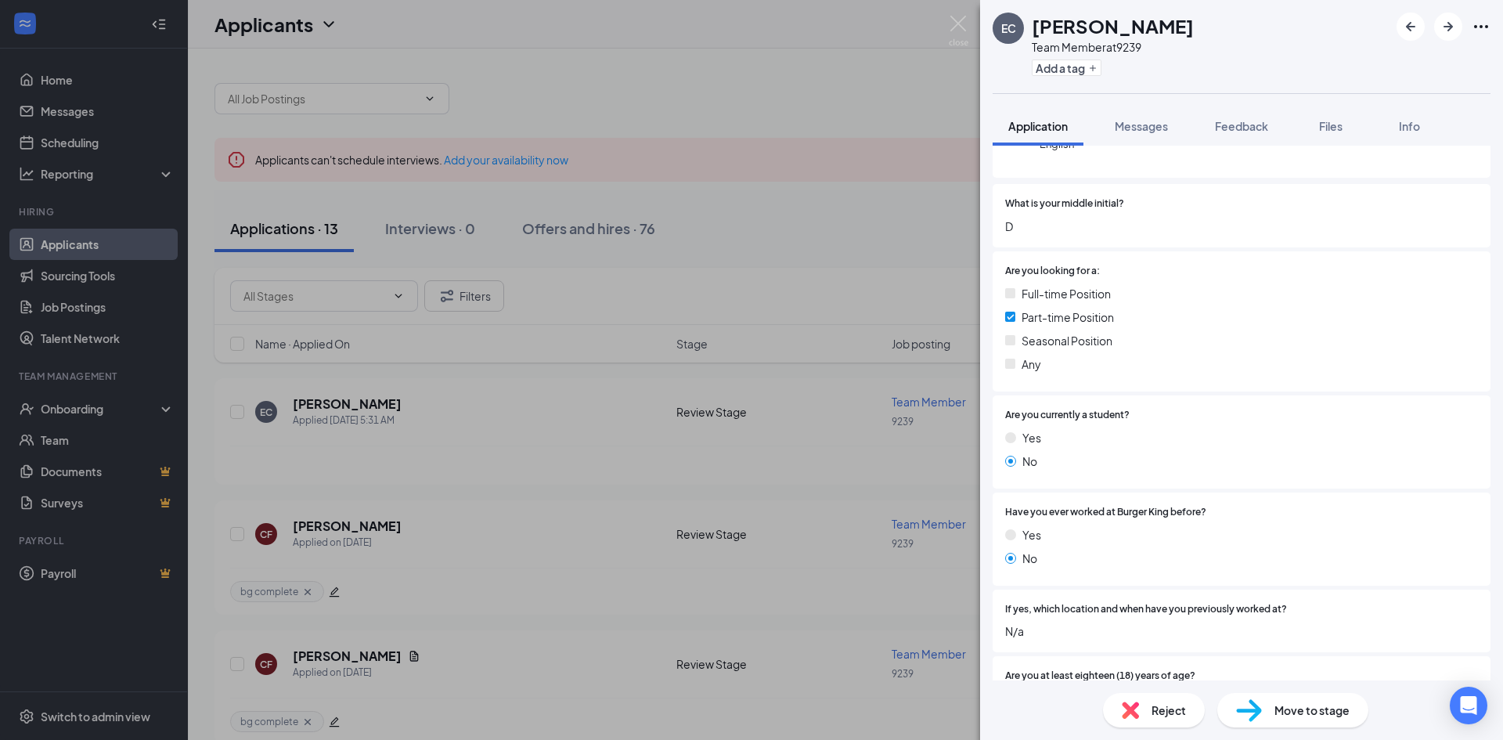
scroll to position [235, 0]
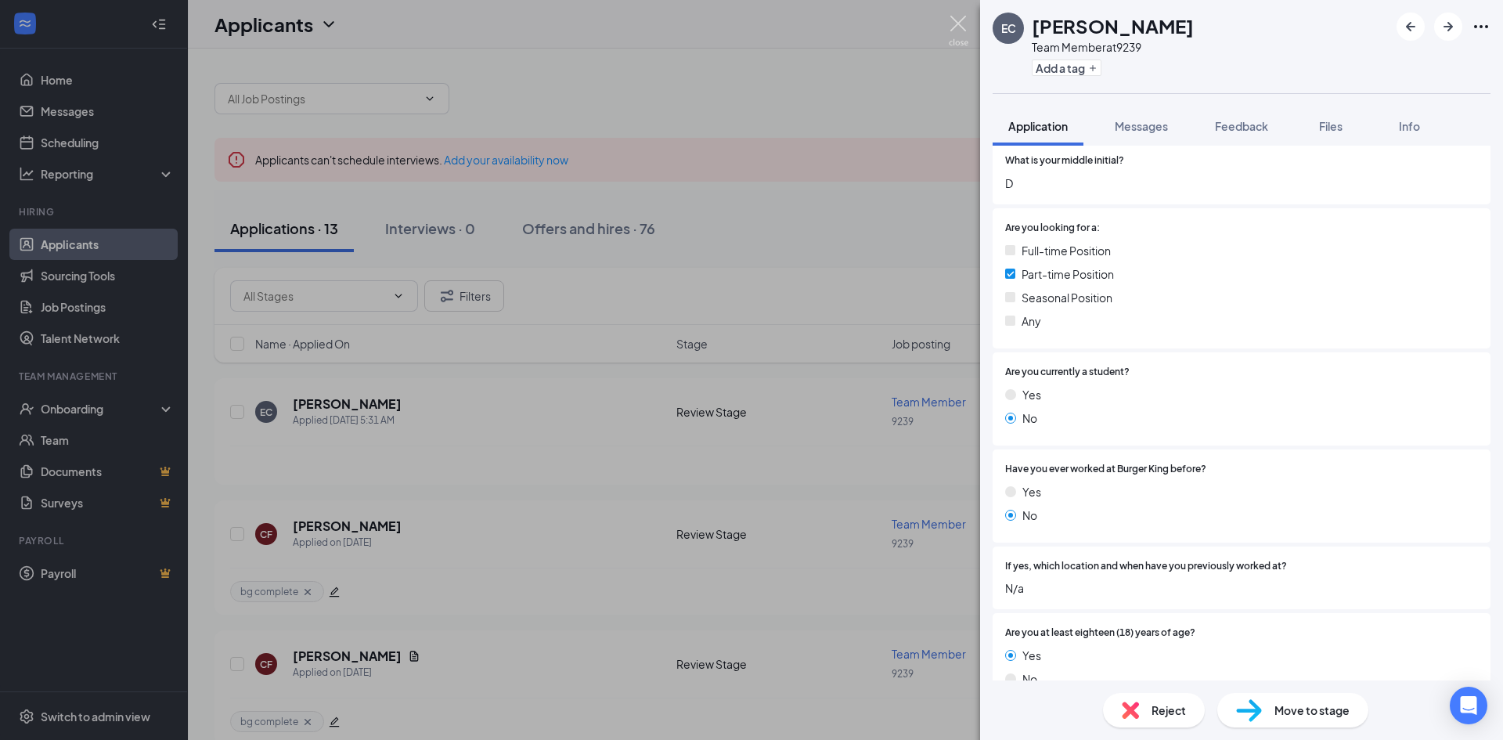
click at [958, 21] on img at bounding box center [959, 31] width 20 height 31
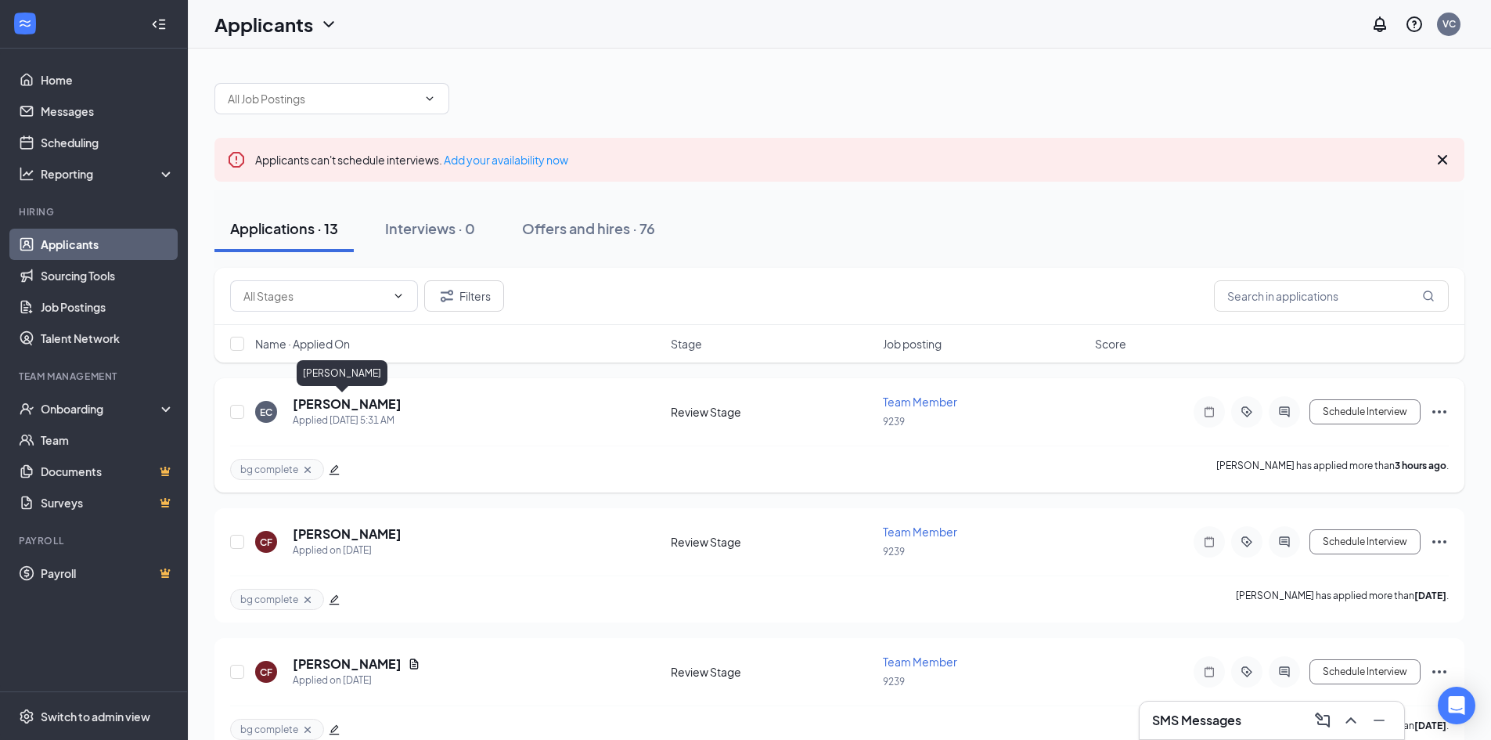
click at [327, 405] on h5 "[PERSON_NAME]" at bounding box center [347, 403] width 109 height 17
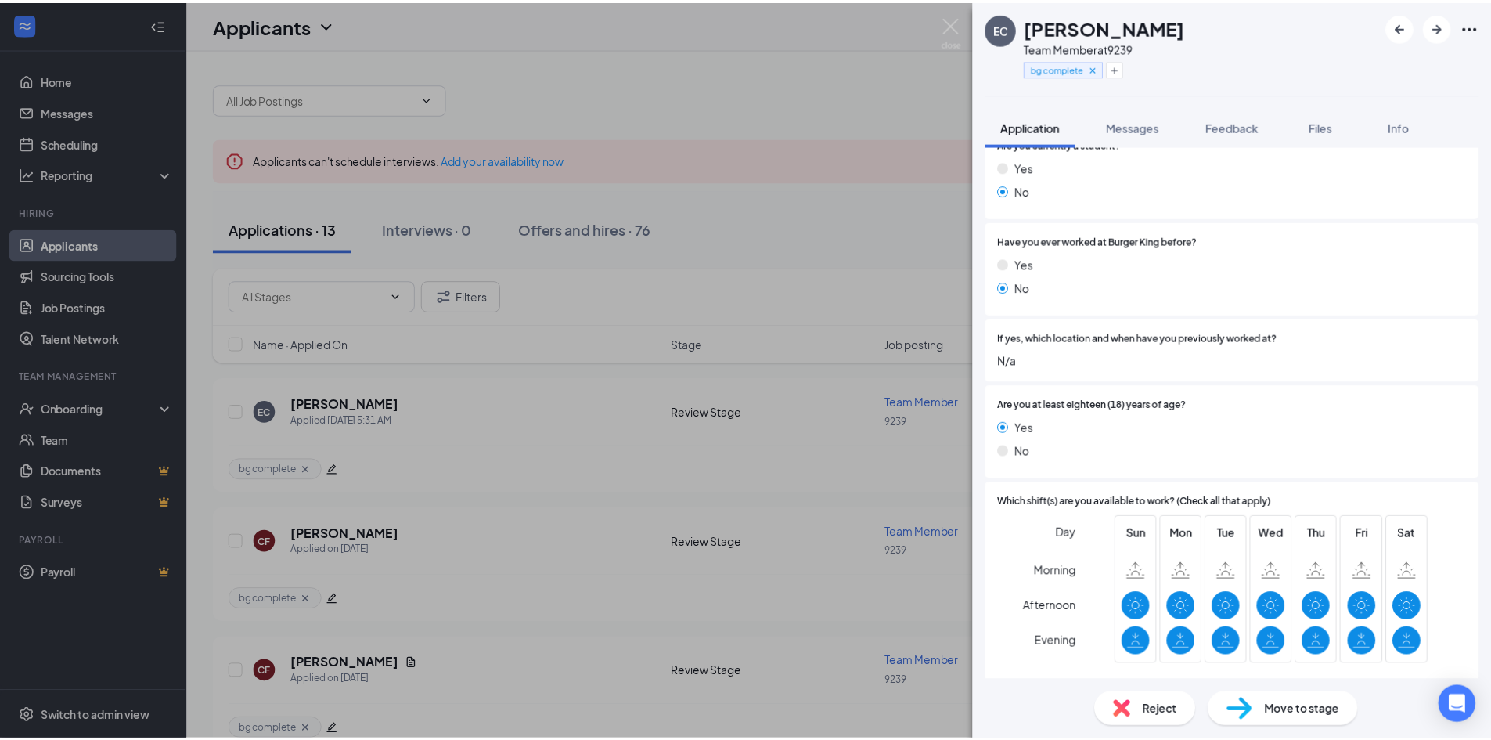
scroll to position [626, 0]
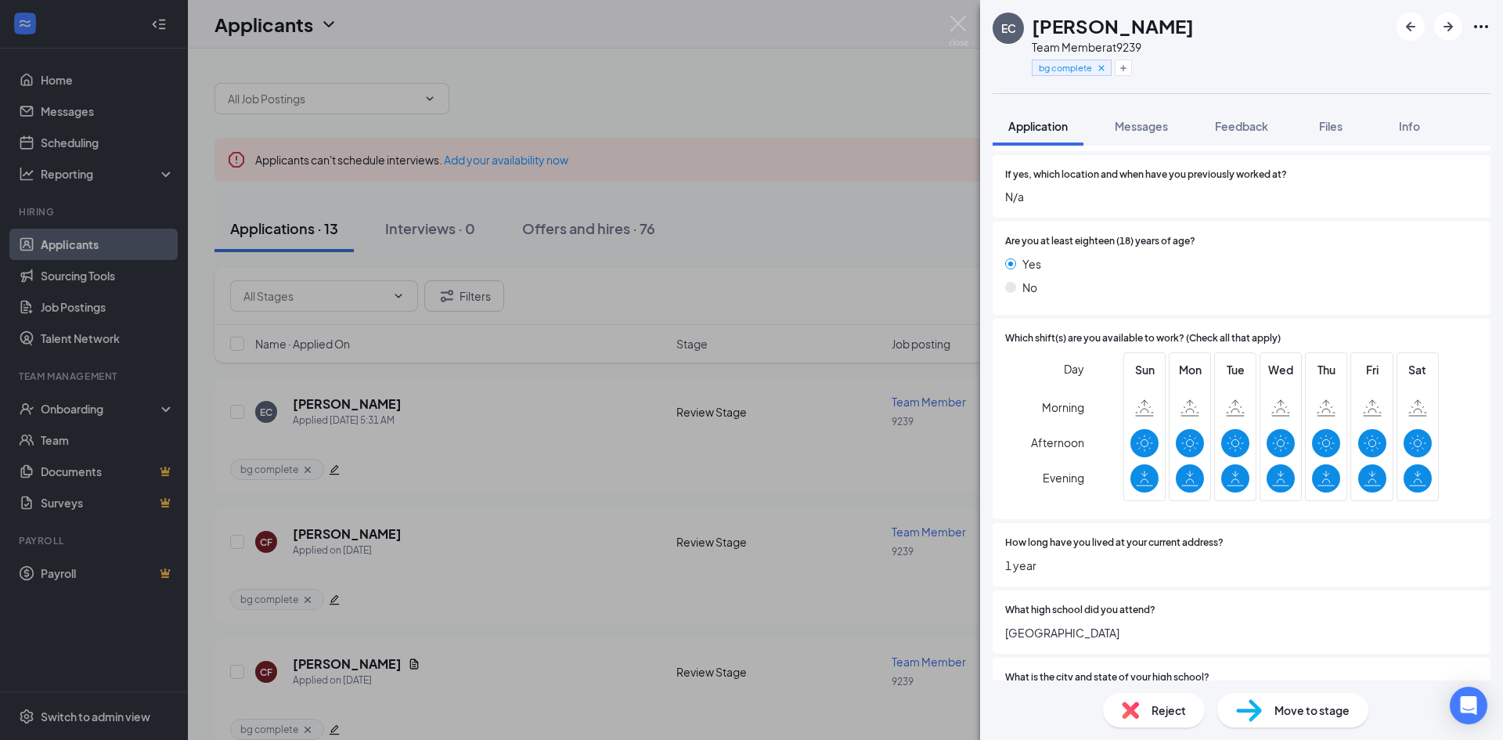
click at [978, 16] on div "EC Erika Carter Team Member at 9239 bg complete Application Messages Feedback F…" at bounding box center [751, 370] width 1503 height 740
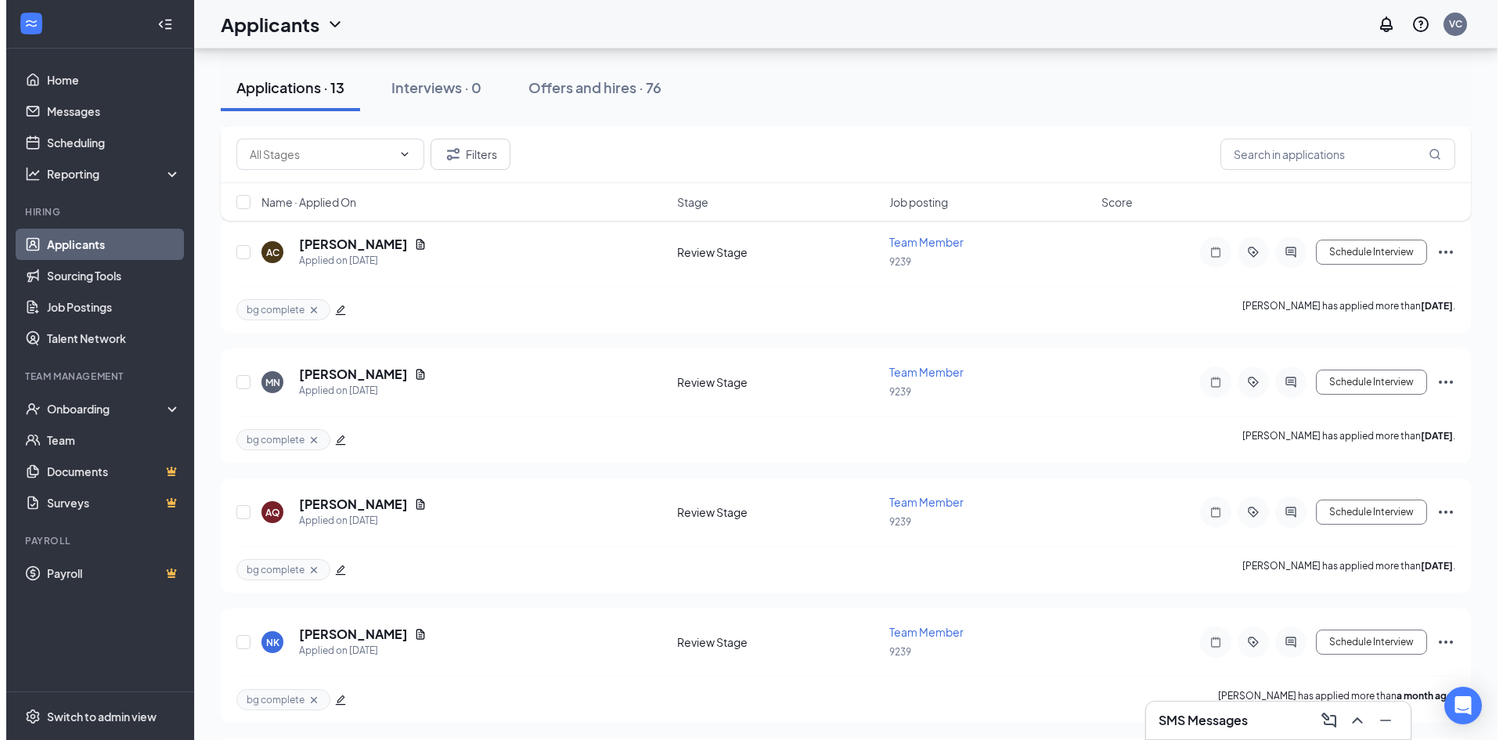
scroll to position [1331, 0]
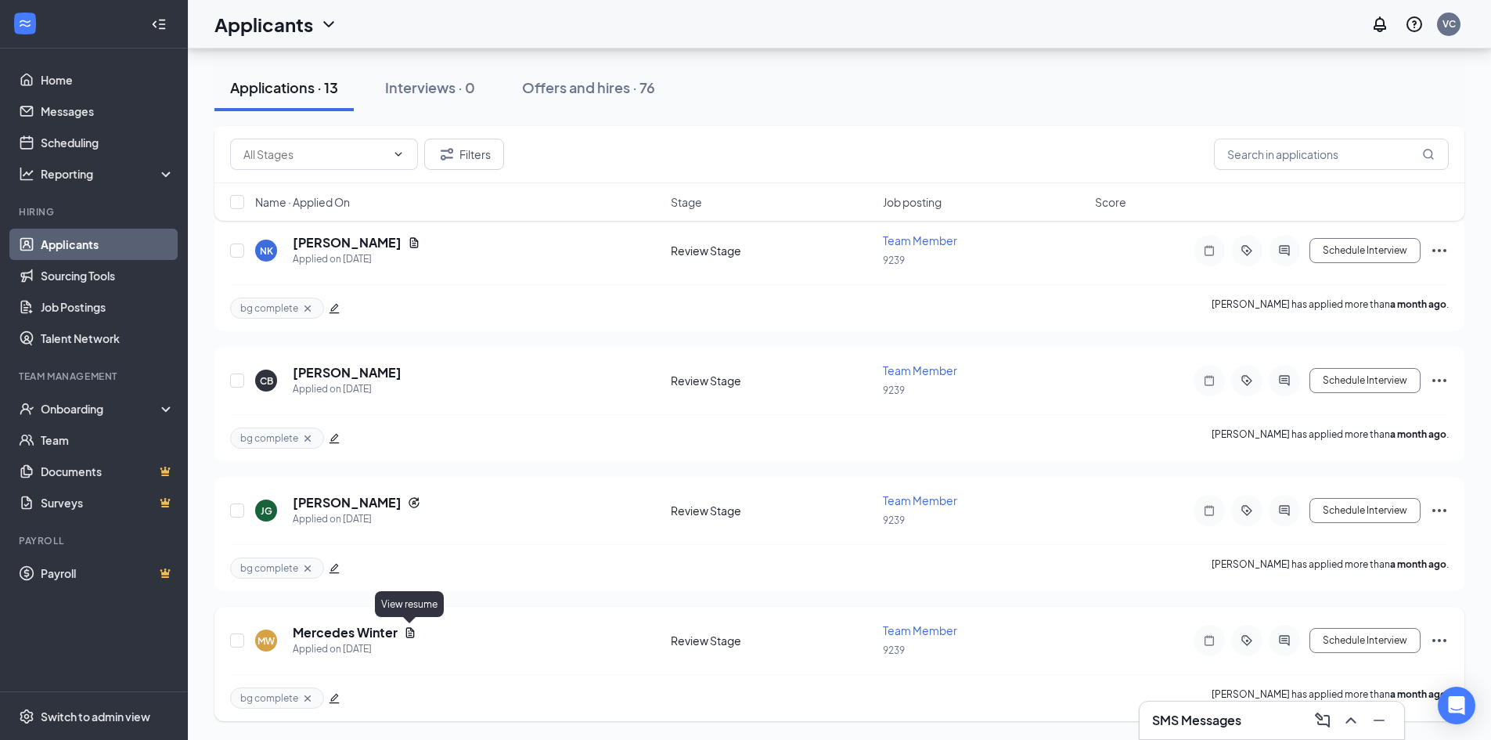
click at [404, 636] on icon "Document" at bounding box center [410, 632] width 13 height 13
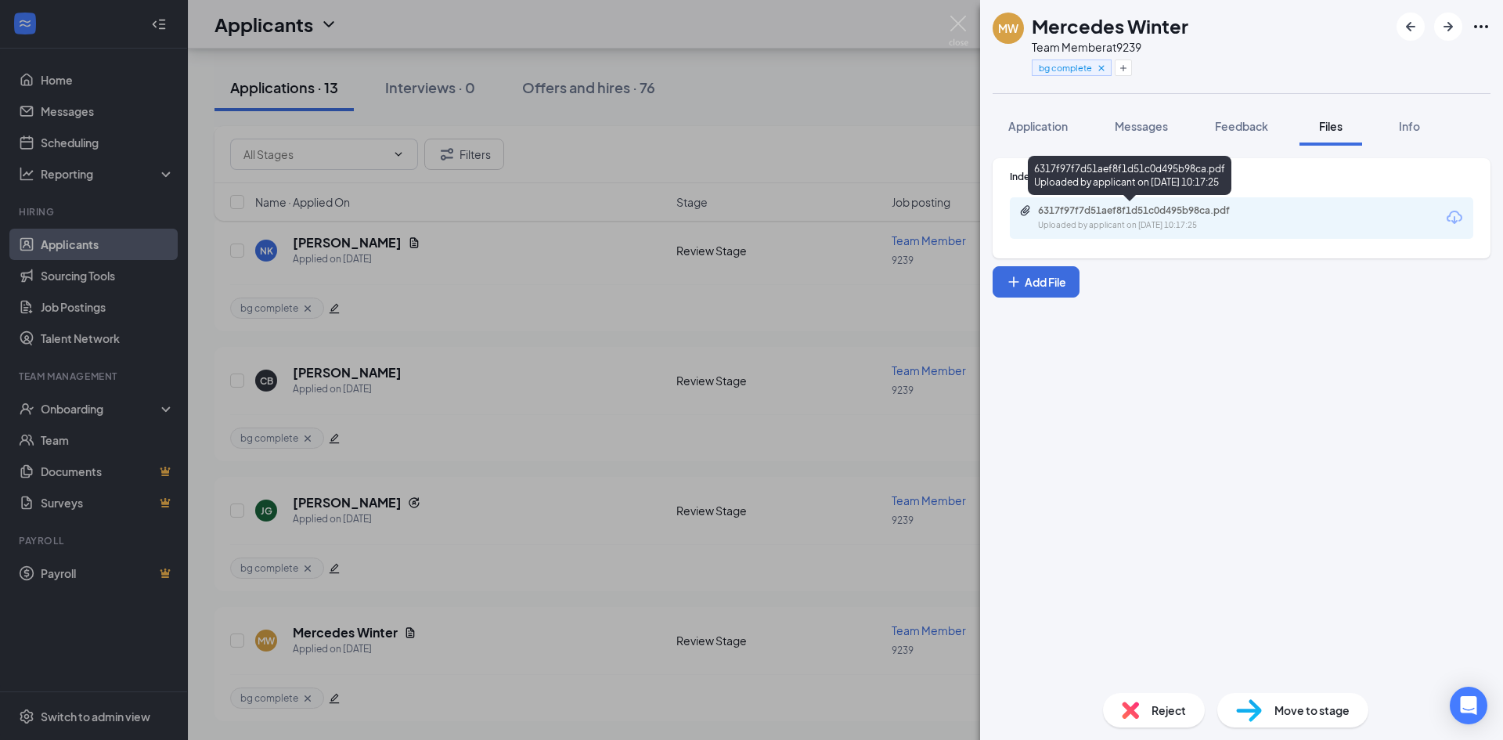
click at [1149, 217] on div "6317f97f7d51aef8f1d51c0d495b98ca.pdf Uploaded by applicant on [DATE] 10:17:25" at bounding box center [1146, 217] width 254 height 27
